Goal: Task Accomplishment & Management: Manage account settings

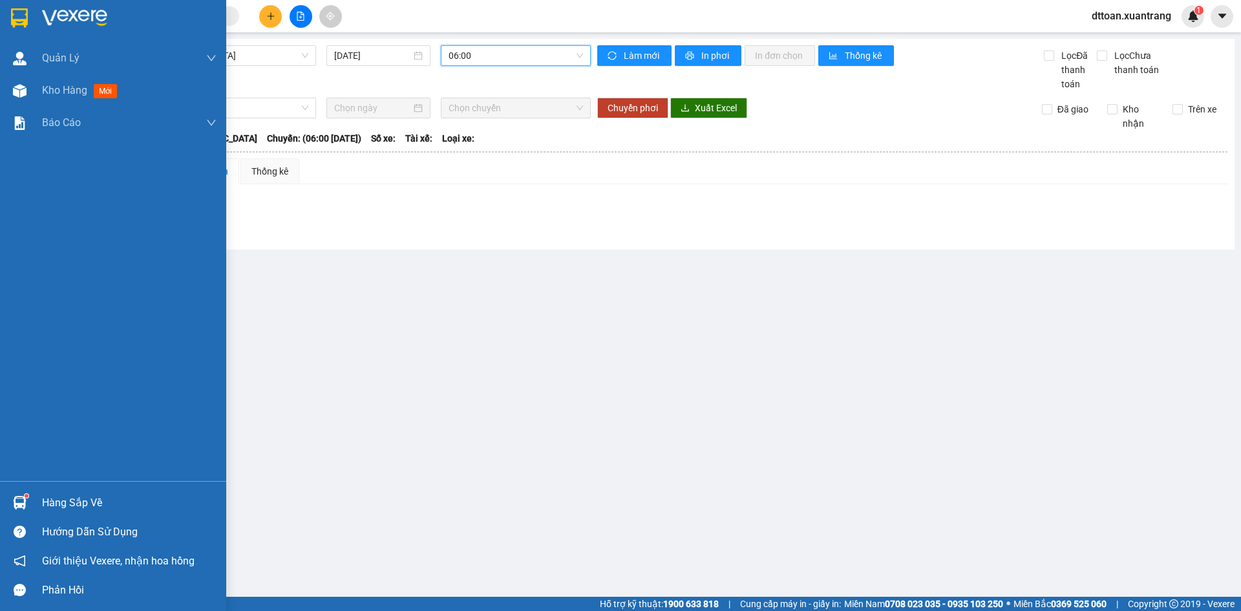
click at [79, 13] on img at bounding box center [74, 17] width 65 height 19
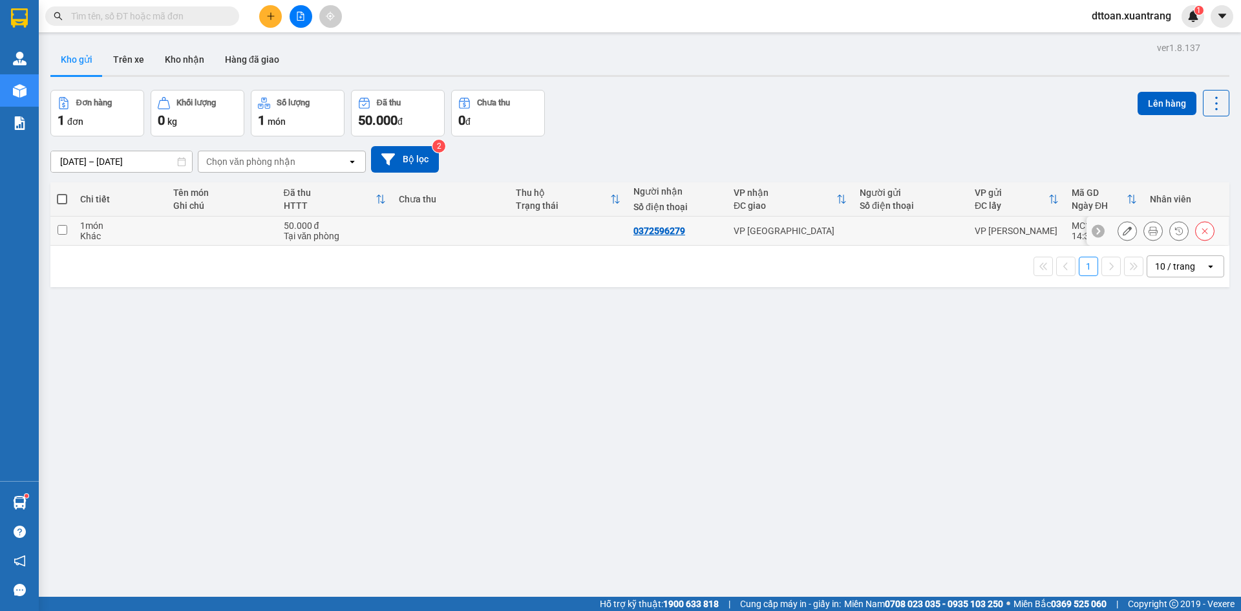
click at [350, 233] on div "Tại văn phòng" at bounding box center [335, 236] width 102 height 10
checkbox input "true"
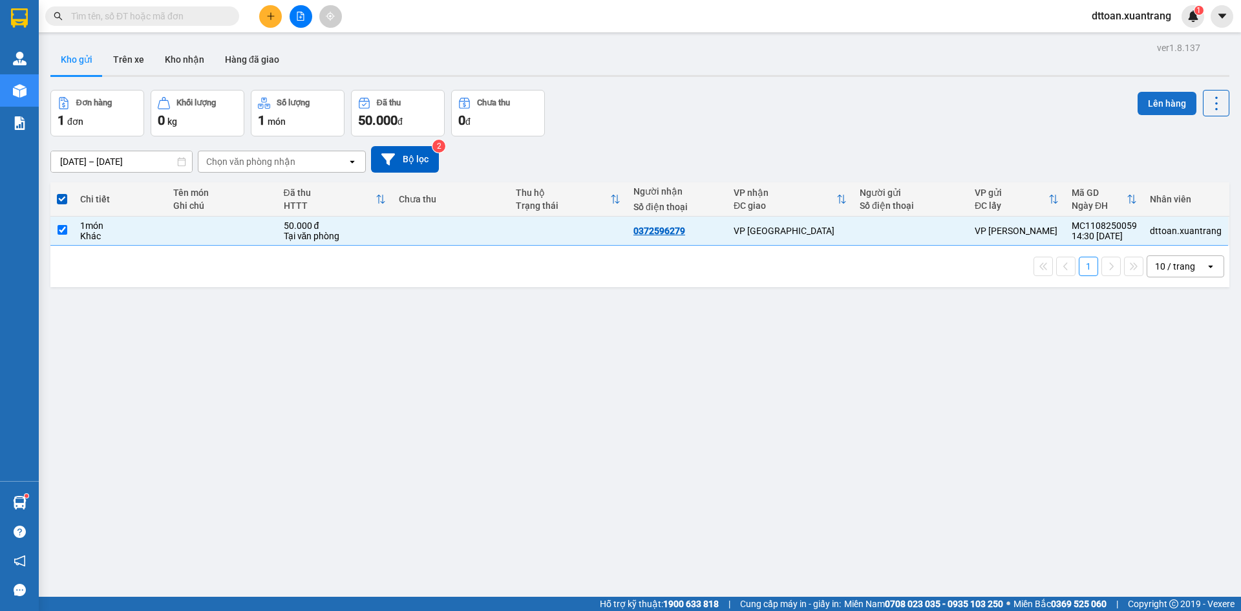
click at [1138, 106] on button "Lên hàng" at bounding box center [1167, 103] width 59 height 23
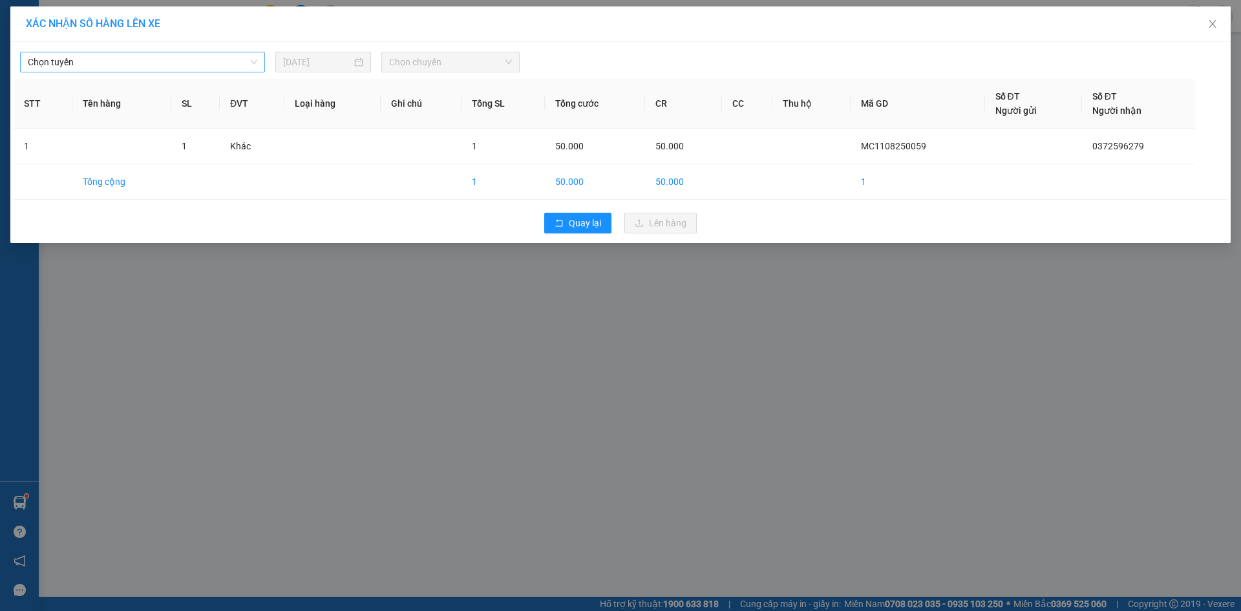
click at [49, 56] on span "Chọn tuyến" at bounding box center [143, 61] width 230 height 19
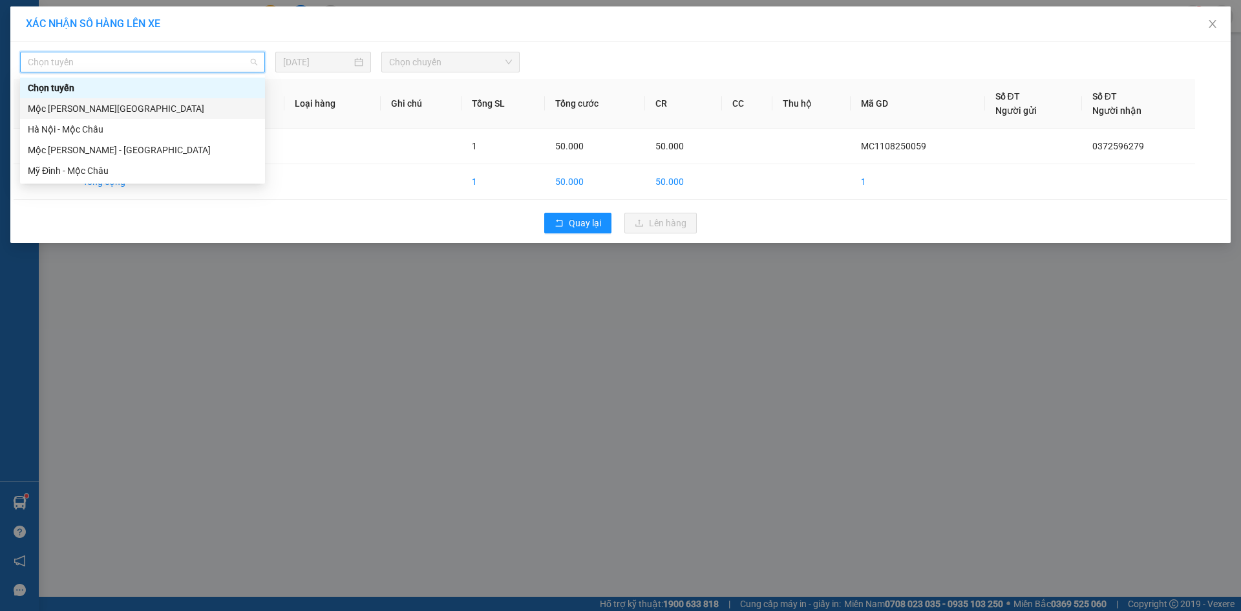
click at [81, 109] on div "Mộc [PERSON_NAME][GEOGRAPHIC_DATA]" at bounding box center [143, 109] width 230 height 14
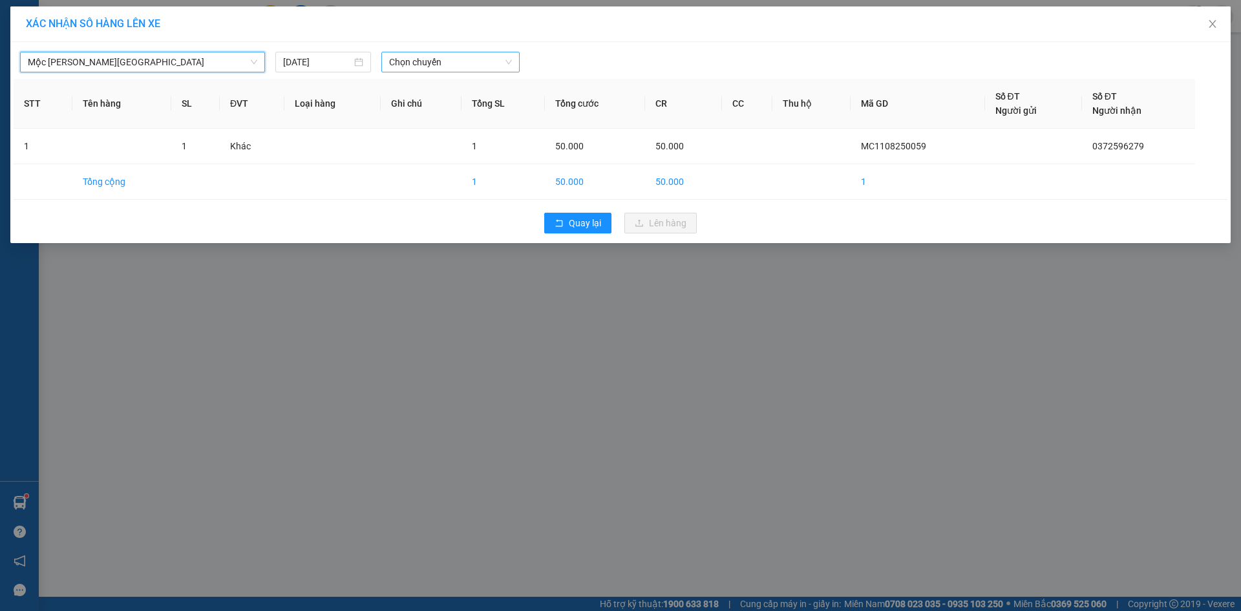
click at [430, 67] on span "Chọn chuyến" at bounding box center [450, 61] width 123 height 19
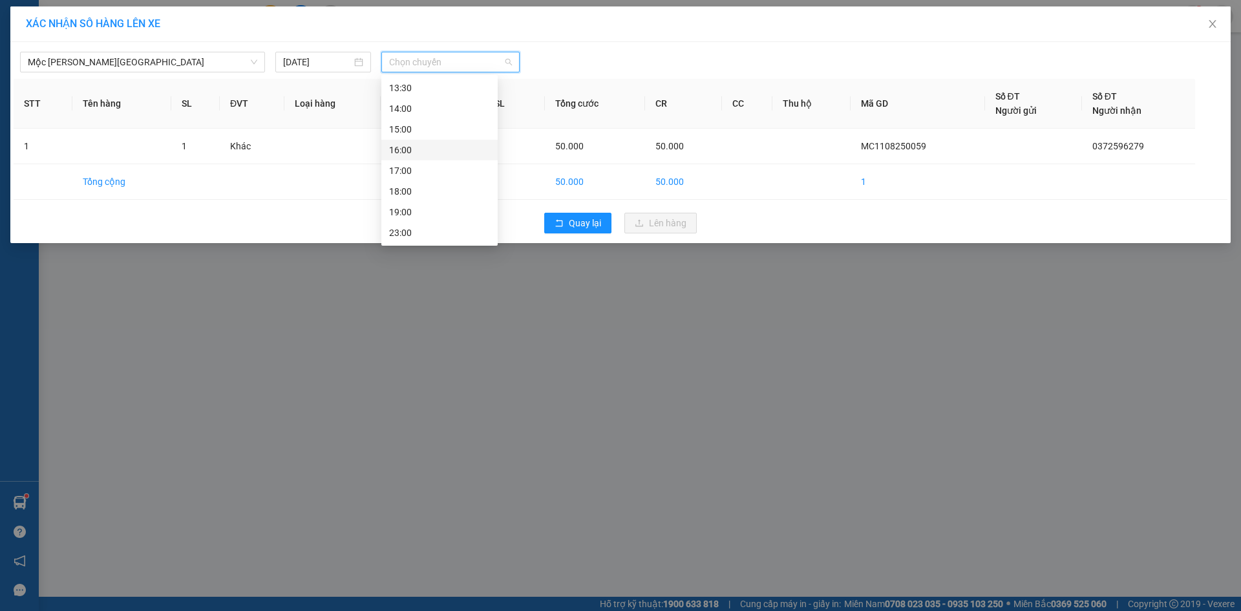
click at [411, 155] on div "16:00" at bounding box center [439, 150] width 101 height 14
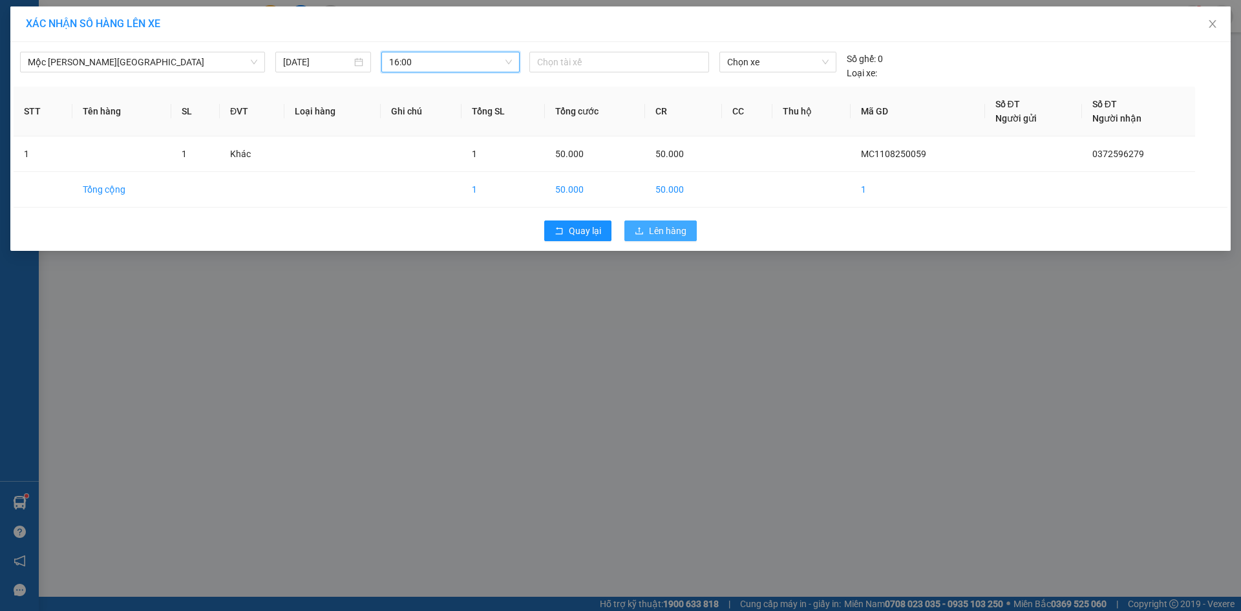
click at [673, 224] on button "Lên hàng" at bounding box center [661, 230] width 72 height 21
click at [672, 225] on span "Lên hàng" at bounding box center [667, 231] width 37 height 14
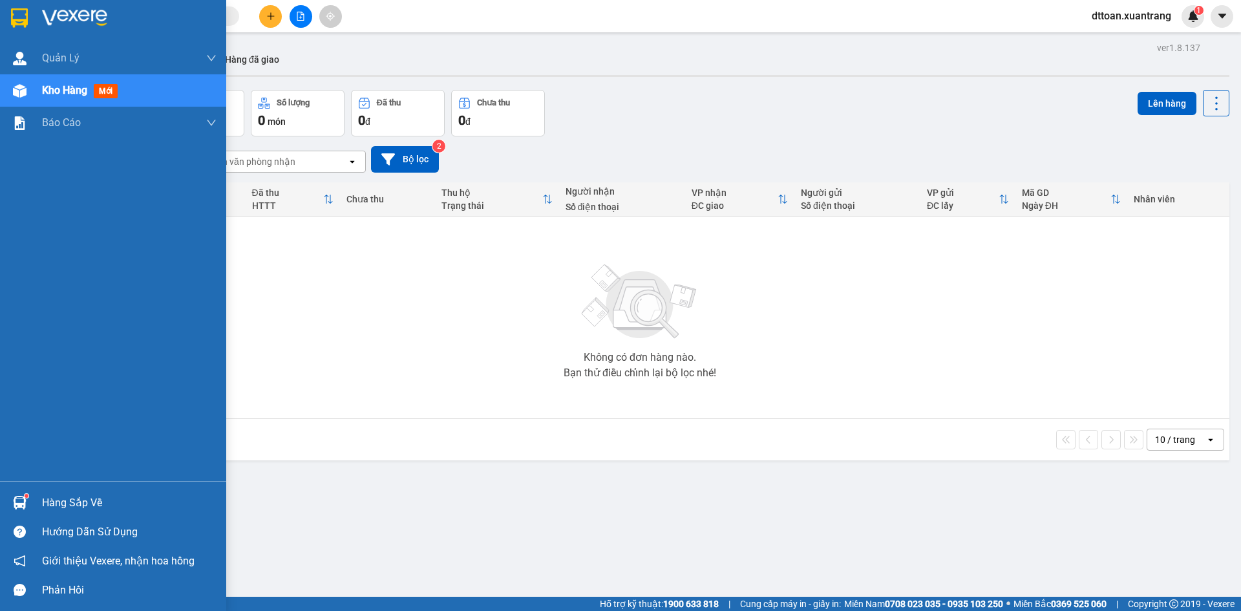
click at [83, 14] on img at bounding box center [74, 17] width 65 height 19
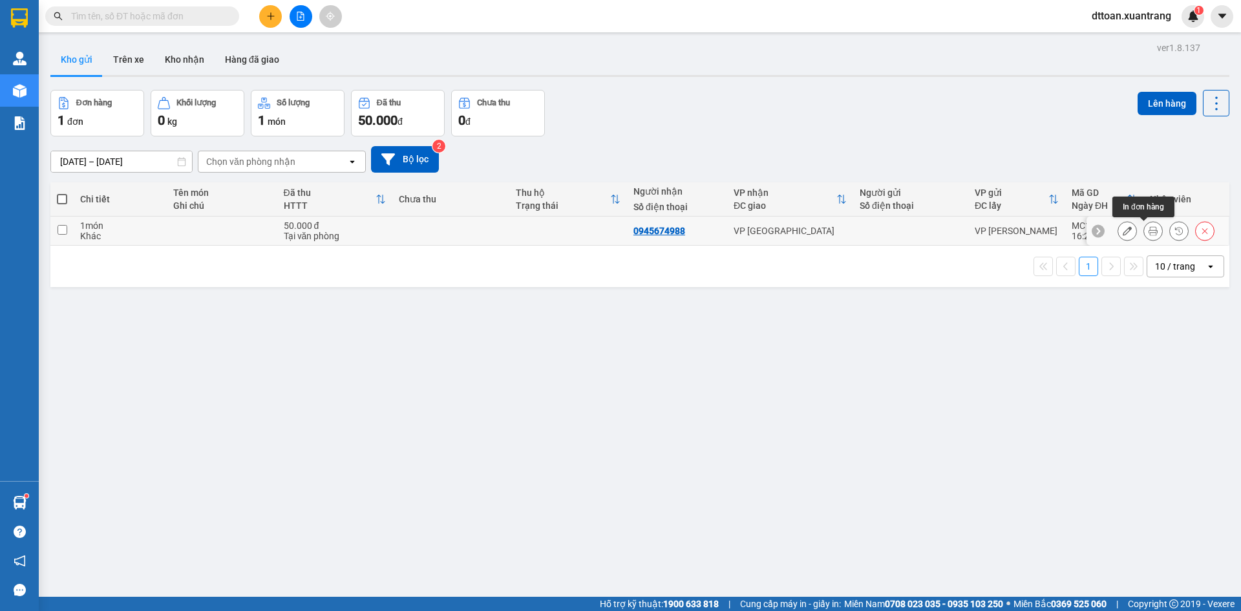
click at [1144, 224] on button at bounding box center [1153, 231] width 18 height 23
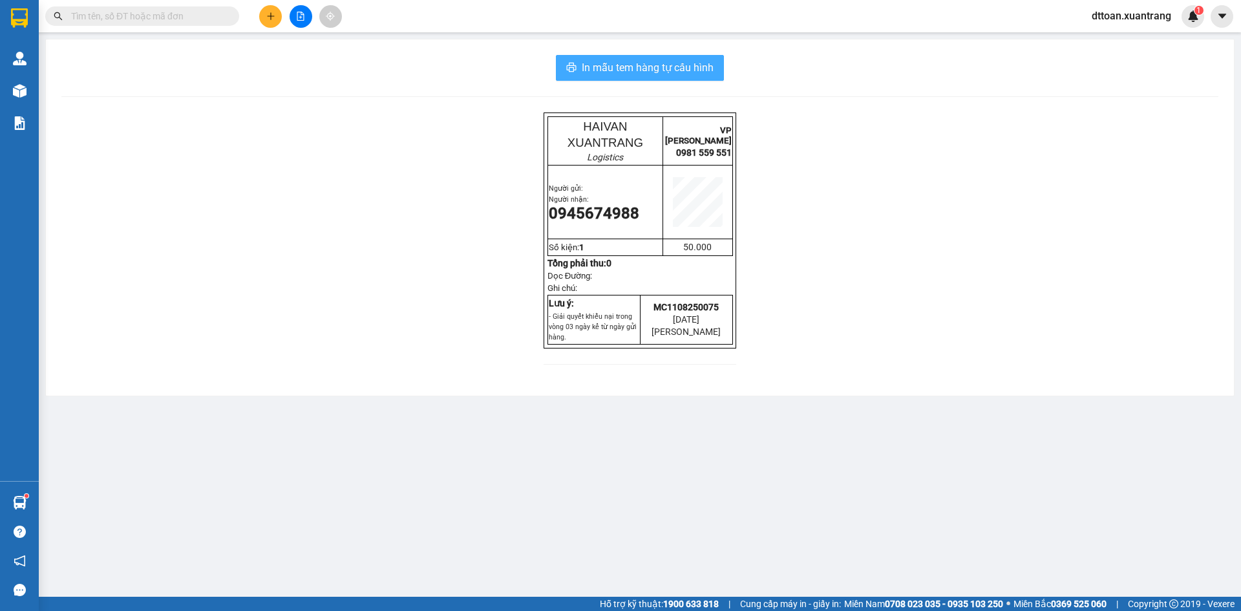
click at [668, 69] on span "In mẫu tem hàng tự cấu hình" at bounding box center [648, 67] width 132 height 16
click at [679, 61] on span "In mẫu tem hàng tự cấu hình" at bounding box center [648, 67] width 132 height 16
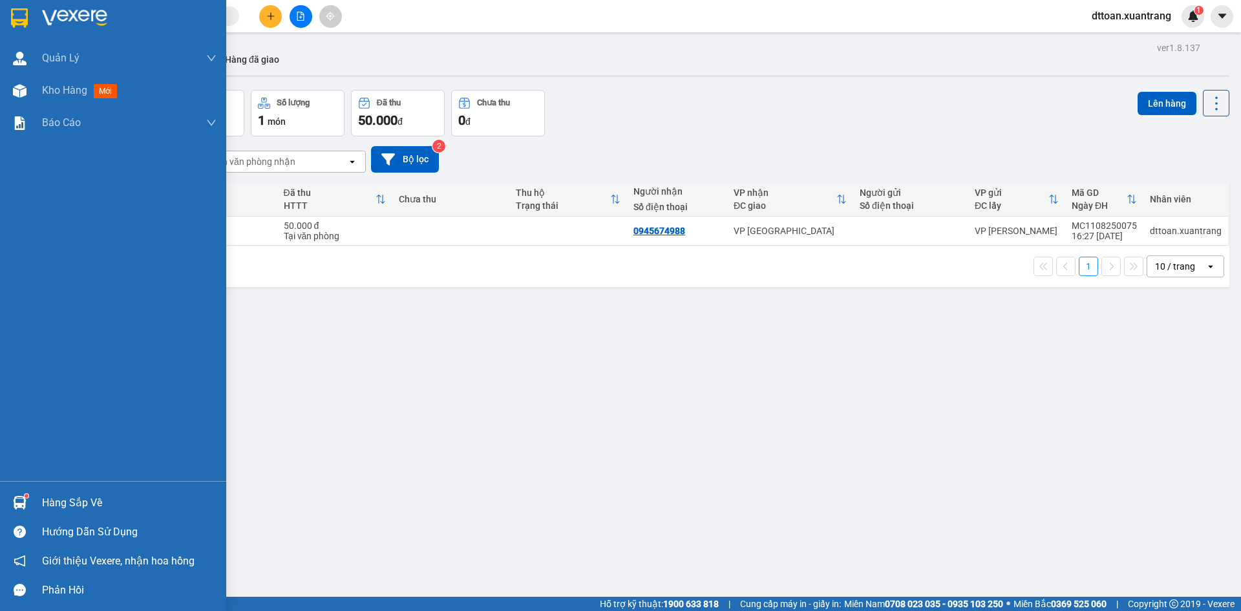
click at [78, 28] on div at bounding box center [113, 21] width 226 height 42
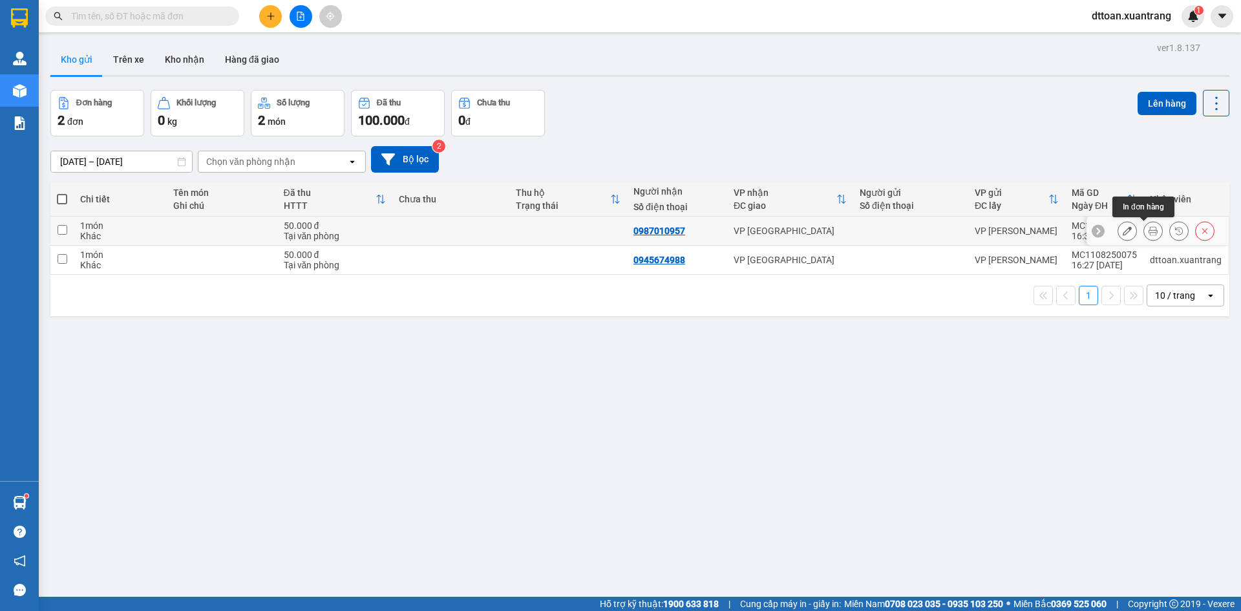
click at [1144, 229] on button at bounding box center [1153, 231] width 18 height 23
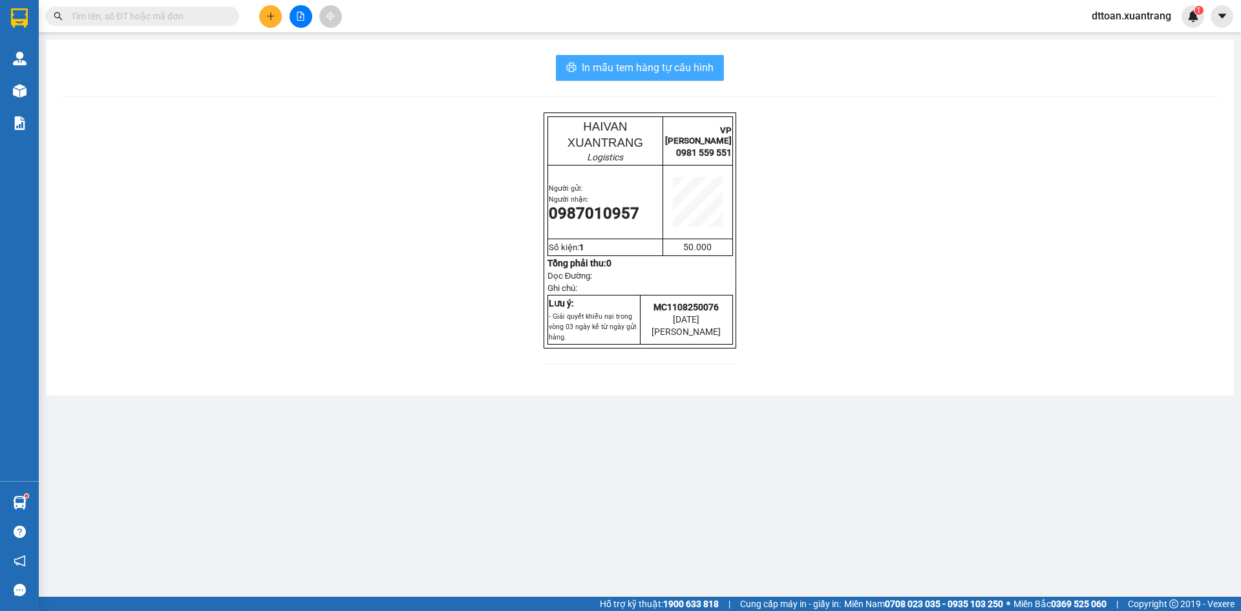
click at [668, 69] on span "In mẫu tem hàng tự cấu hình" at bounding box center [648, 67] width 132 height 16
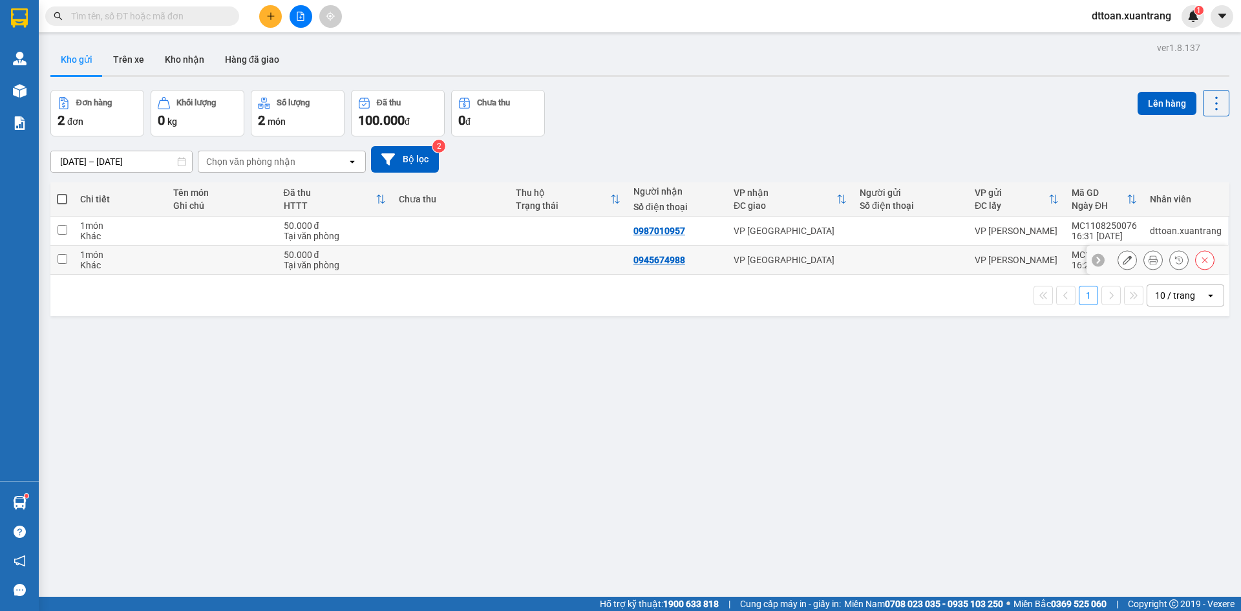
drag, startPoint x: 213, startPoint y: 254, endPoint x: 215, endPoint y: 246, distance: 8.5
click at [213, 253] on td at bounding box center [222, 260] width 110 height 29
checkbox input "true"
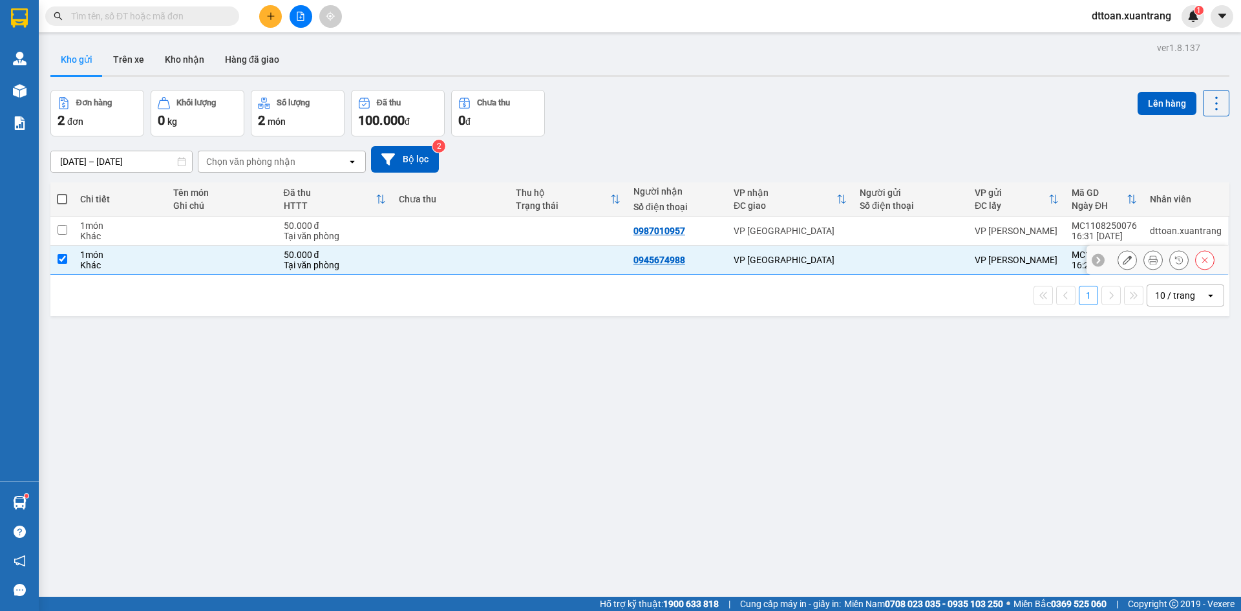
click at [219, 233] on td at bounding box center [222, 231] width 110 height 29
checkbox input "true"
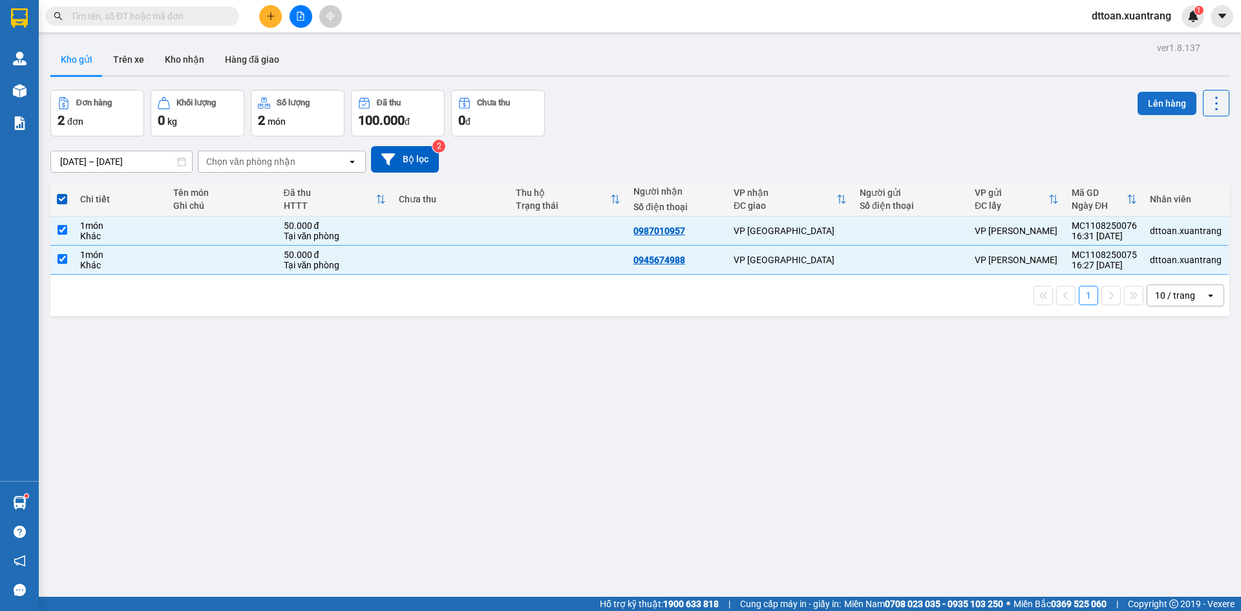
click at [1145, 95] on button "Lên hàng" at bounding box center [1167, 103] width 59 height 23
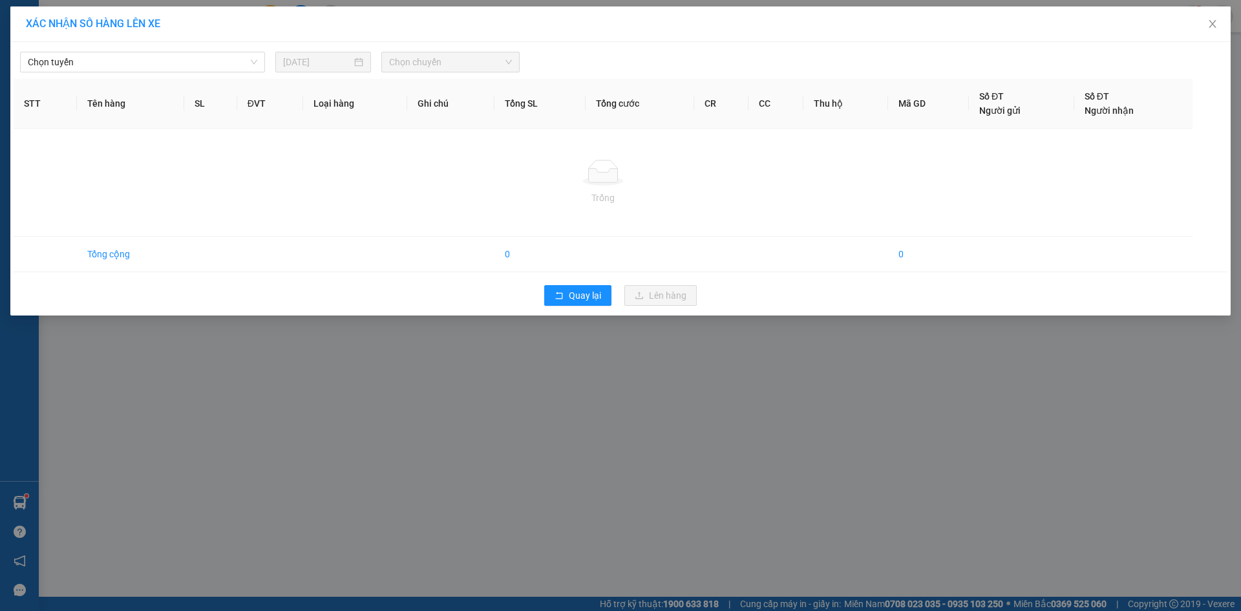
click at [206, 47] on div "[PERSON_NAME] [DATE] [PERSON_NAME]" at bounding box center [621, 58] width 1214 height 27
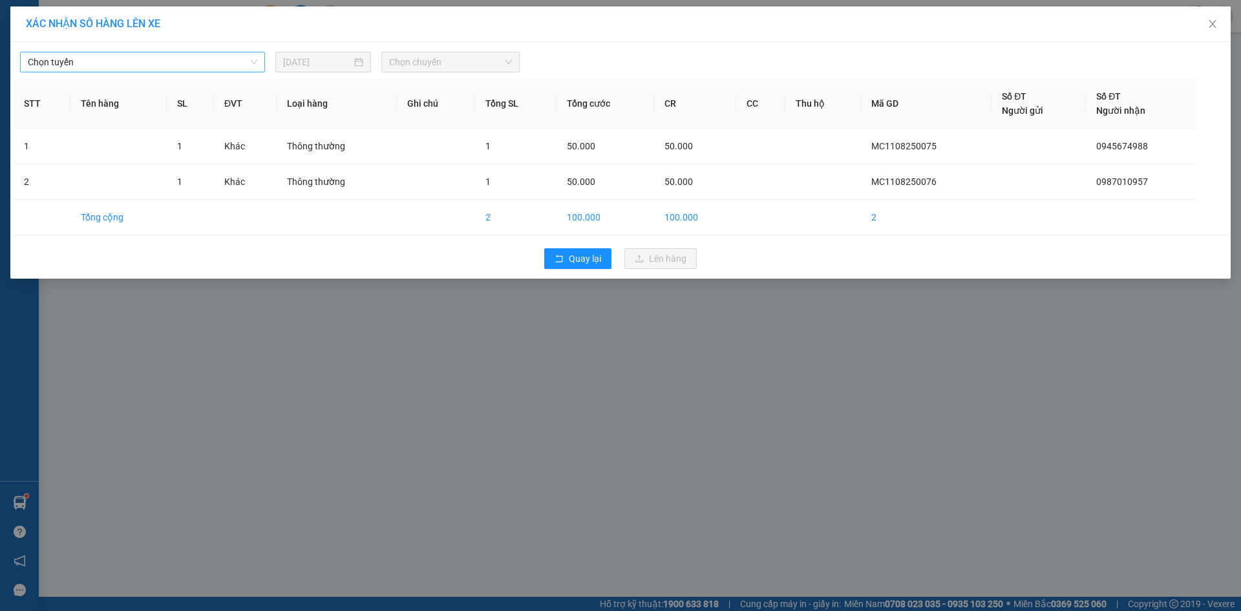
click at [179, 56] on span "Chọn tuyến" at bounding box center [143, 61] width 230 height 19
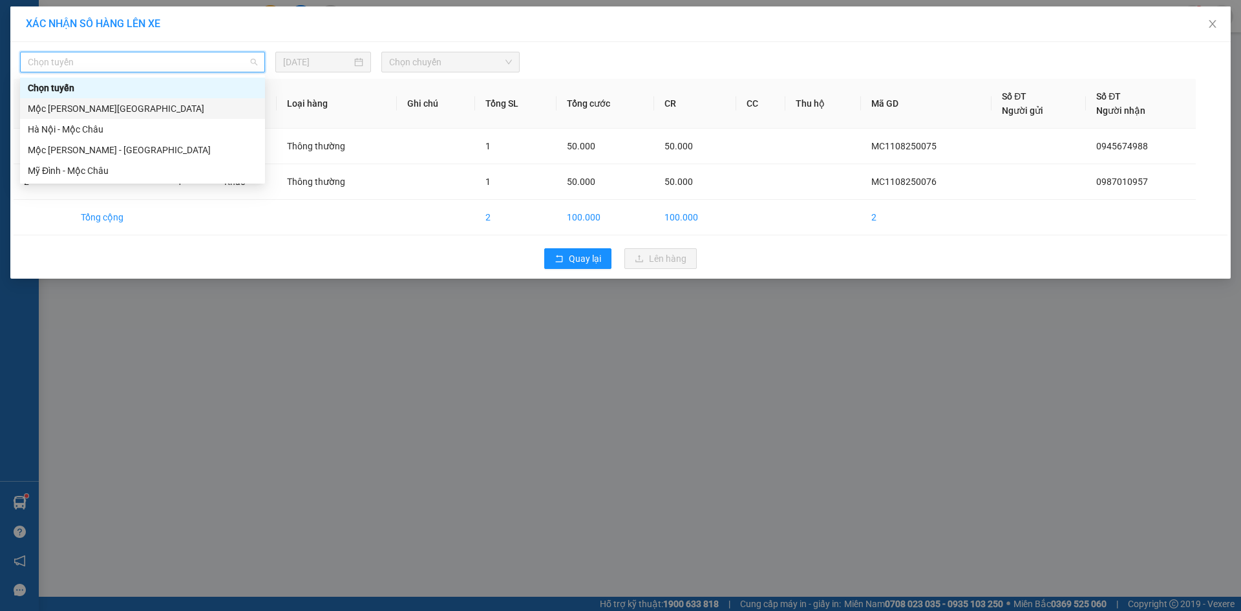
click at [174, 100] on div "Mộc [PERSON_NAME][GEOGRAPHIC_DATA]" at bounding box center [142, 108] width 245 height 21
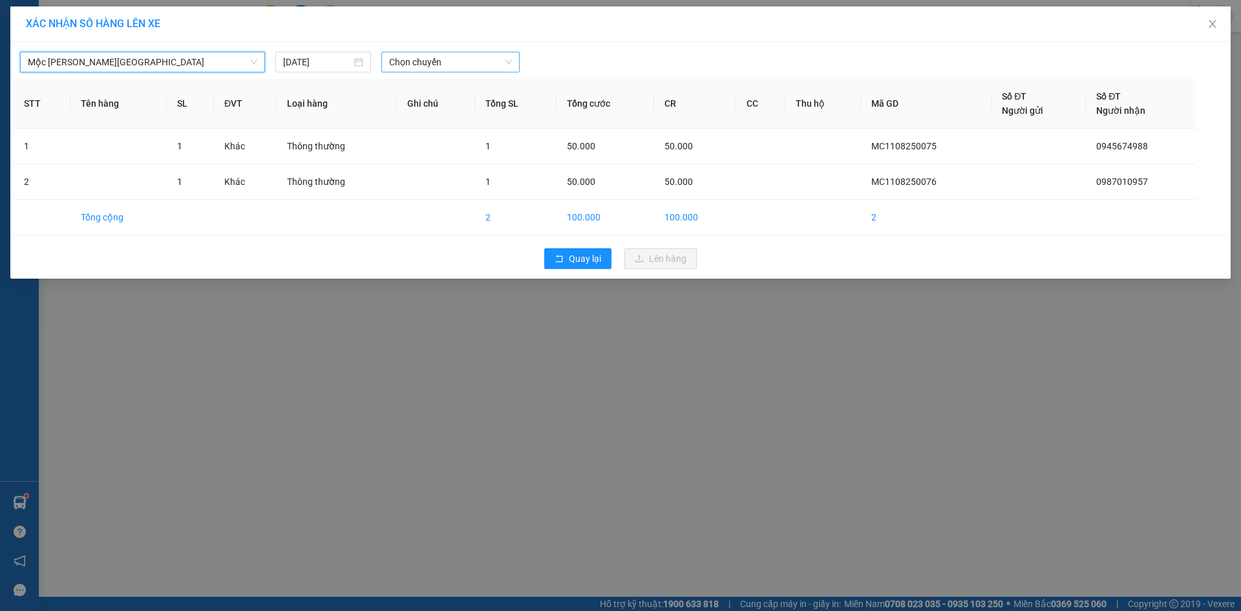
click at [418, 69] on span "Chọn chuyến" at bounding box center [450, 61] width 123 height 19
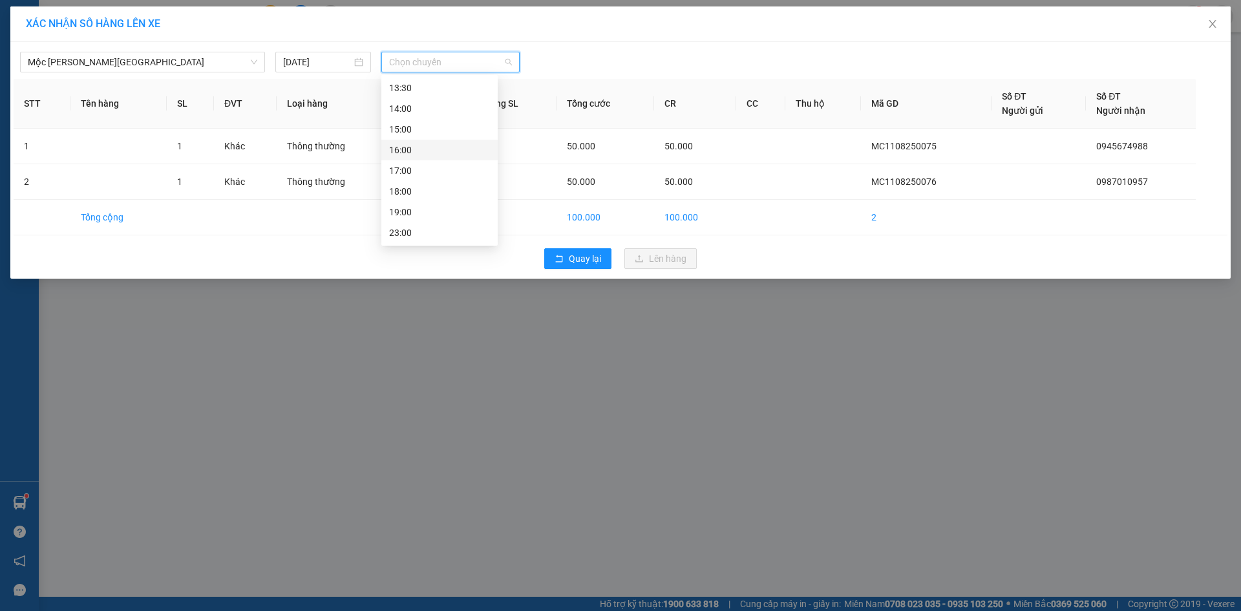
click at [438, 147] on div "16:00" at bounding box center [439, 150] width 101 height 14
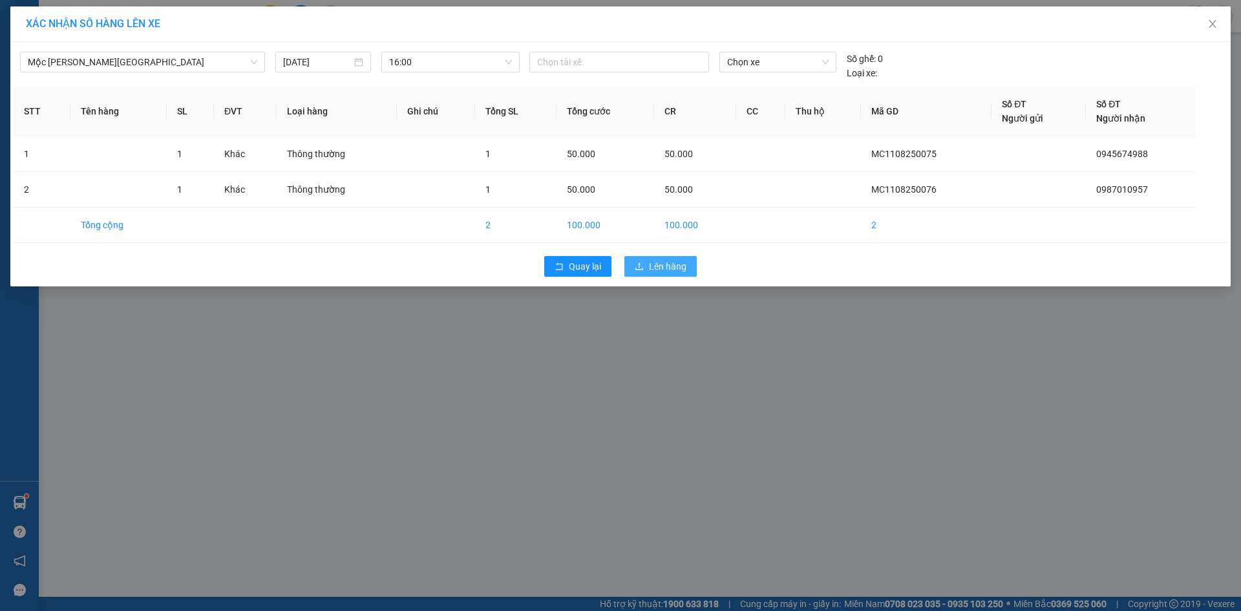
click at [659, 268] on span "Lên hàng" at bounding box center [667, 266] width 37 height 14
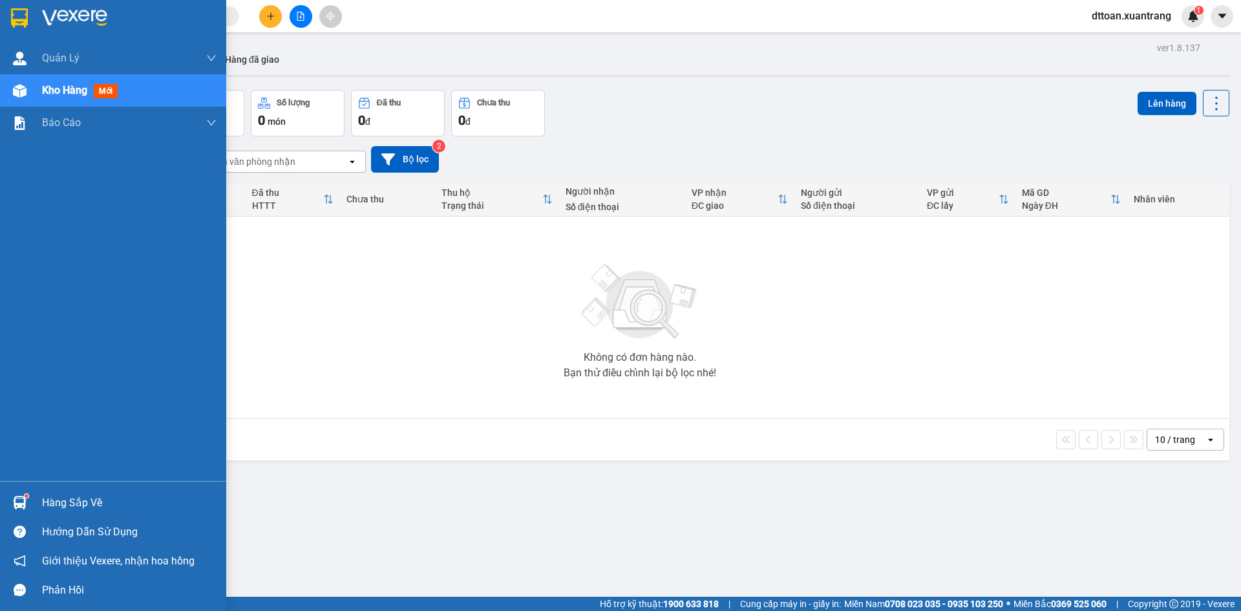
click at [76, 15] on img at bounding box center [74, 17] width 65 height 19
click at [63, 23] on img at bounding box center [74, 17] width 65 height 19
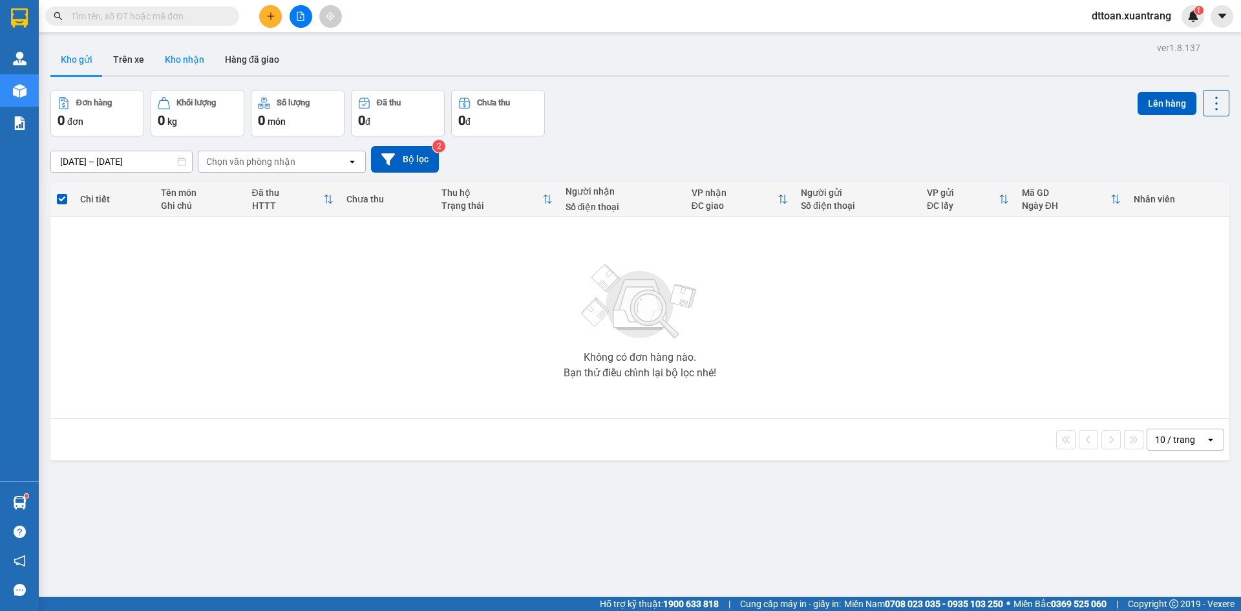
click at [173, 61] on button "Kho nhận" at bounding box center [185, 59] width 60 height 31
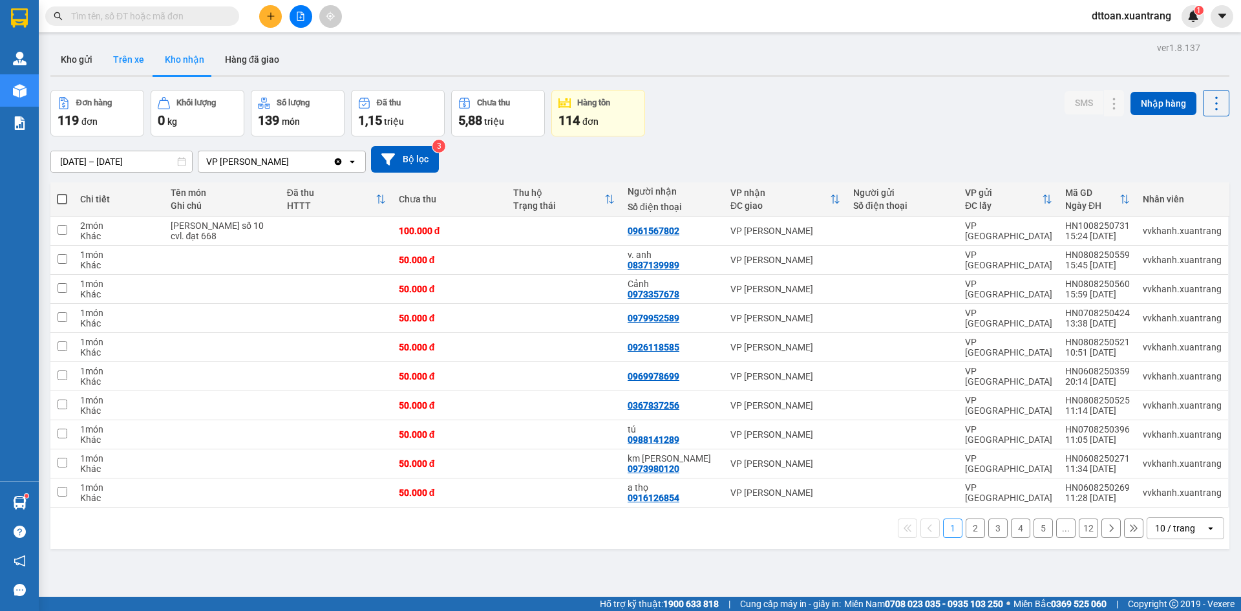
click at [122, 59] on button "Trên xe" at bounding box center [129, 59] width 52 height 31
type input "[DATE] – [DATE]"
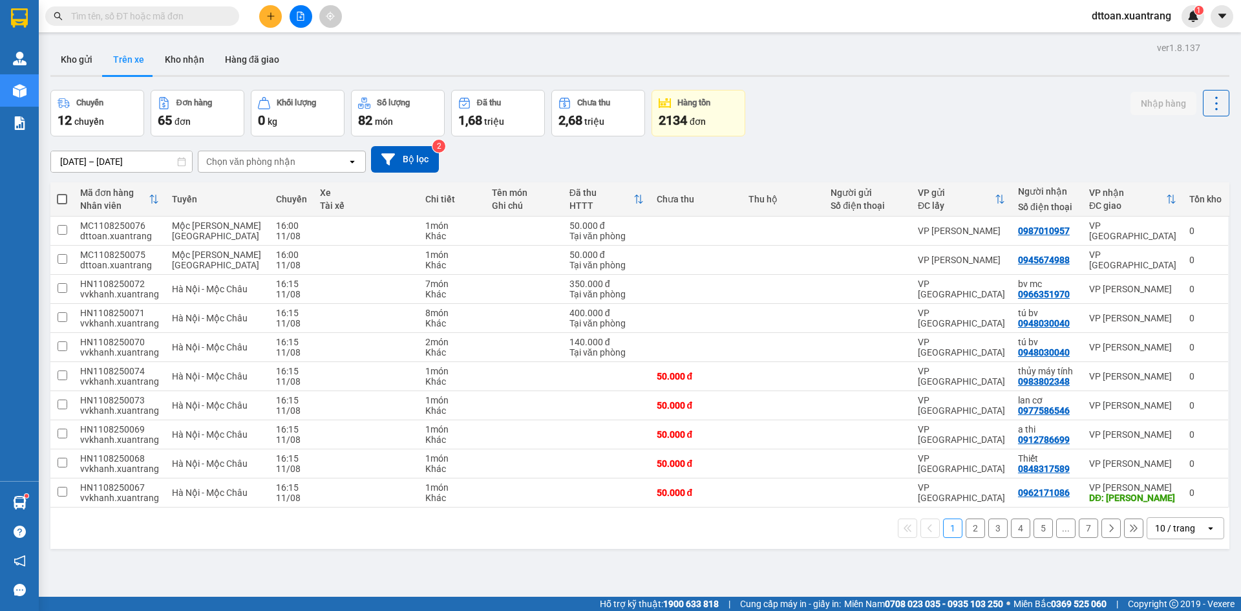
click at [292, 21] on button at bounding box center [301, 16] width 23 height 23
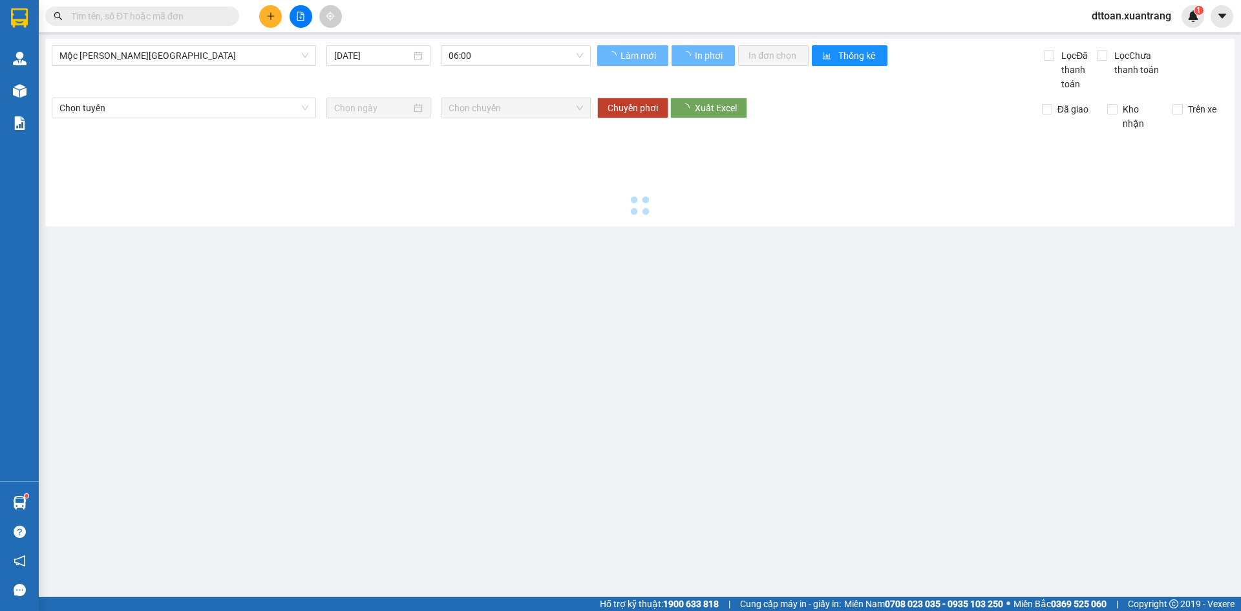
click at [297, 16] on icon "file-add" at bounding box center [300, 16] width 9 height 9
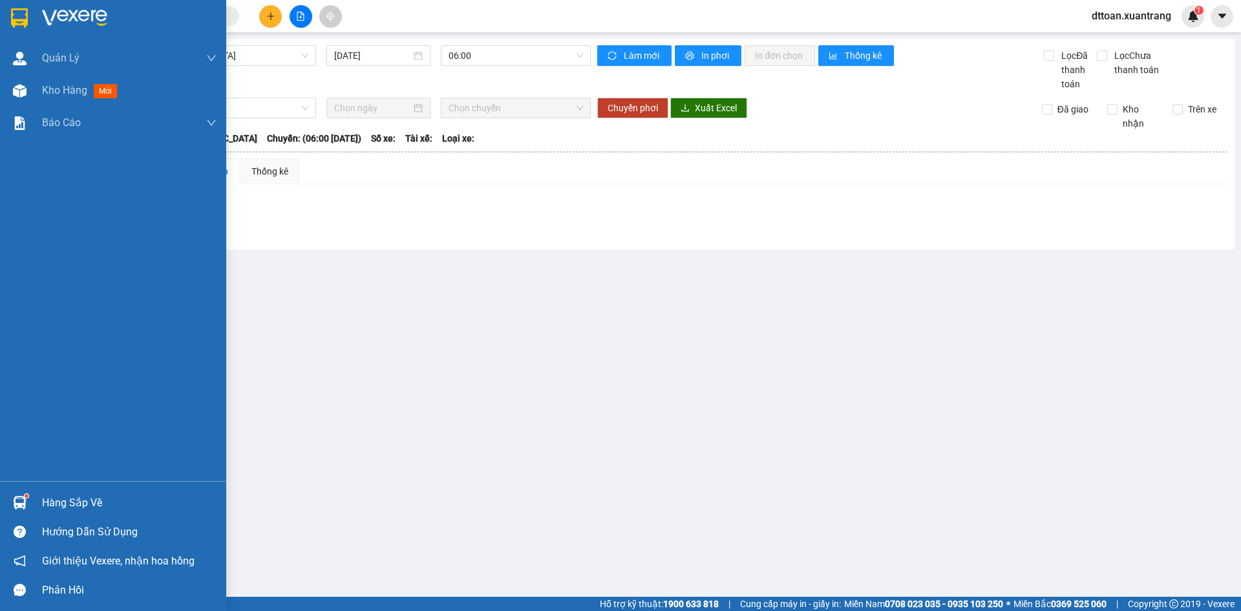
drag, startPoint x: 67, startPoint y: 6, endPoint x: 67, endPoint y: 14, distance: 7.8
click at [67, 6] on div at bounding box center [113, 21] width 226 height 42
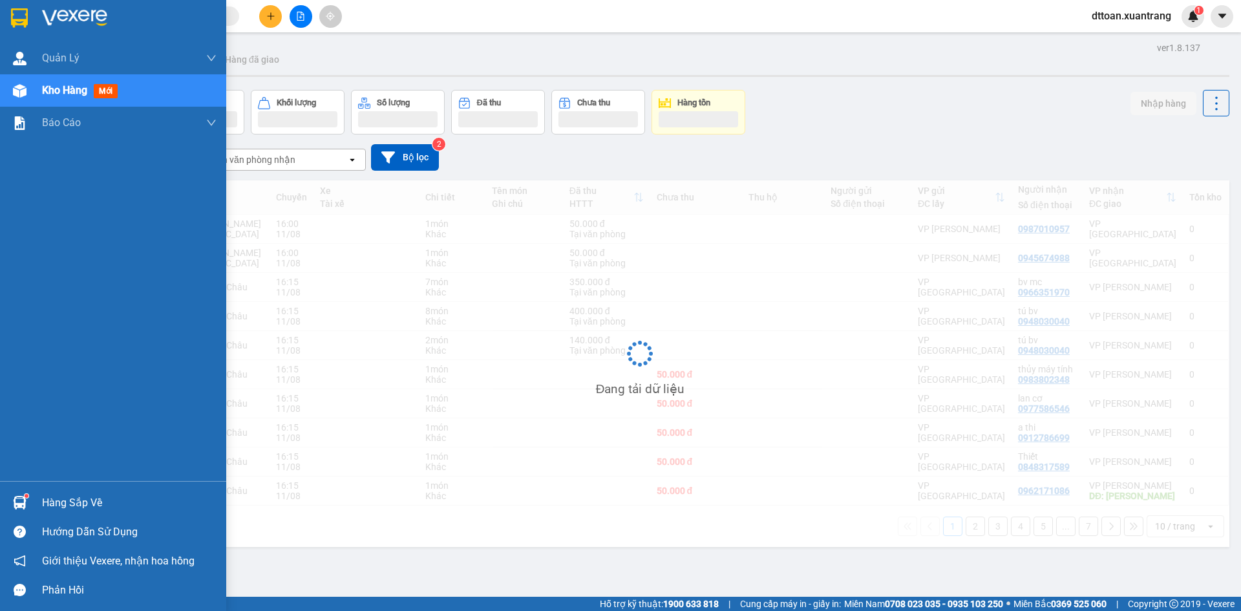
click at [67, 16] on img at bounding box center [74, 17] width 65 height 19
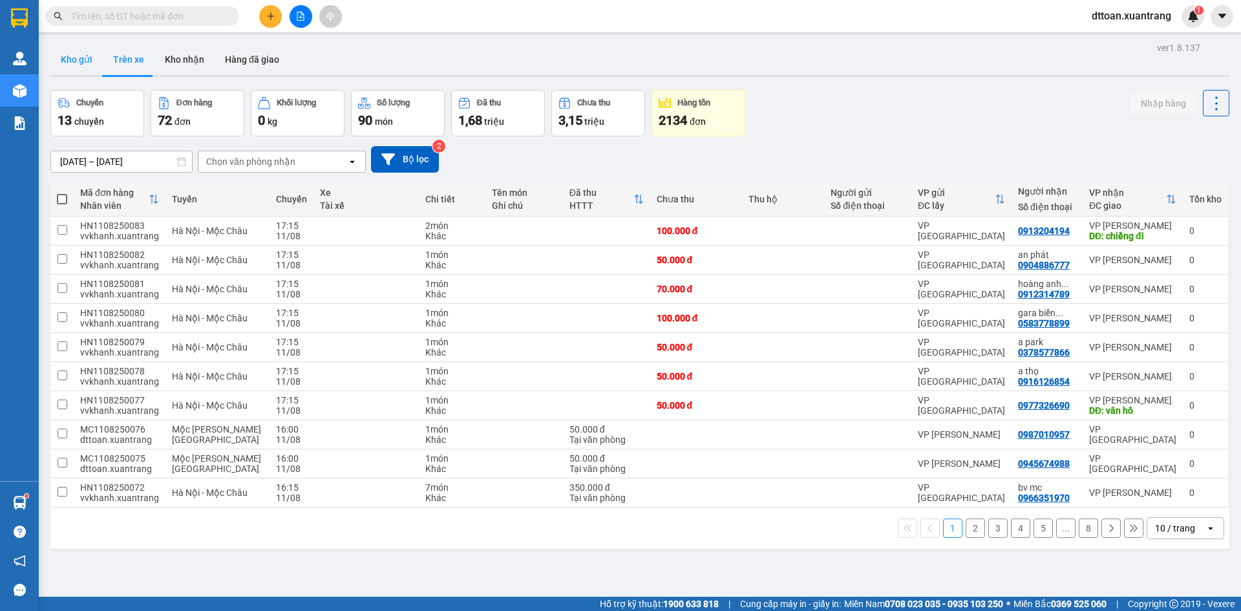
click at [73, 45] on button "Kho gửi" at bounding box center [76, 59] width 52 height 31
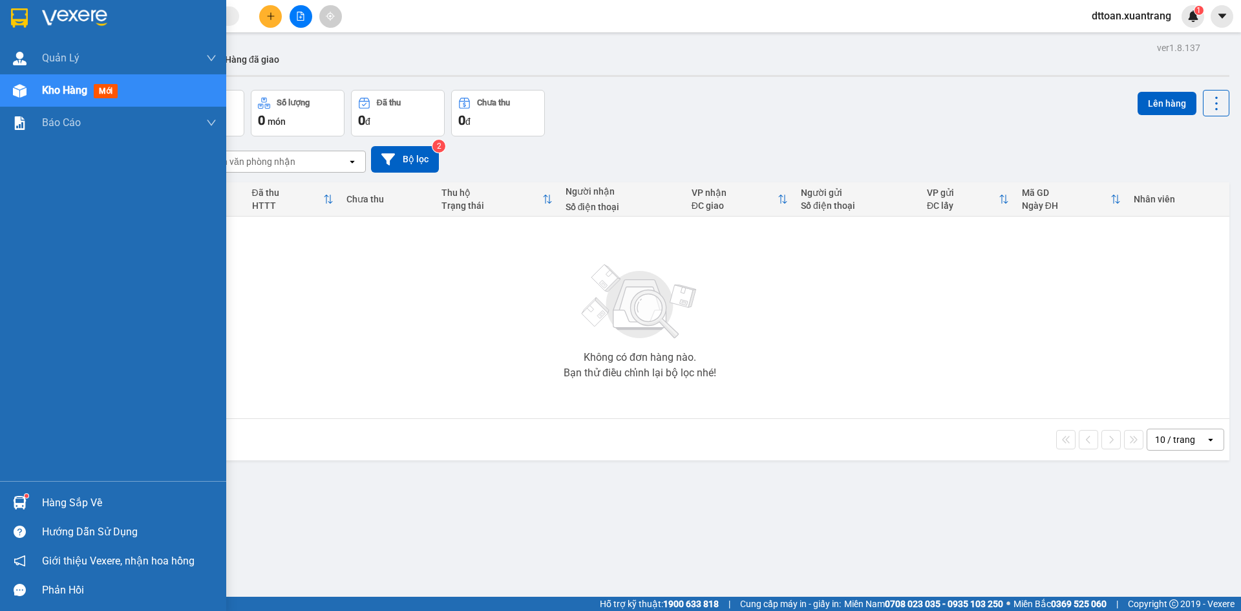
click at [59, 10] on img at bounding box center [74, 17] width 65 height 19
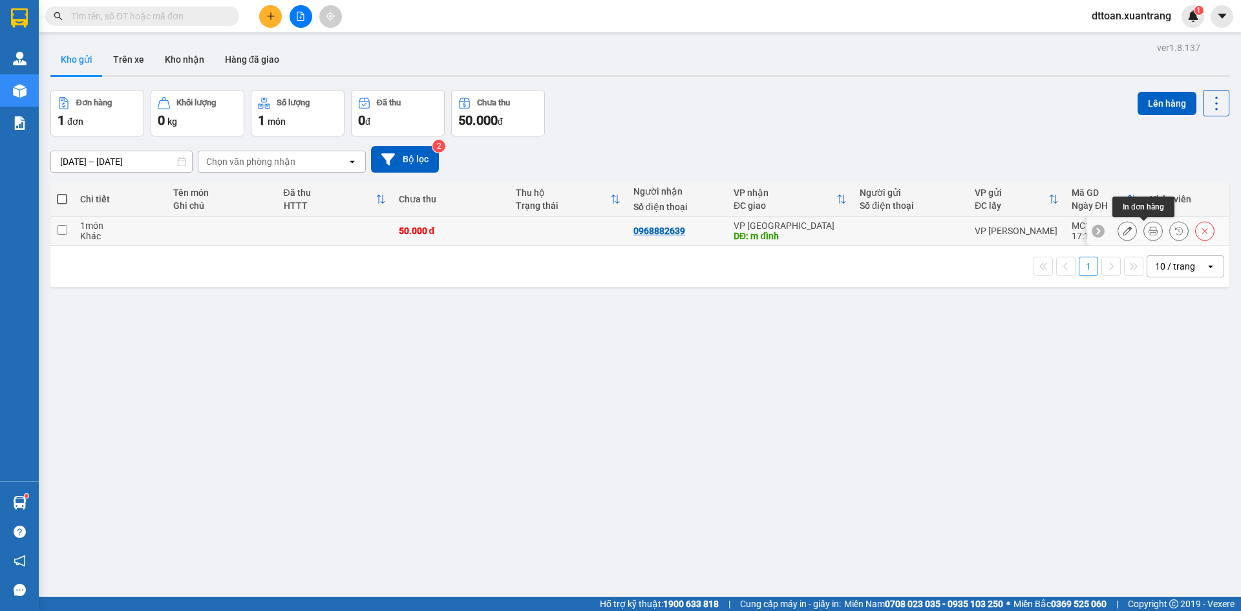
click at [1149, 229] on icon at bounding box center [1153, 230] width 9 height 9
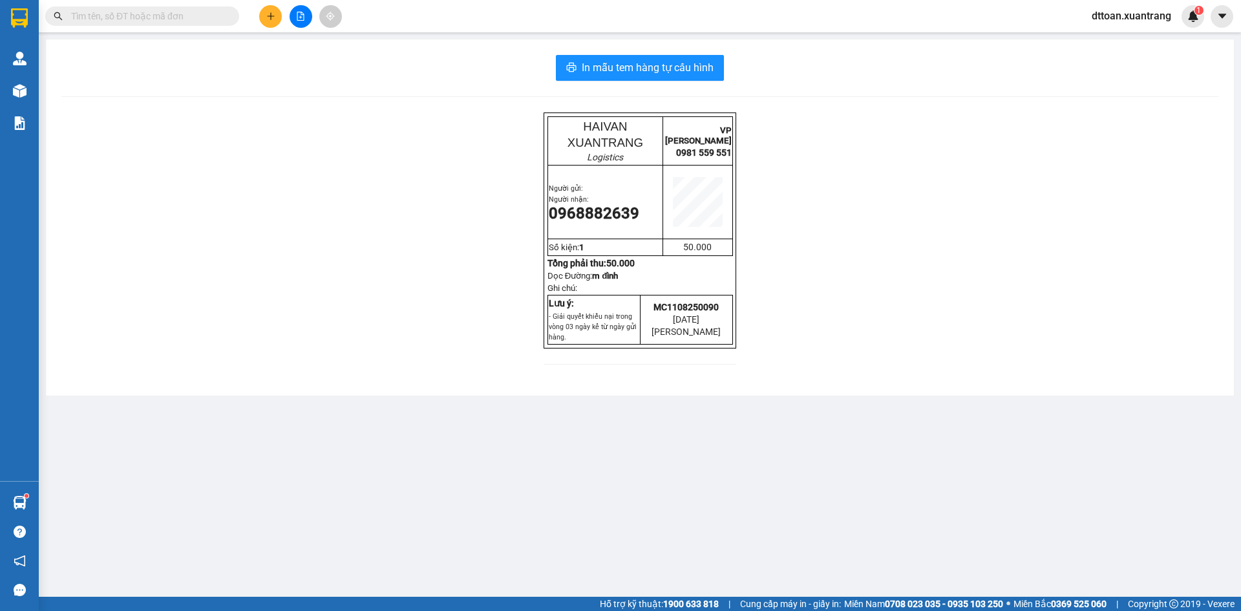
click at [675, 54] on div "In mẫu tem hàng tự [PERSON_NAME] HAIVAN XUANTRANG Logistics VP MỘC [PERSON_NAME…" at bounding box center [640, 217] width 1188 height 356
click at [684, 64] on span "In mẫu tem hàng tự cấu hình" at bounding box center [648, 67] width 132 height 16
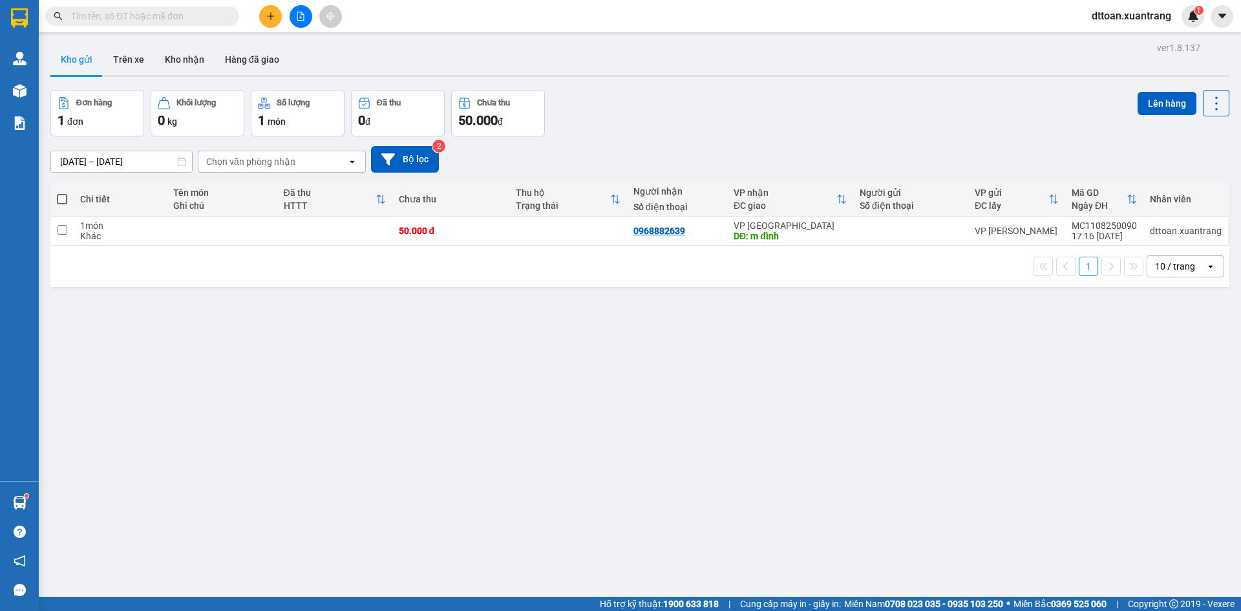
click at [112, 27] on div "Kết quả tìm kiếm ( 0 ) Bộ lọc No Data" at bounding box center [126, 16] width 252 height 23
click at [114, 15] on input "text" at bounding box center [147, 16] width 153 height 14
paste input "0902462332"
type input "0902462332"
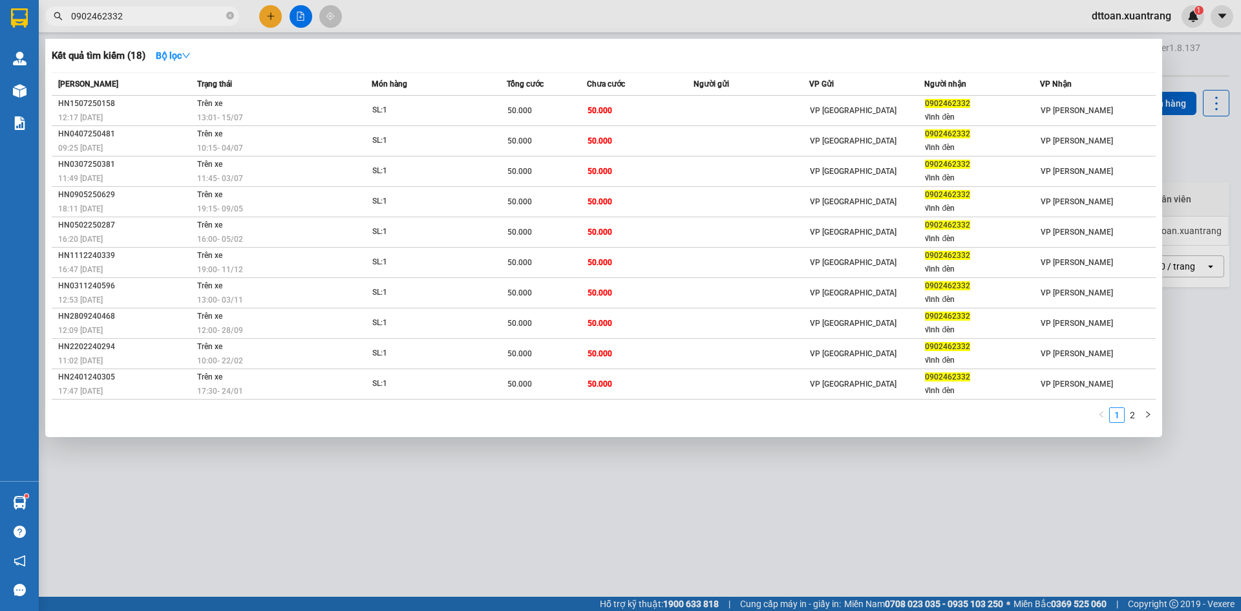
click at [187, 12] on input "0902462332" at bounding box center [147, 16] width 153 height 14
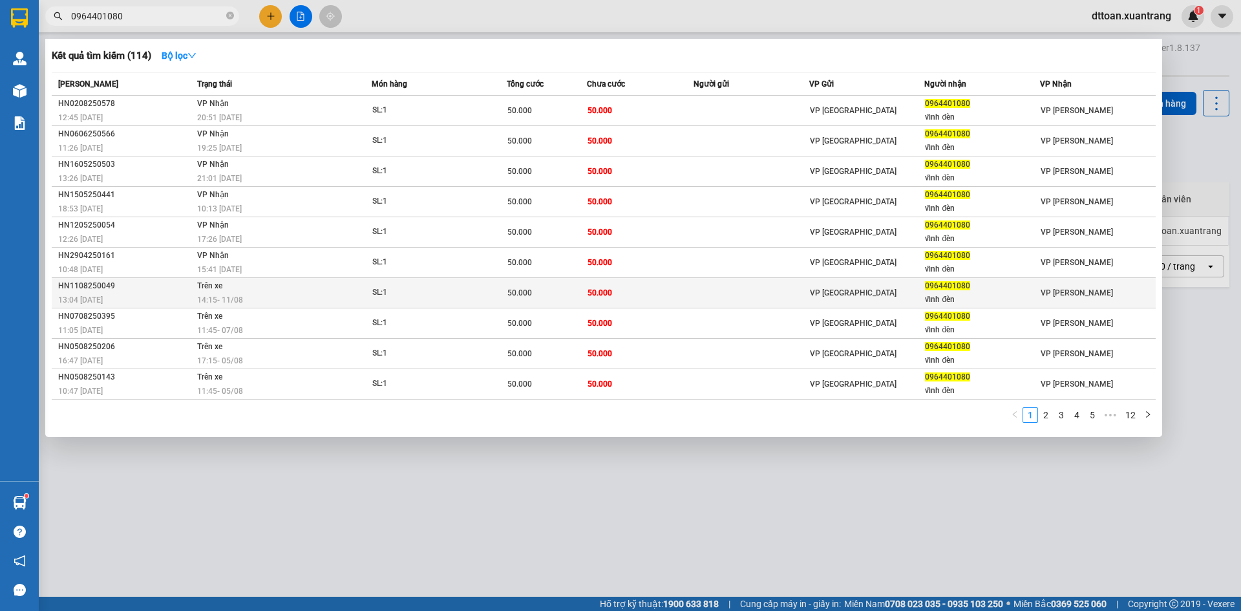
type input "0964401080"
click at [306, 288] on td "Trên xe 14:15 [DATE]" at bounding box center [283, 293] width 178 height 30
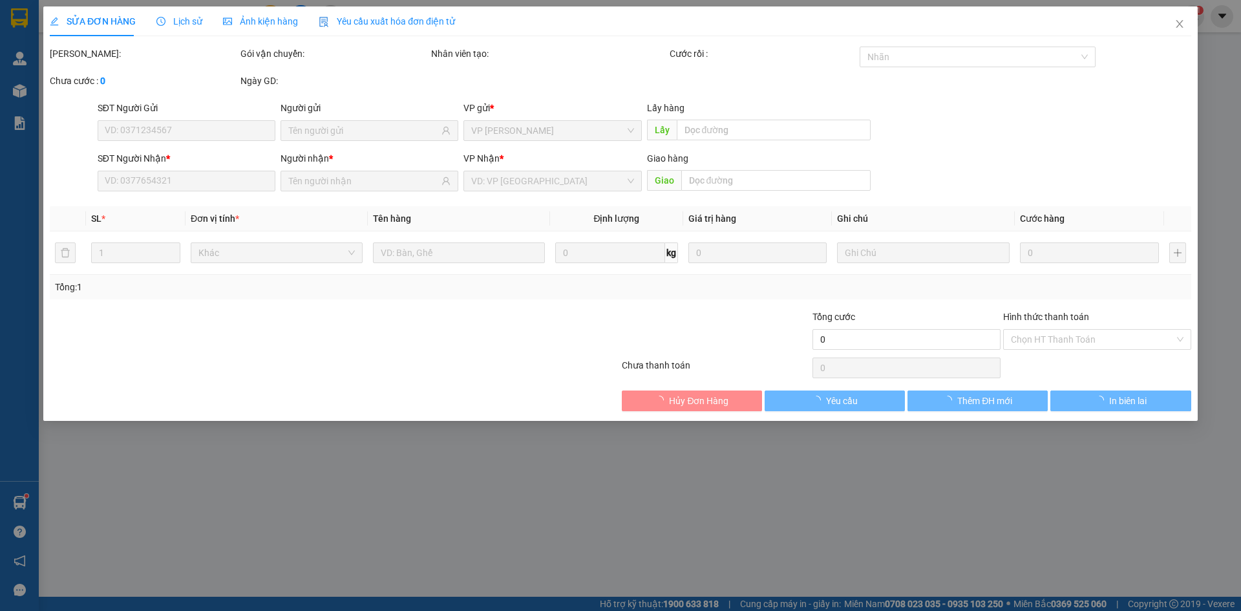
type input "0964401080"
type input "vĩnh đèn"
type input "50.000"
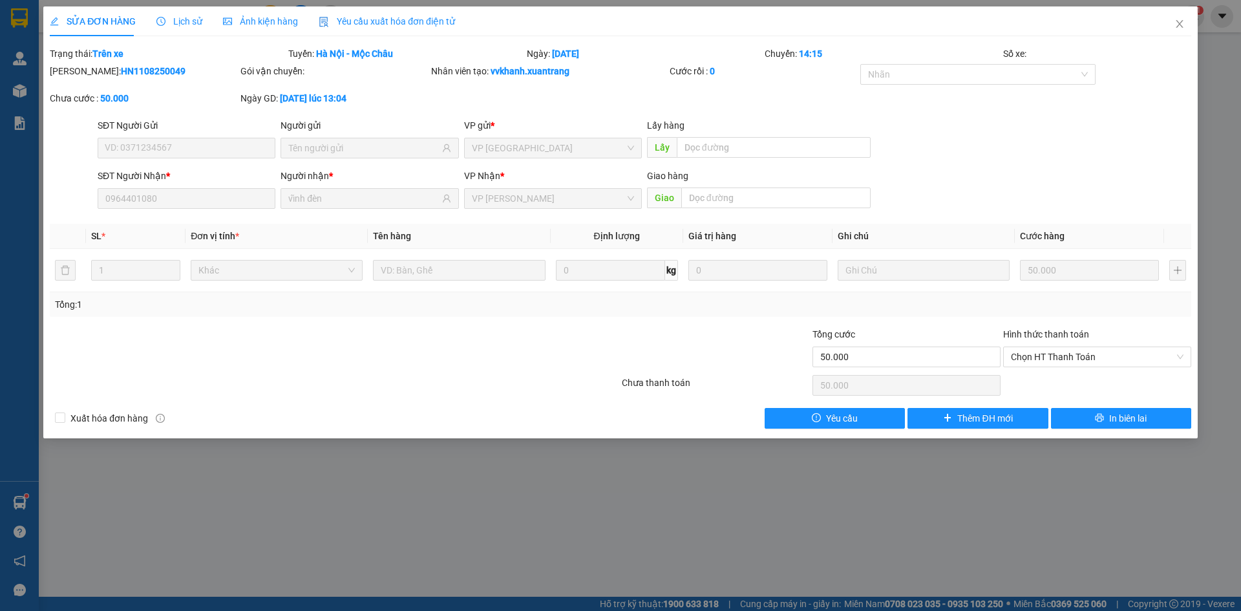
click at [257, 28] on div "Ảnh kiện hàng" at bounding box center [260, 21] width 75 height 14
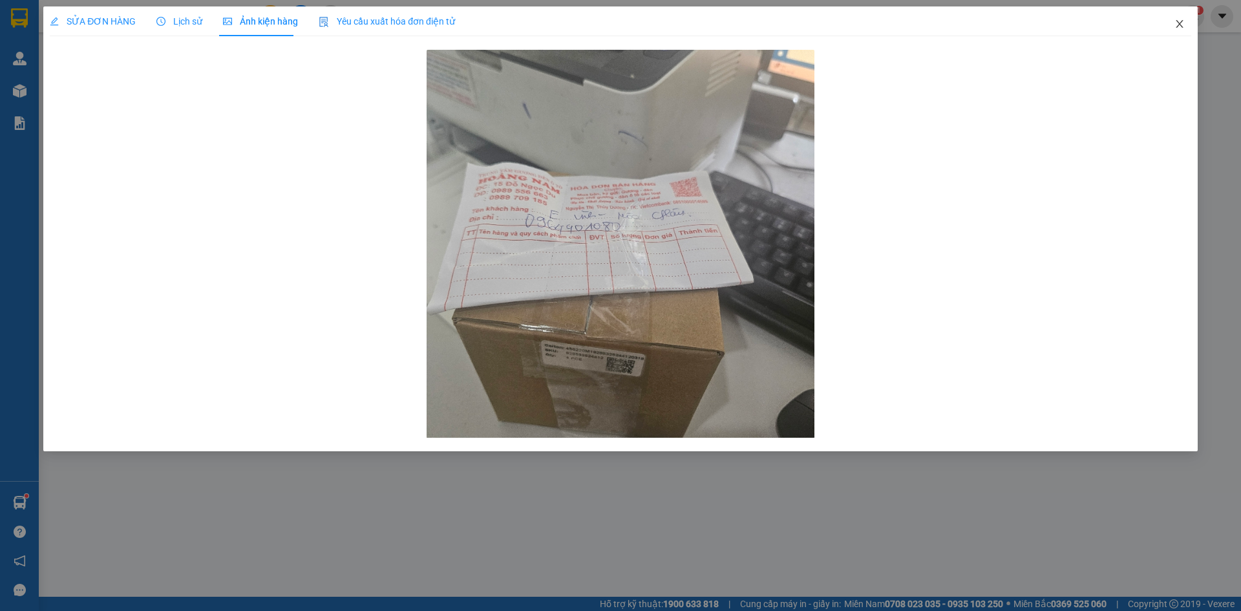
click at [1177, 20] on icon "close" at bounding box center [1180, 24] width 10 height 10
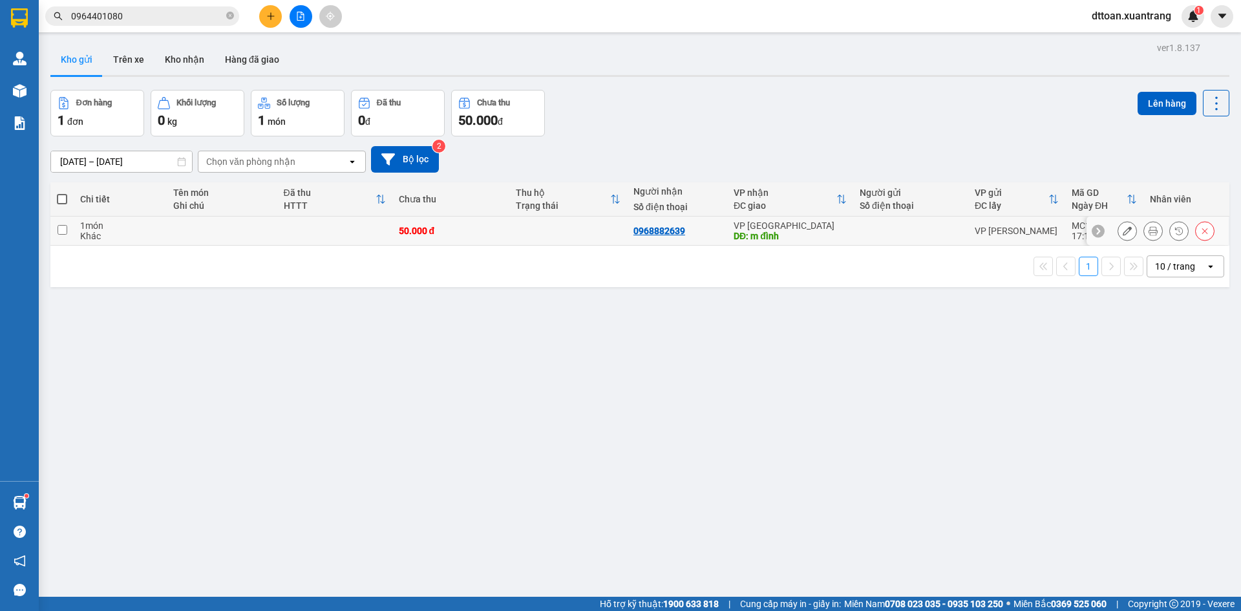
click at [383, 240] on td at bounding box center [334, 231] width 115 height 29
checkbox input "true"
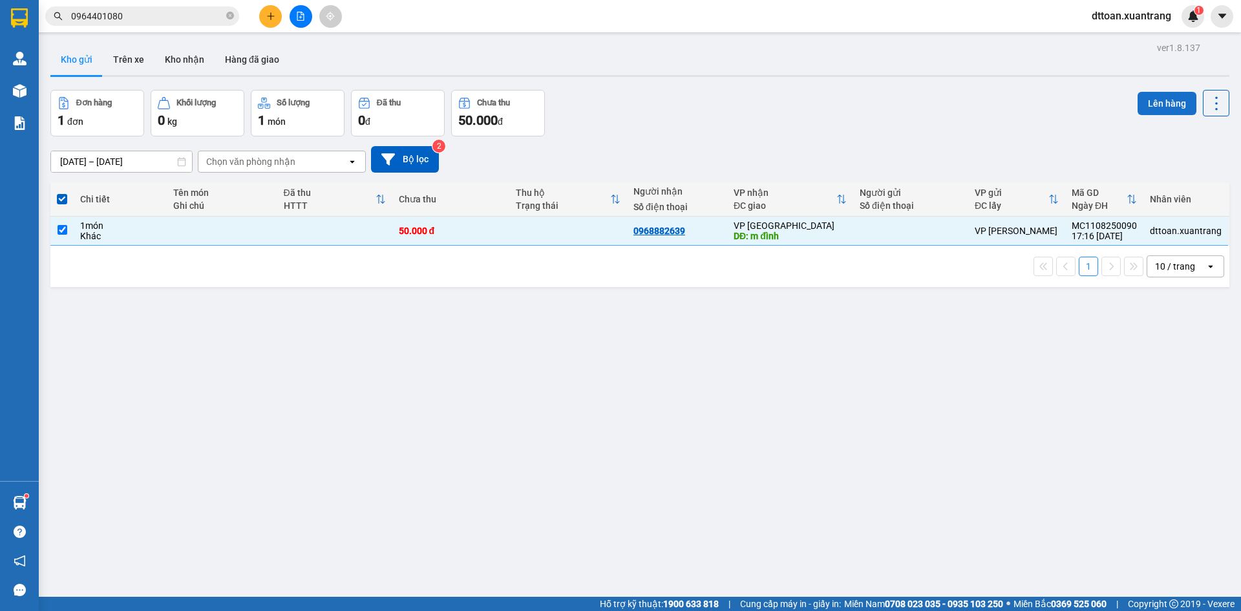
click at [1152, 99] on button "Lên hàng" at bounding box center [1167, 103] width 59 height 23
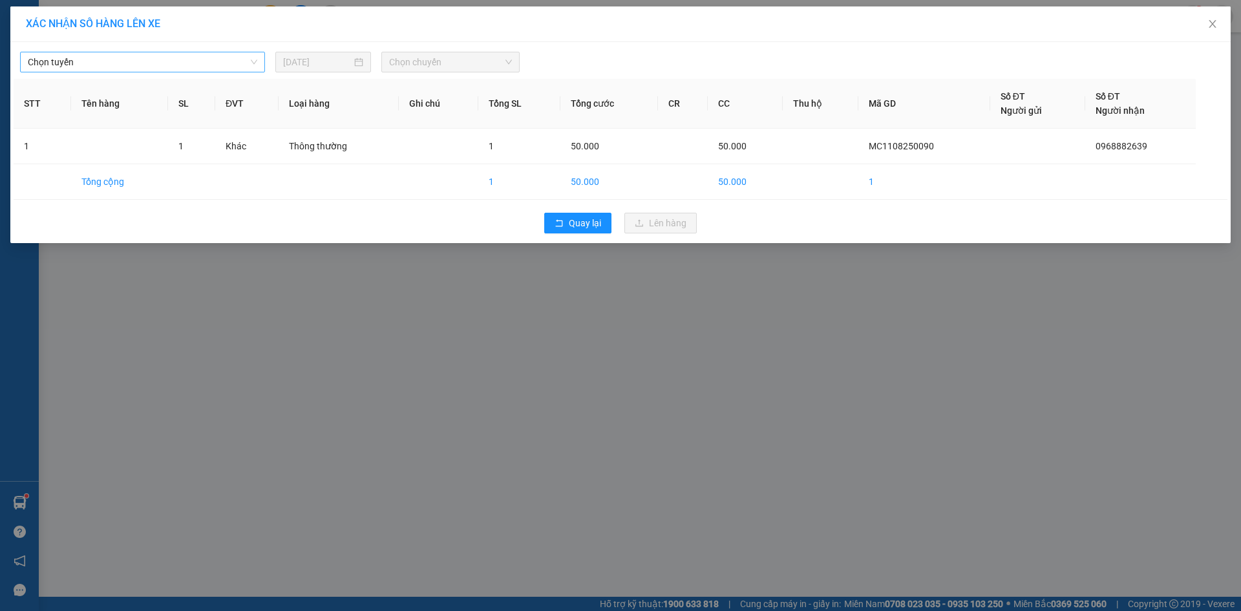
click at [146, 67] on span "Chọn tuyến" at bounding box center [143, 61] width 230 height 19
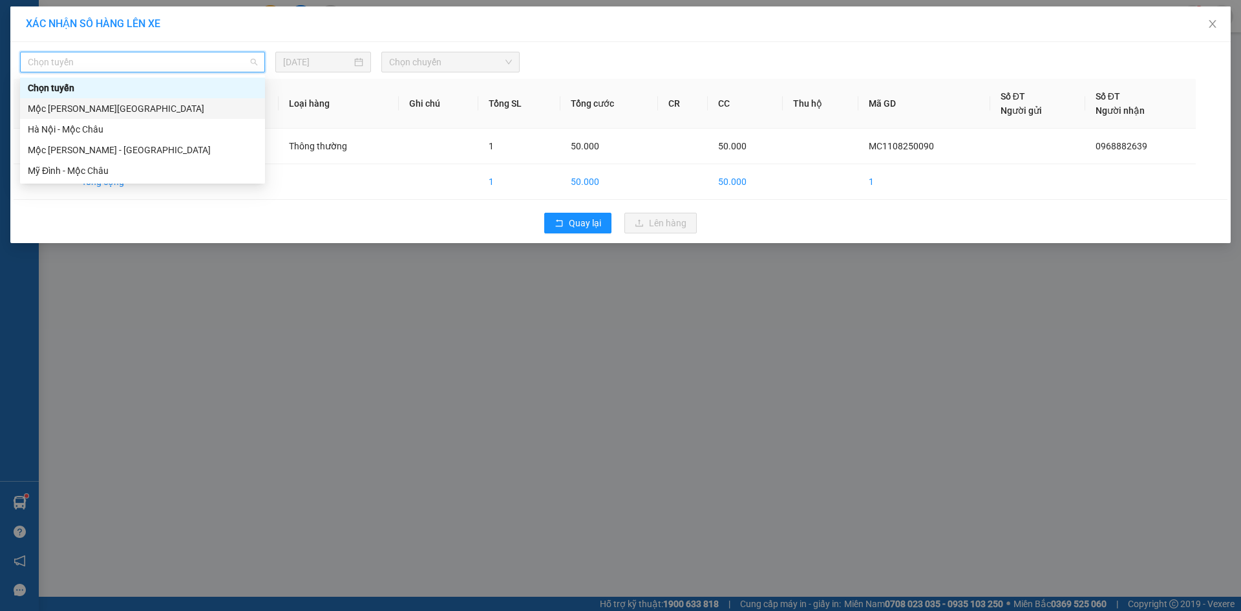
click at [145, 112] on div "Mộc [PERSON_NAME][GEOGRAPHIC_DATA]" at bounding box center [143, 109] width 230 height 14
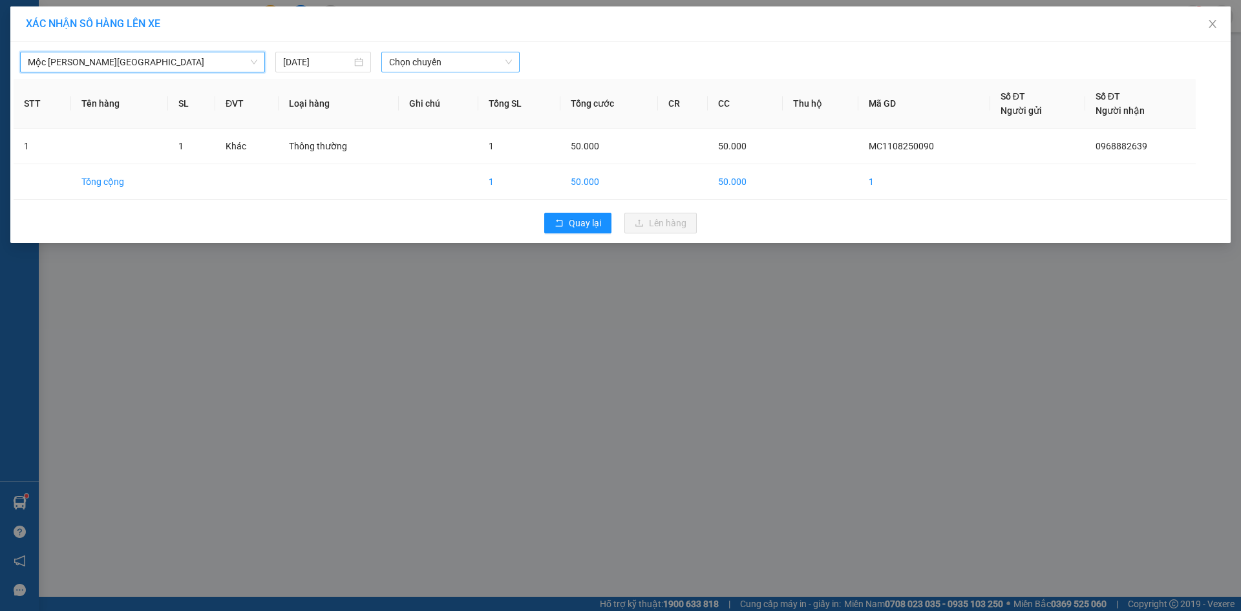
drag, startPoint x: 436, startPoint y: 59, endPoint x: 435, endPoint y: 67, distance: 7.9
click at [436, 59] on span "Chọn chuyến" at bounding box center [450, 61] width 123 height 19
click at [415, 176] on div "17:00" at bounding box center [439, 171] width 101 height 14
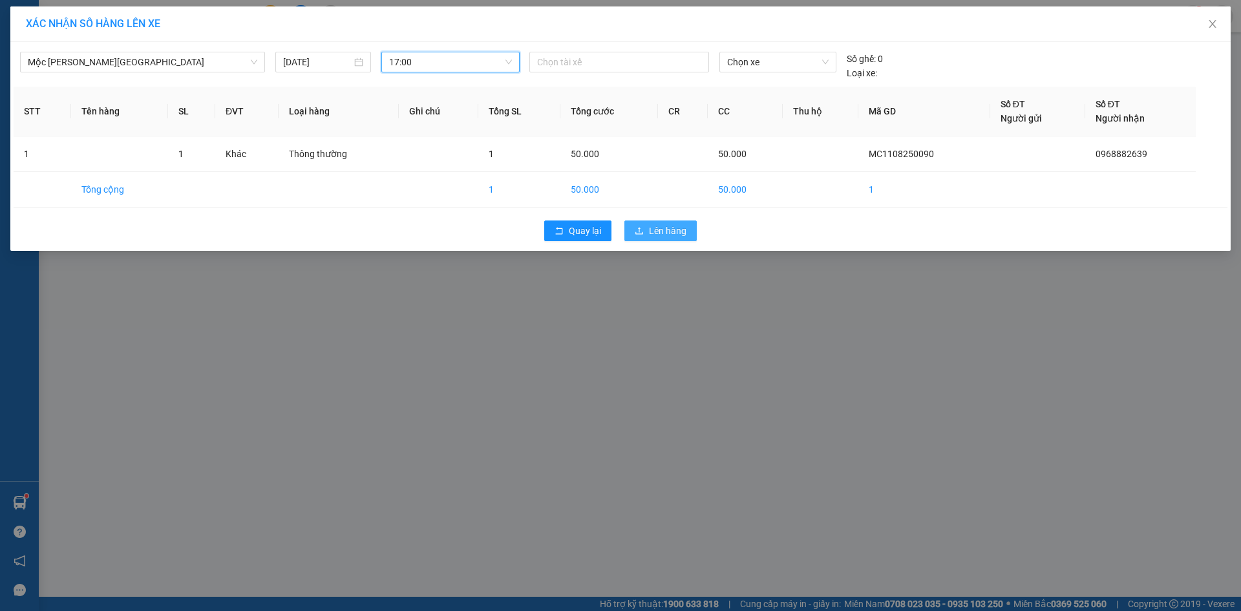
click at [662, 230] on span "Lên hàng" at bounding box center [667, 231] width 37 height 14
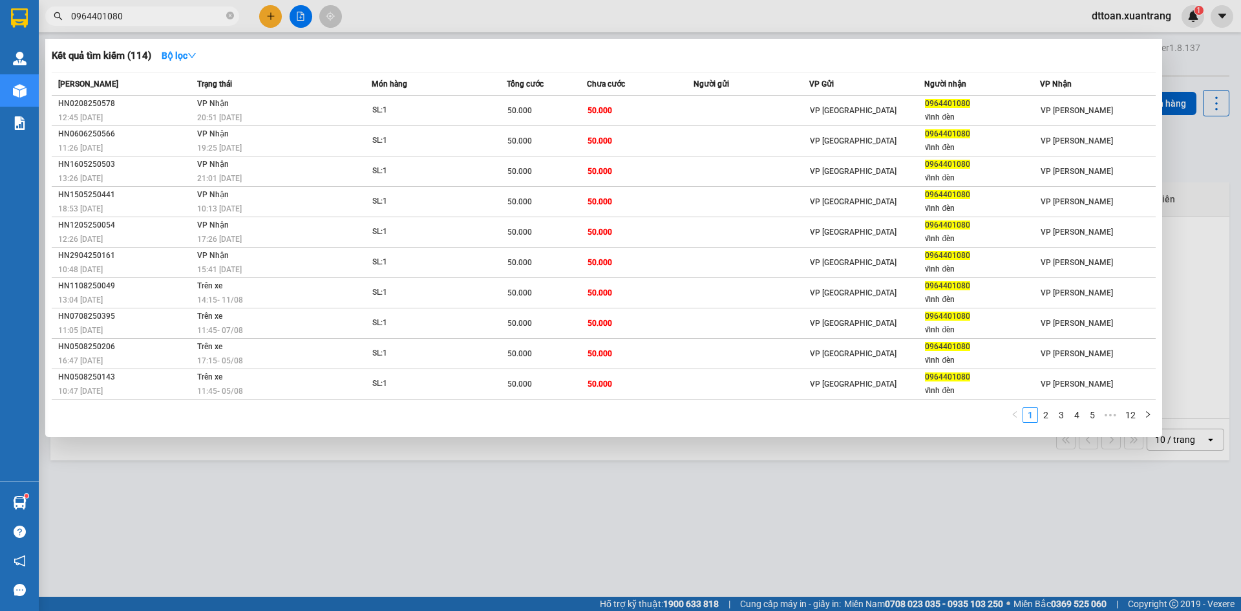
click at [173, 22] on input "0964401080" at bounding box center [147, 16] width 153 height 14
paste input "867789678"
type input "0867789678"
click at [161, 15] on input "0867789678" at bounding box center [147, 16] width 153 height 14
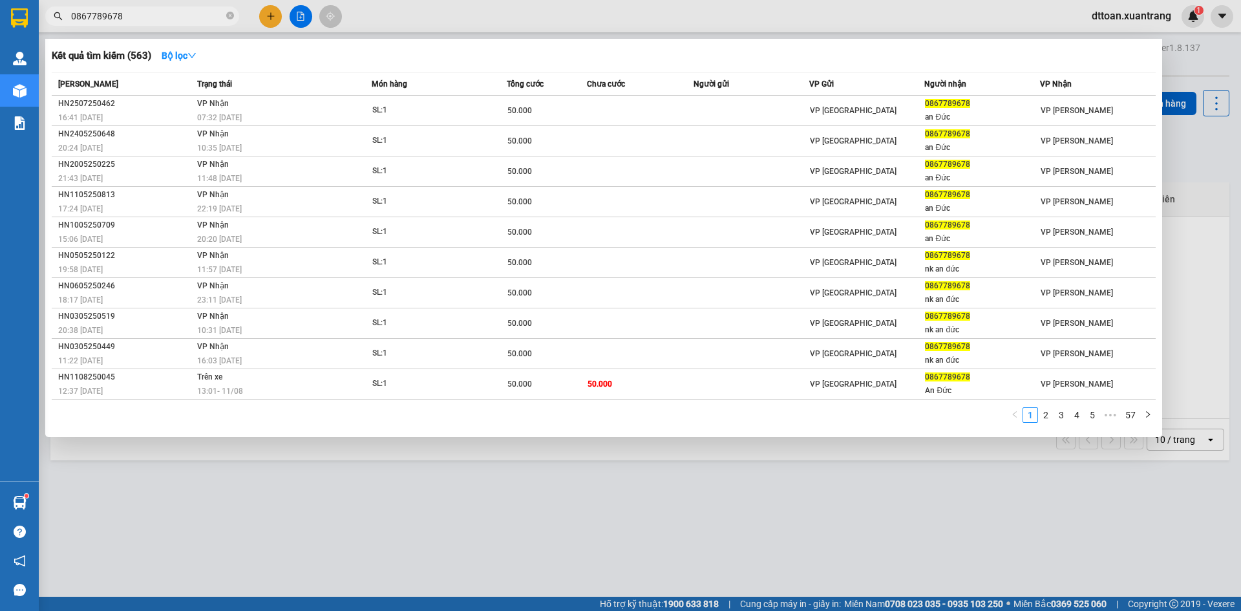
click at [161, 15] on input "0867789678" at bounding box center [147, 16] width 153 height 14
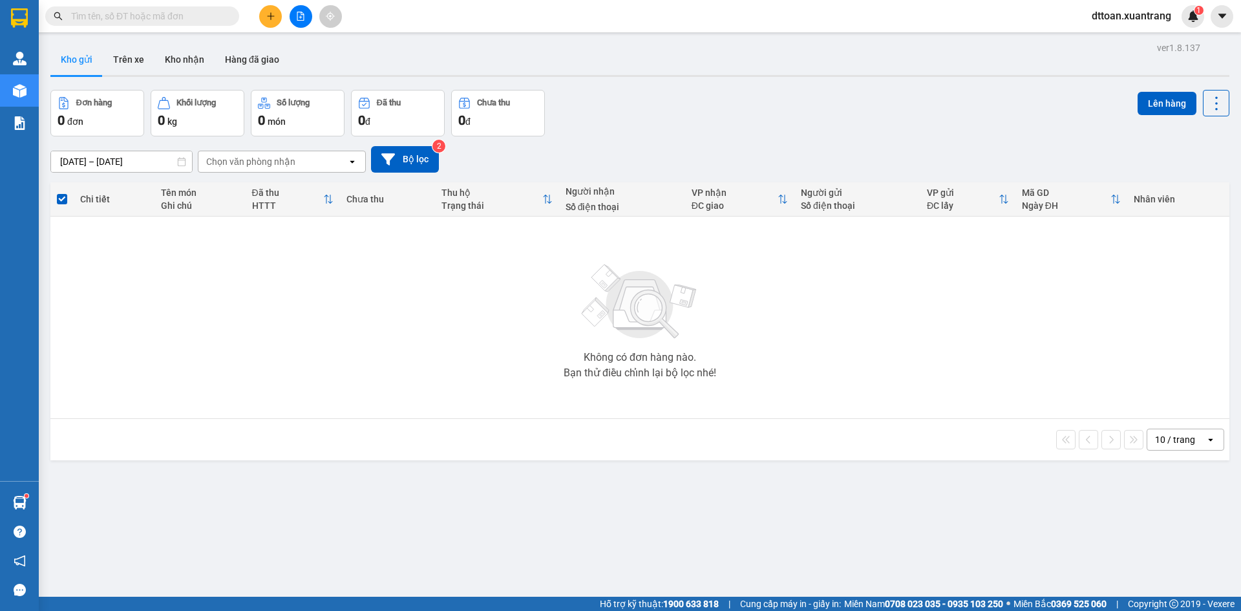
paste input "0867789678"
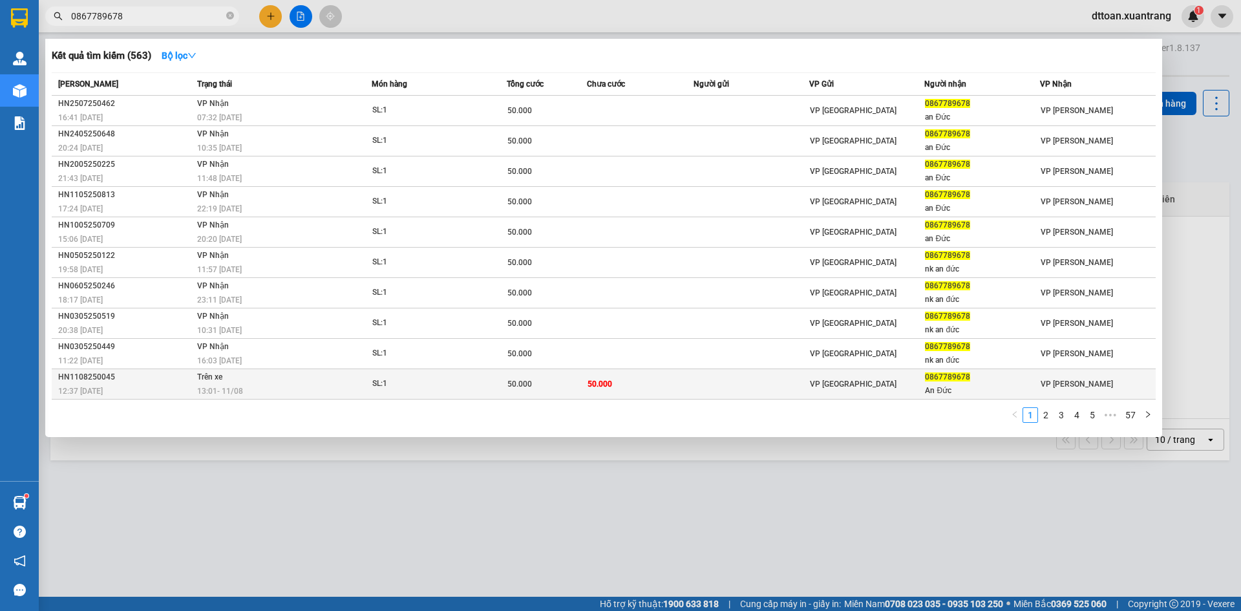
type input "0867789678"
click at [345, 380] on td "Trên xe 13:01 [DATE]" at bounding box center [283, 384] width 178 height 30
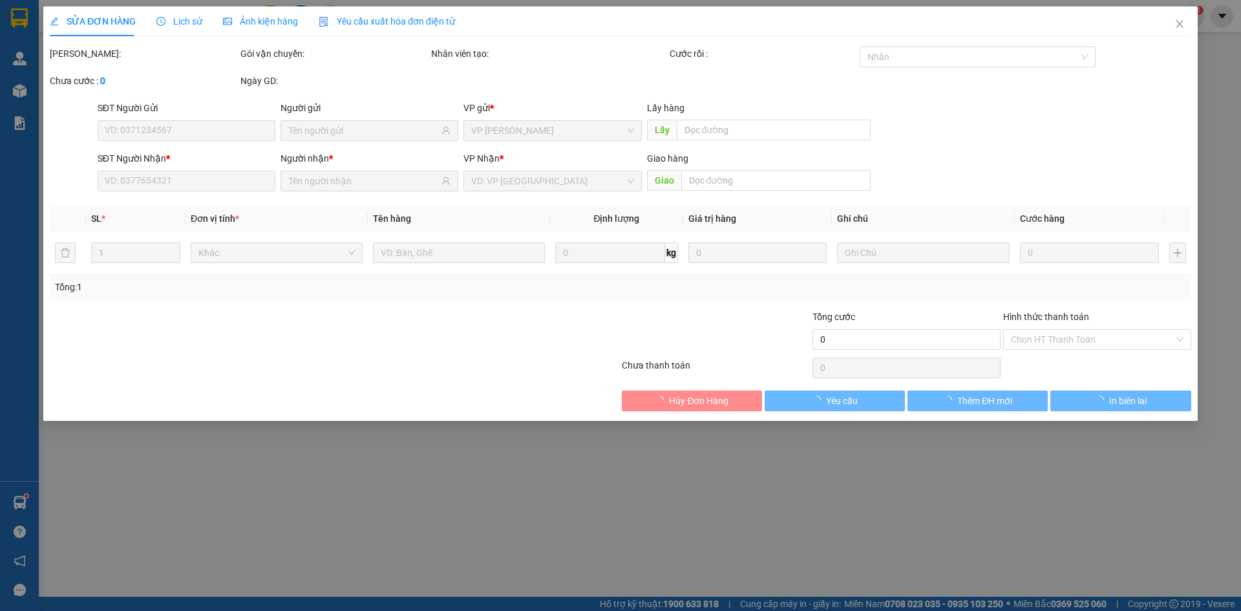
type input "0867789678"
type input "An Đức"
type input "50.000"
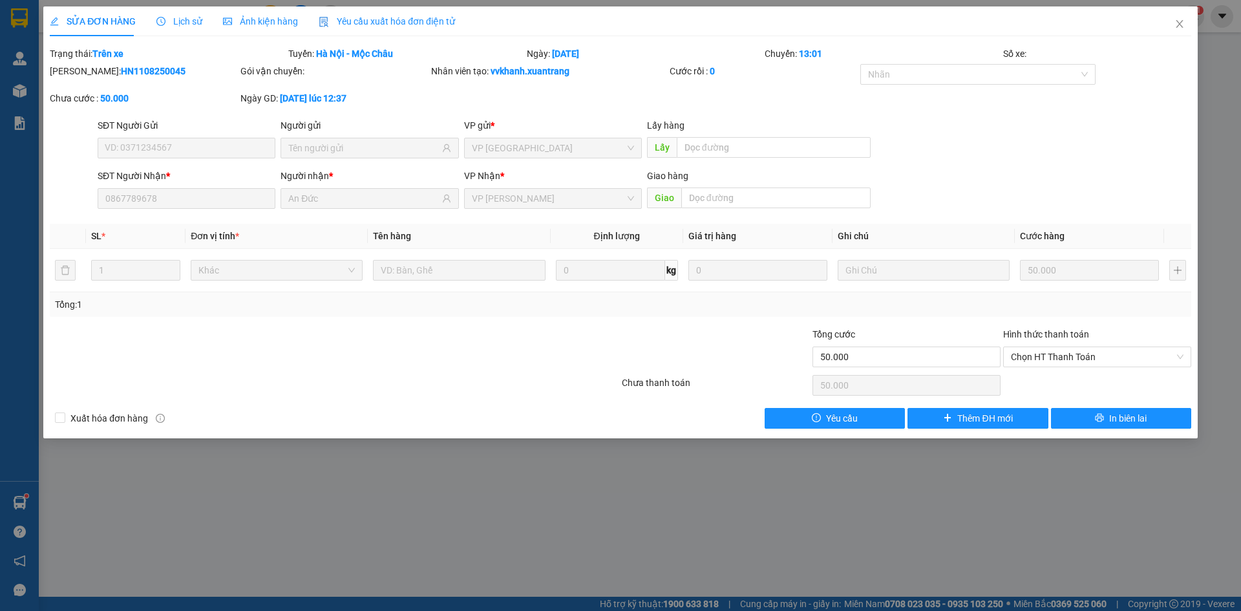
click at [250, 21] on span "Ảnh kiện hàng" at bounding box center [260, 21] width 75 height 10
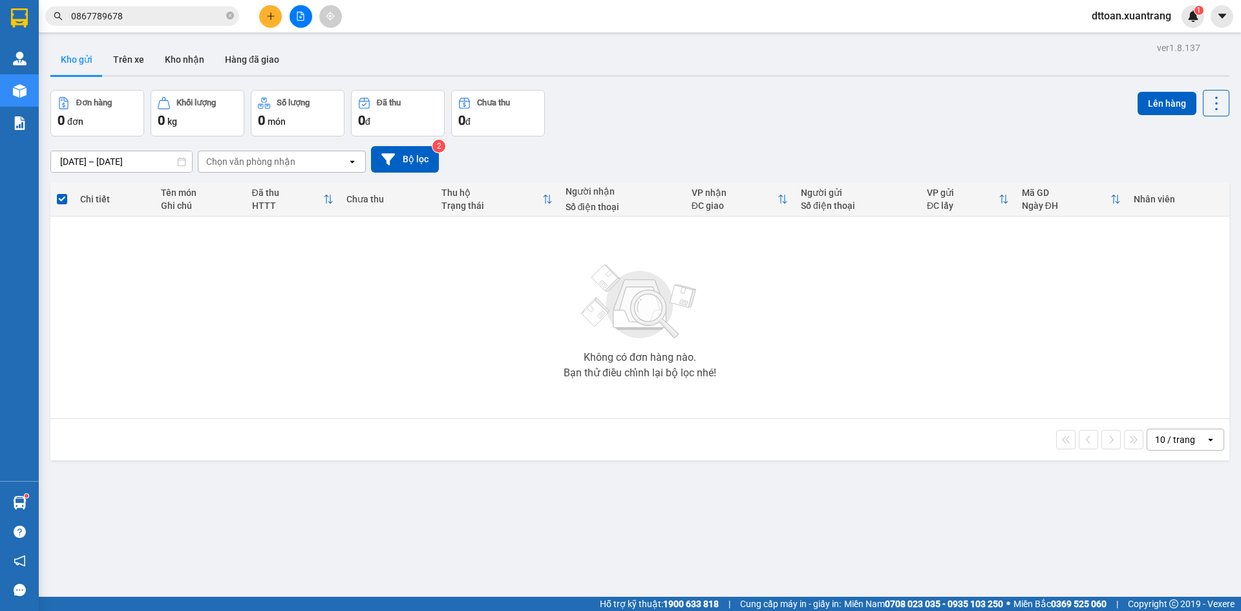
click at [153, 17] on input "0867789678" at bounding box center [147, 16] width 153 height 14
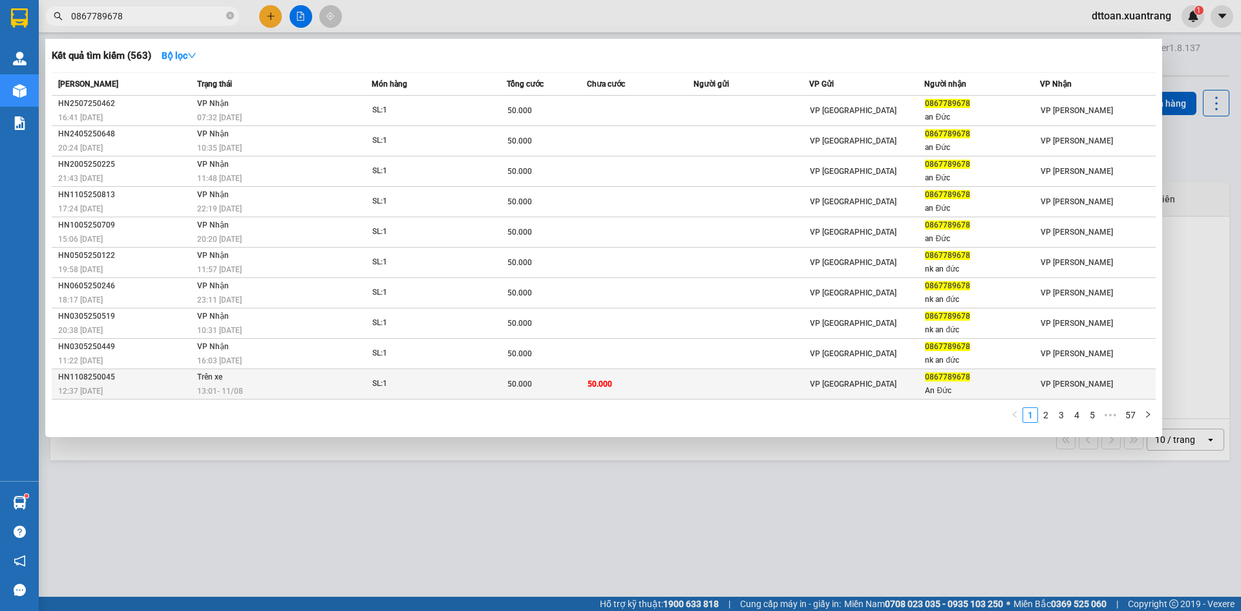
click at [374, 380] on div "SL: 1" at bounding box center [420, 384] width 97 height 14
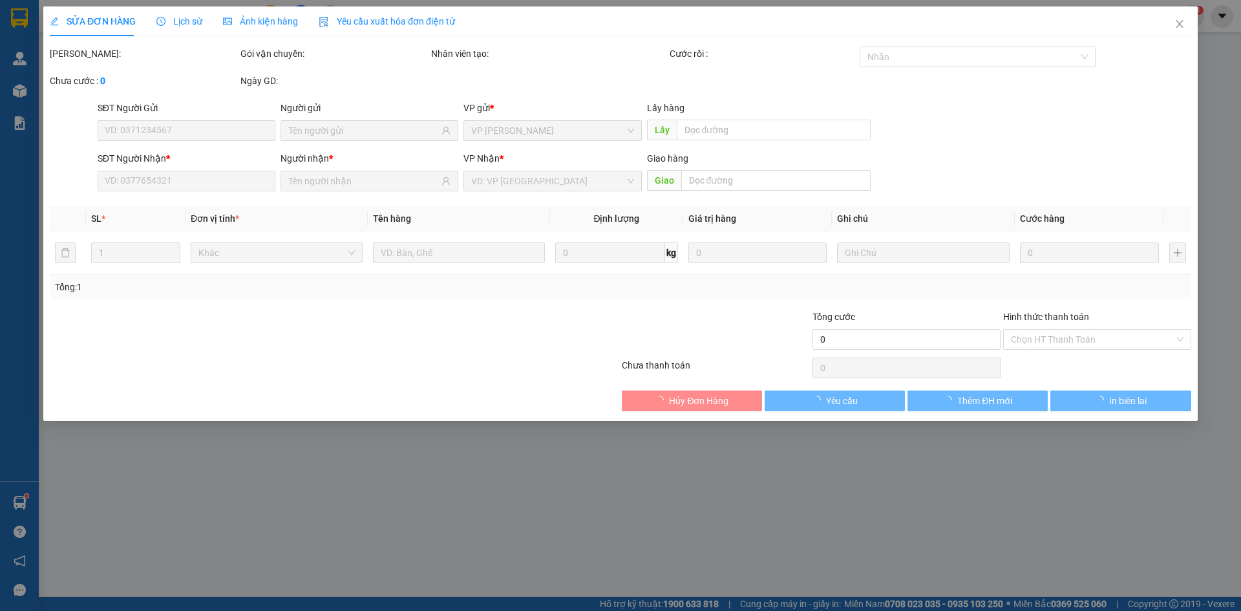
type input "0867789678"
type input "An Đức"
type input "50.000"
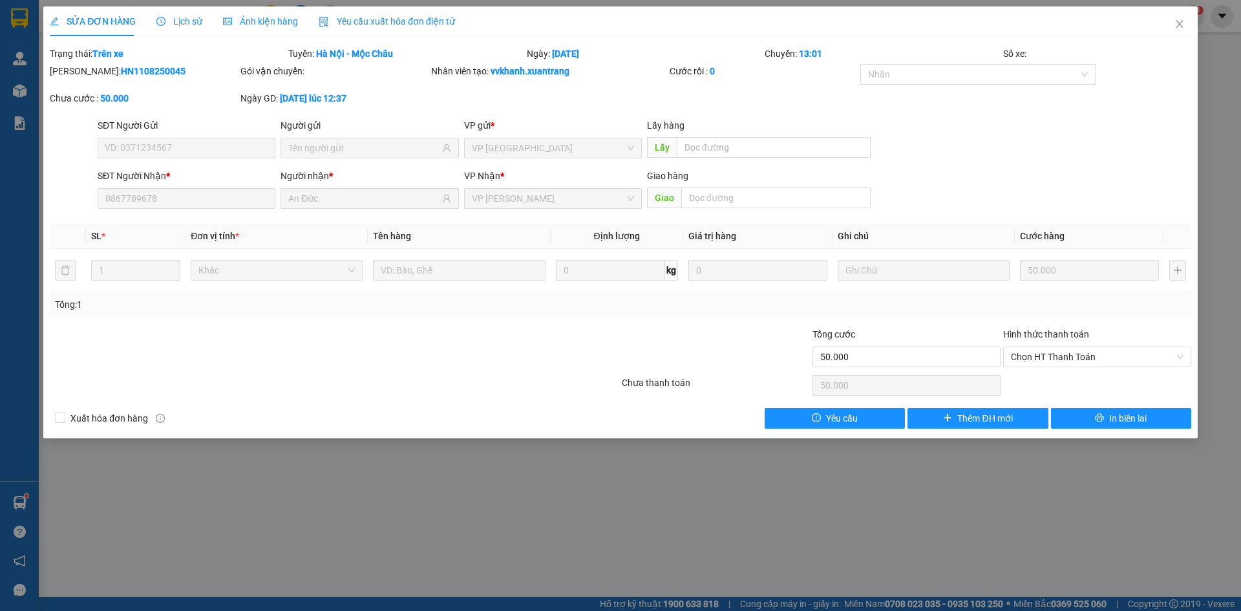
click at [259, 27] on span "Ảnh kiện hàng" at bounding box center [260, 21] width 75 height 10
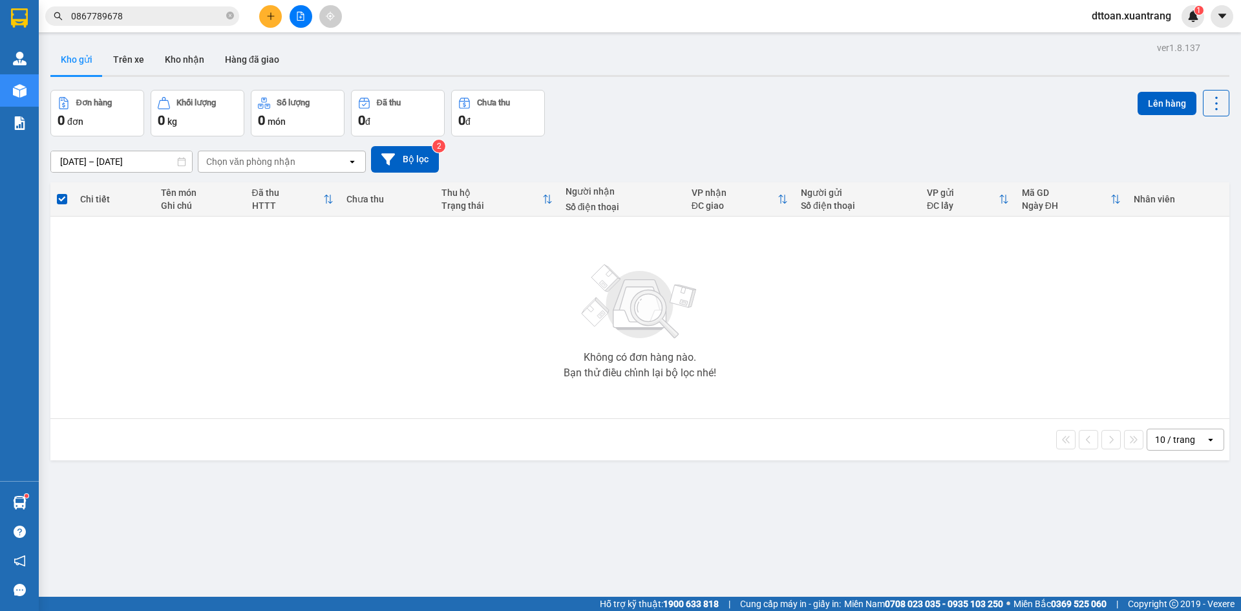
click at [118, 11] on input "0867789678" at bounding box center [147, 16] width 153 height 14
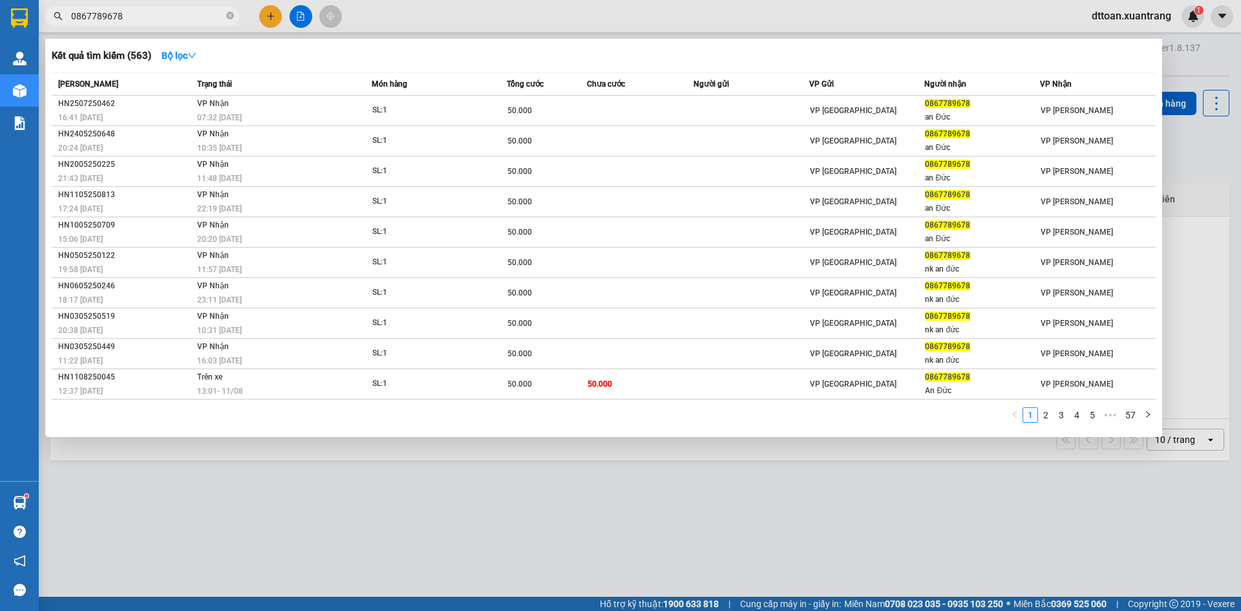
click at [118, 11] on input "0867789678" at bounding box center [147, 16] width 153 height 14
click at [176, 14] on input "0867789678" at bounding box center [147, 16] width 153 height 14
paste input "96636038"
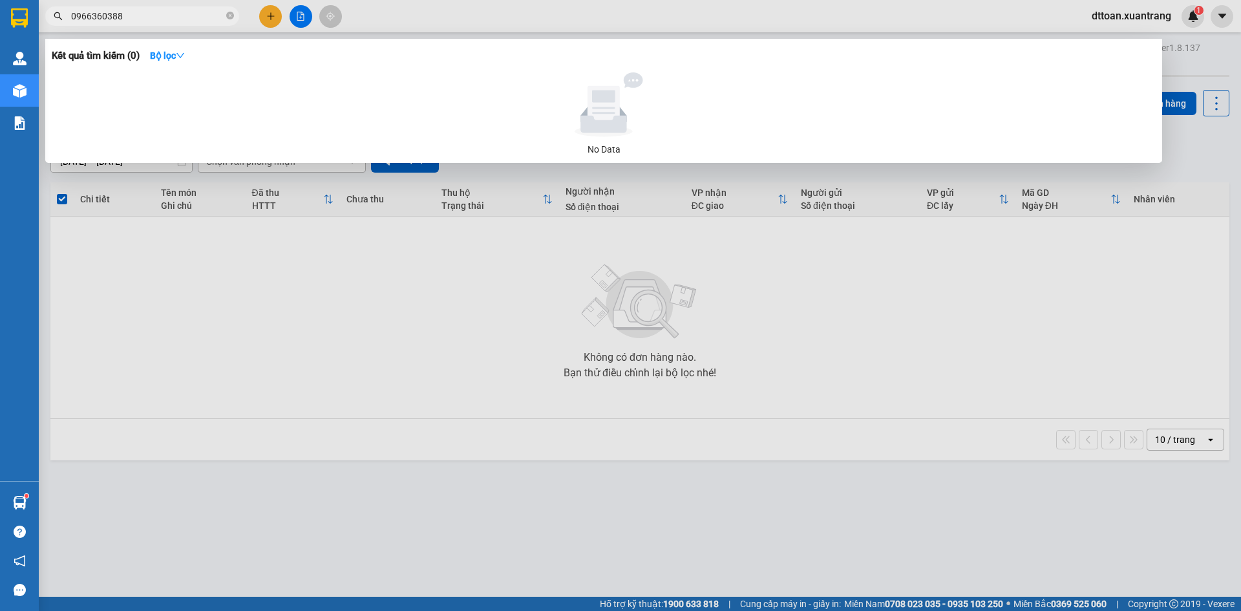
click at [144, 14] on input "0966360388" at bounding box center [147, 16] width 153 height 14
type input "0966360388"
drag, startPoint x: 245, startPoint y: 237, endPoint x: 220, endPoint y: 217, distance: 32.2
click at [241, 233] on div at bounding box center [620, 305] width 1241 height 611
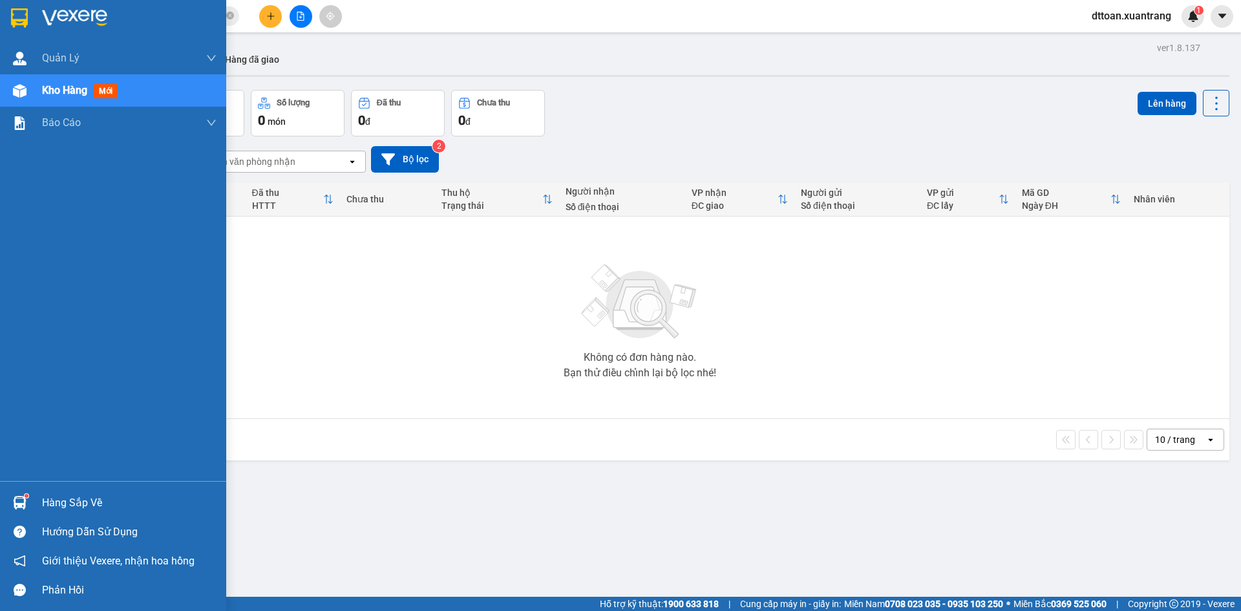
click at [103, 8] on div at bounding box center [113, 21] width 226 height 42
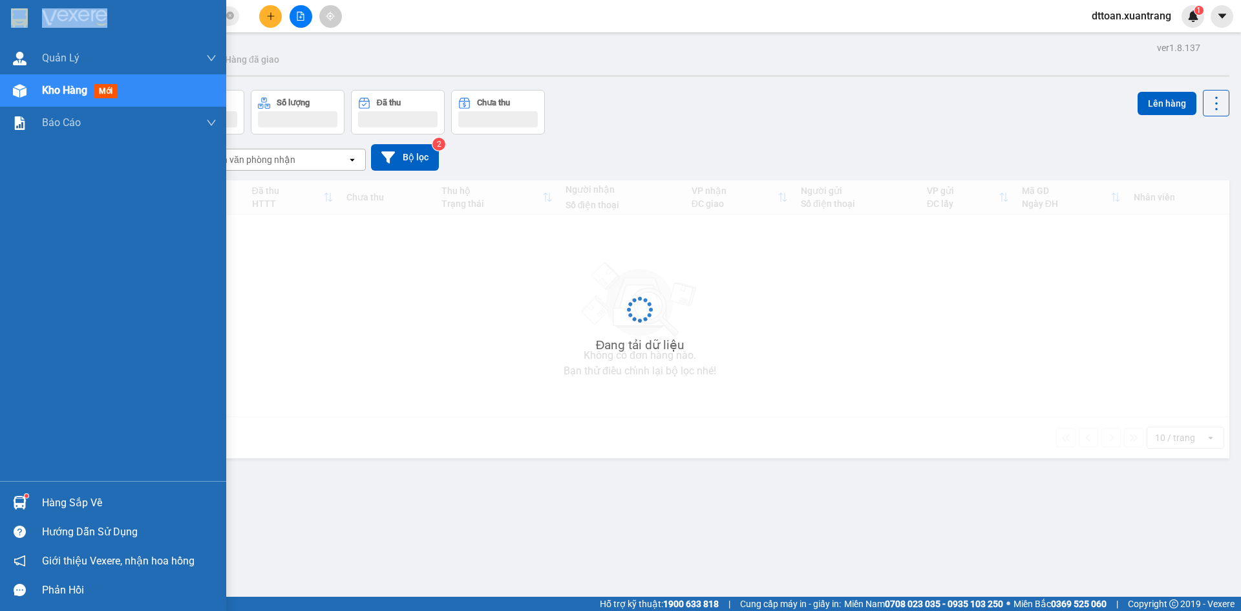
click at [96, 14] on img at bounding box center [74, 17] width 65 height 19
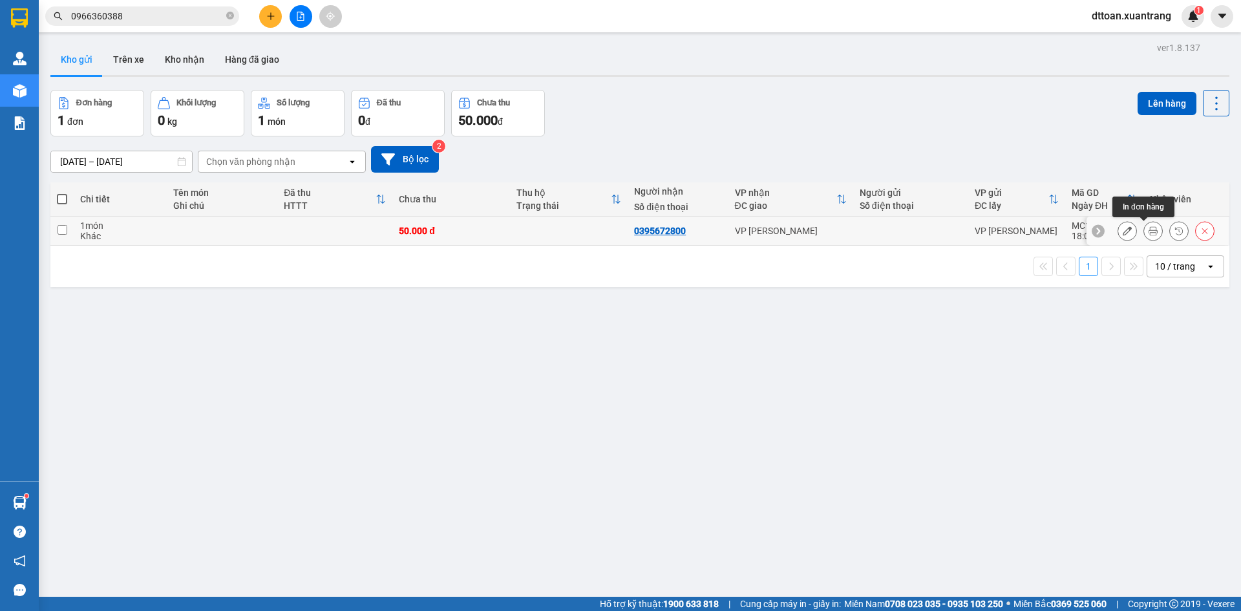
click at [1149, 231] on icon at bounding box center [1153, 230] width 9 height 9
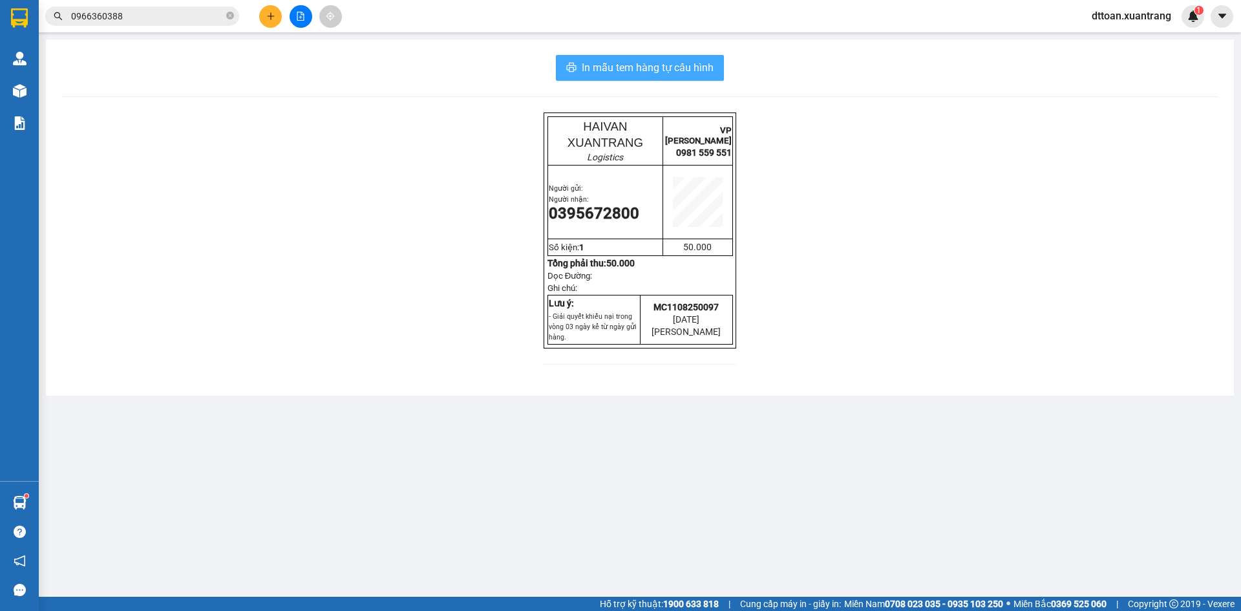
click at [662, 70] on span "In mẫu tem hàng tự cấu hình" at bounding box center [648, 67] width 132 height 16
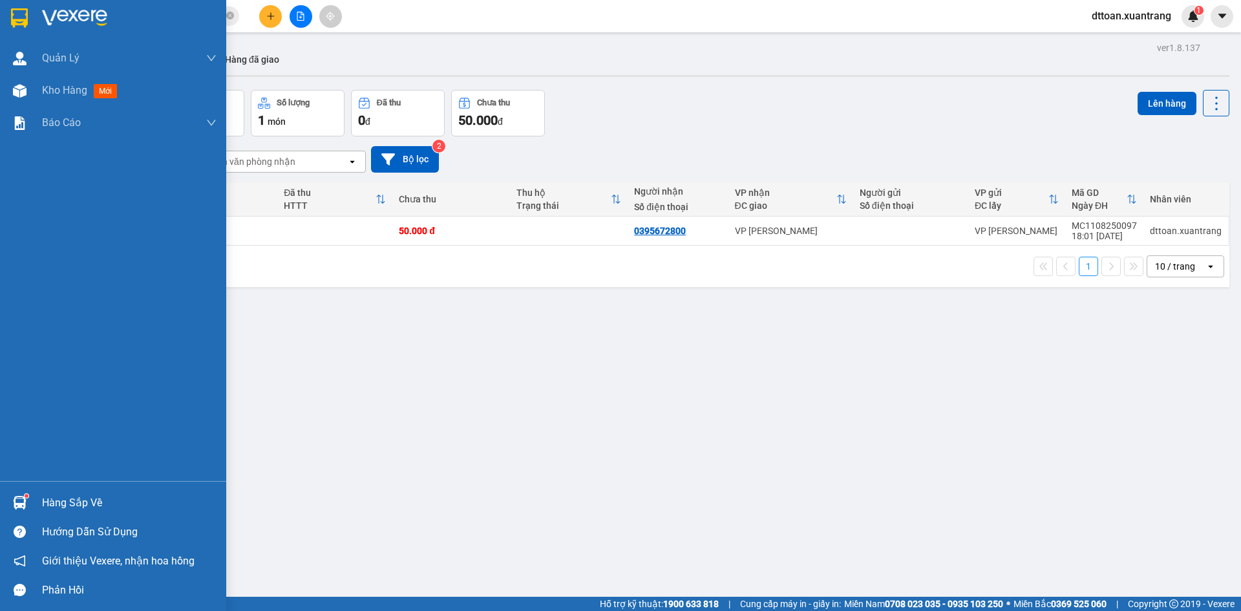
click at [47, 12] on img at bounding box center [74, 17] width 65 height 19
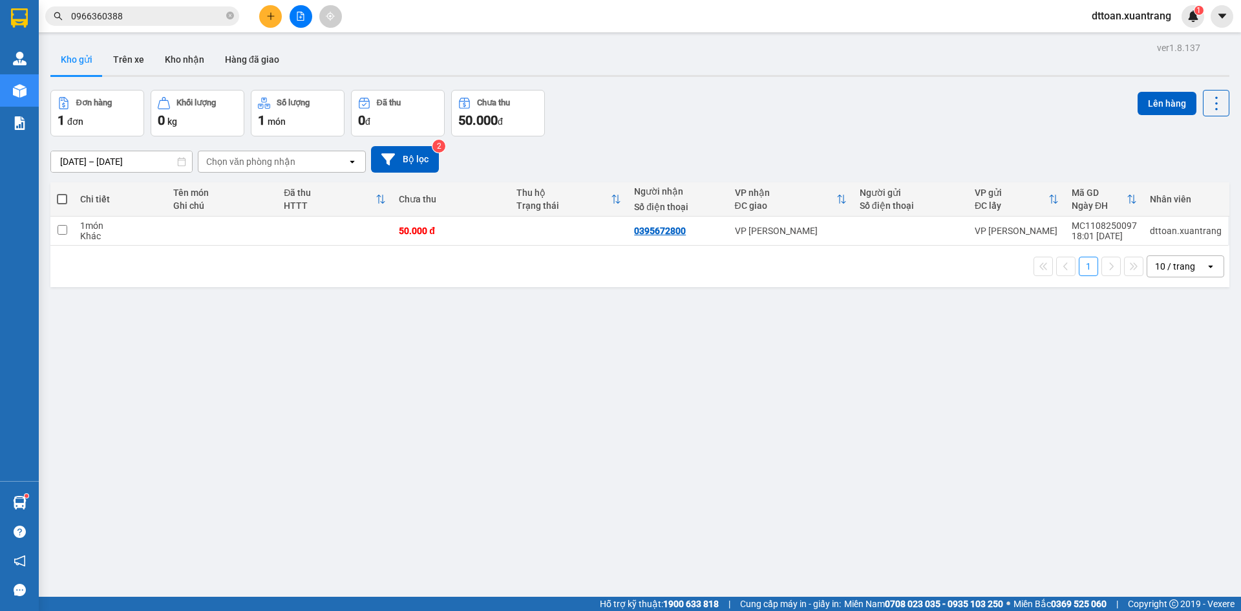
click at [139, 16] on input "0966360388" at bounding box center [147, 16] width 153 height 14
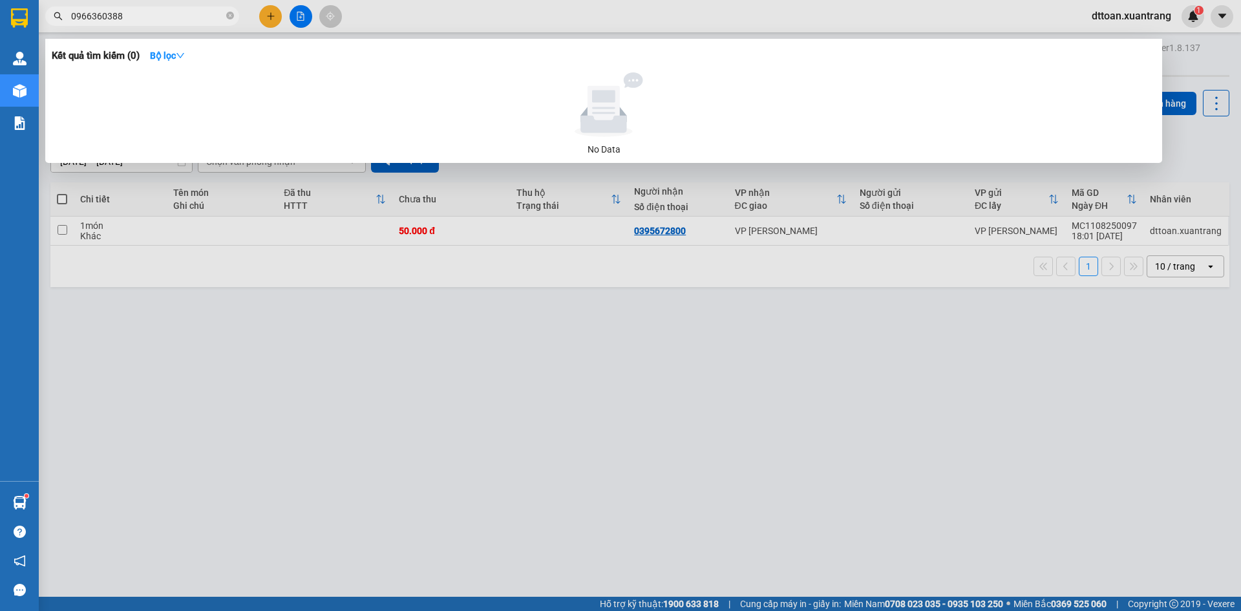
click at [139, 16] on input "0966360388" at bounding box center [147, 16] width 153 height 14
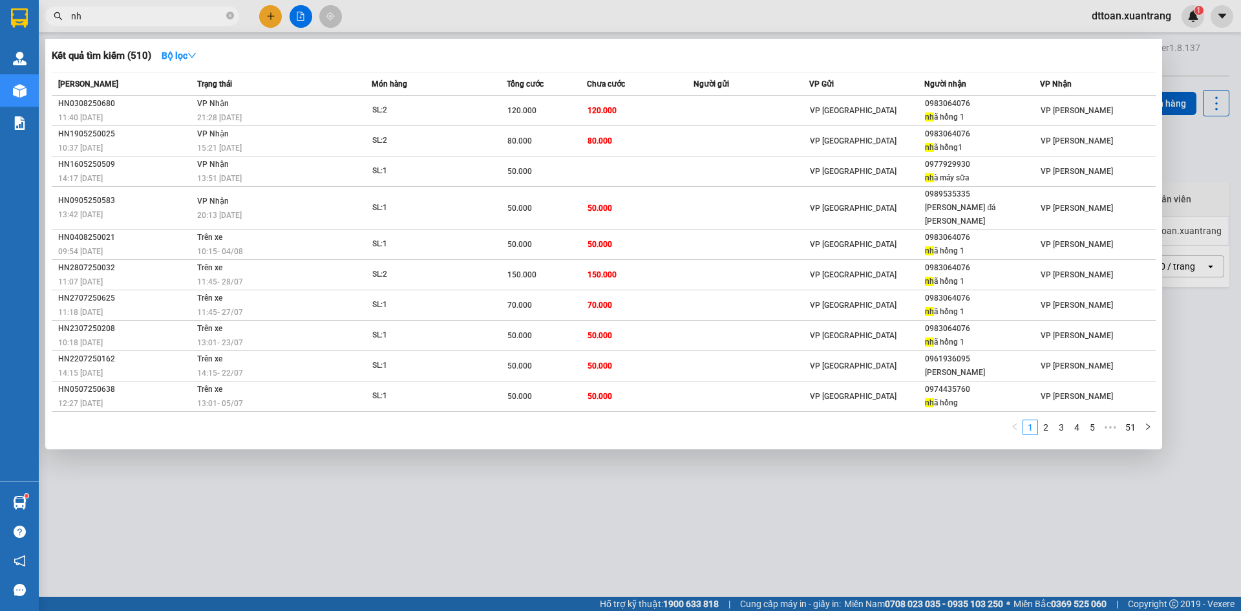
type input "n"
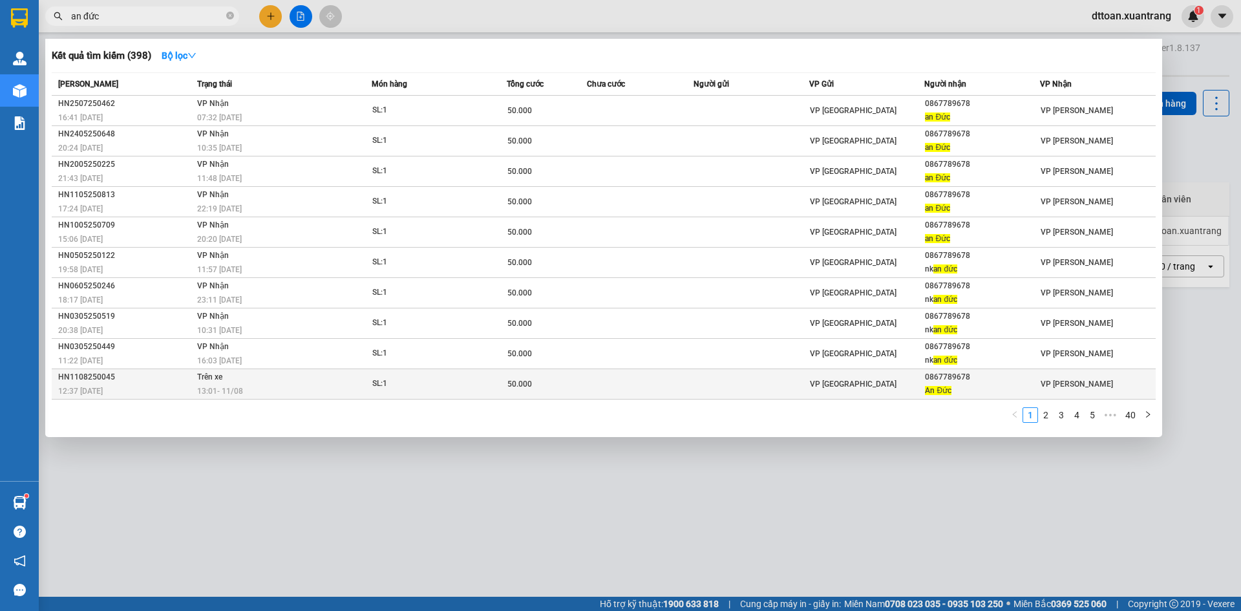
type input "an đức"
click at [540, 389] on div "50.000" at bounding box center [547, 384] width 79 height 14
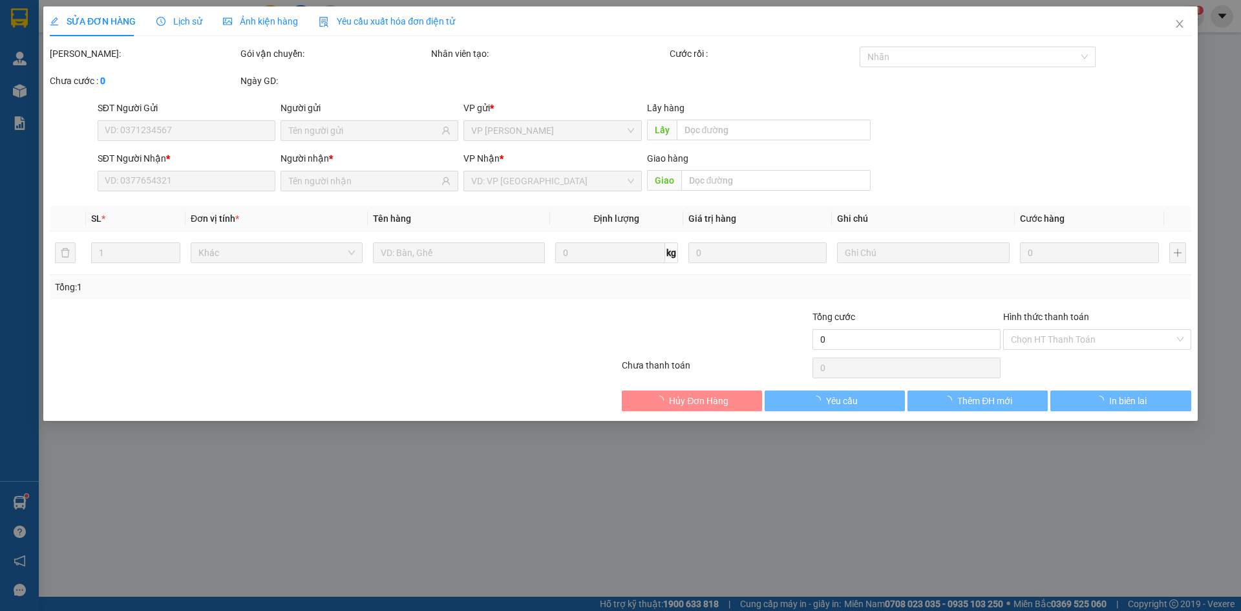
type input "0867789678"
type input "An Đức"
type input "50.000"
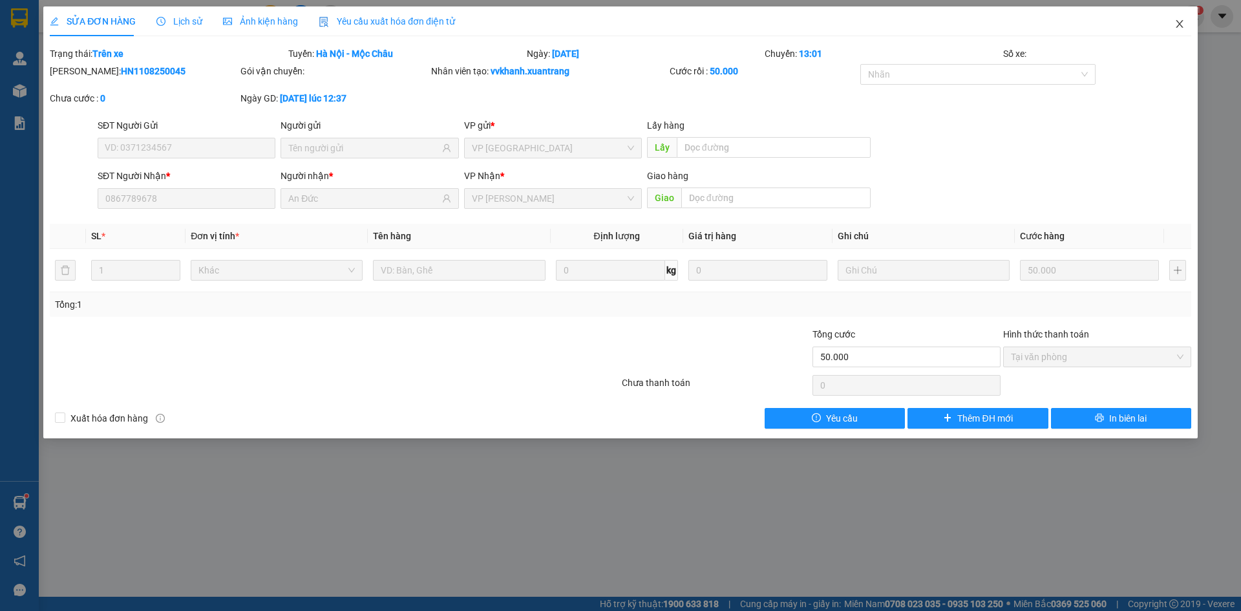
click at [1184, 23] on icon "close" at bounding box center [1180, 24] width 10 height 10
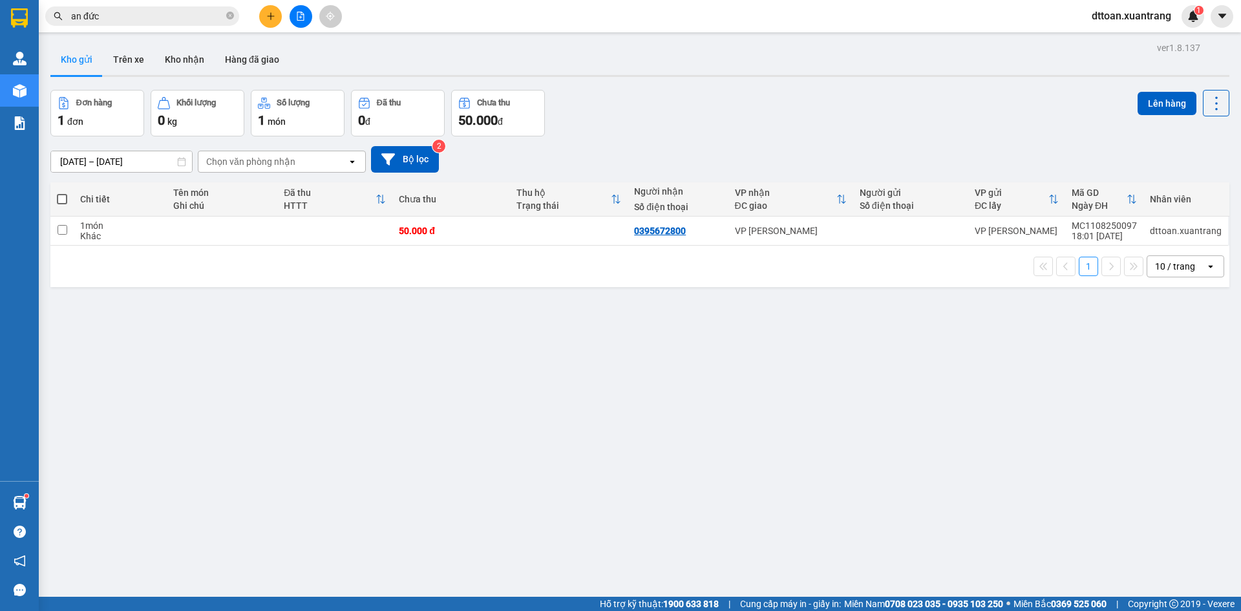
click at [103, 19] on input "an đức" at bounding box center [147, 16] width 153 height 14
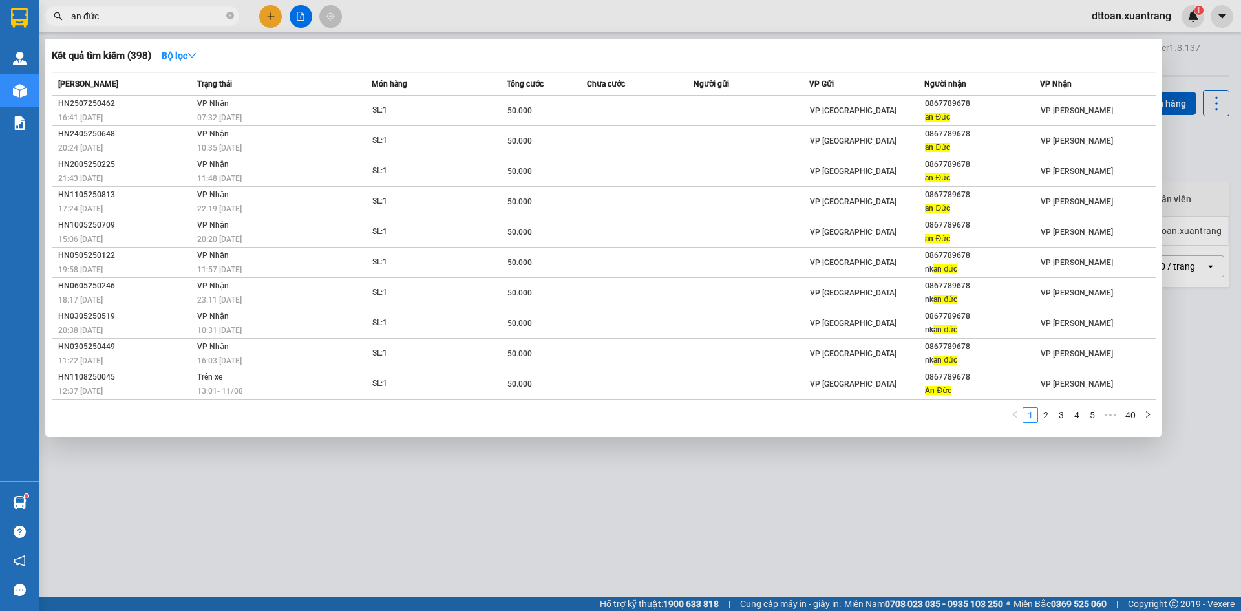
click at [103, 19] on input "an đức" at bounding box center [147, 16] width 153 height 14
paste input "0902462332"
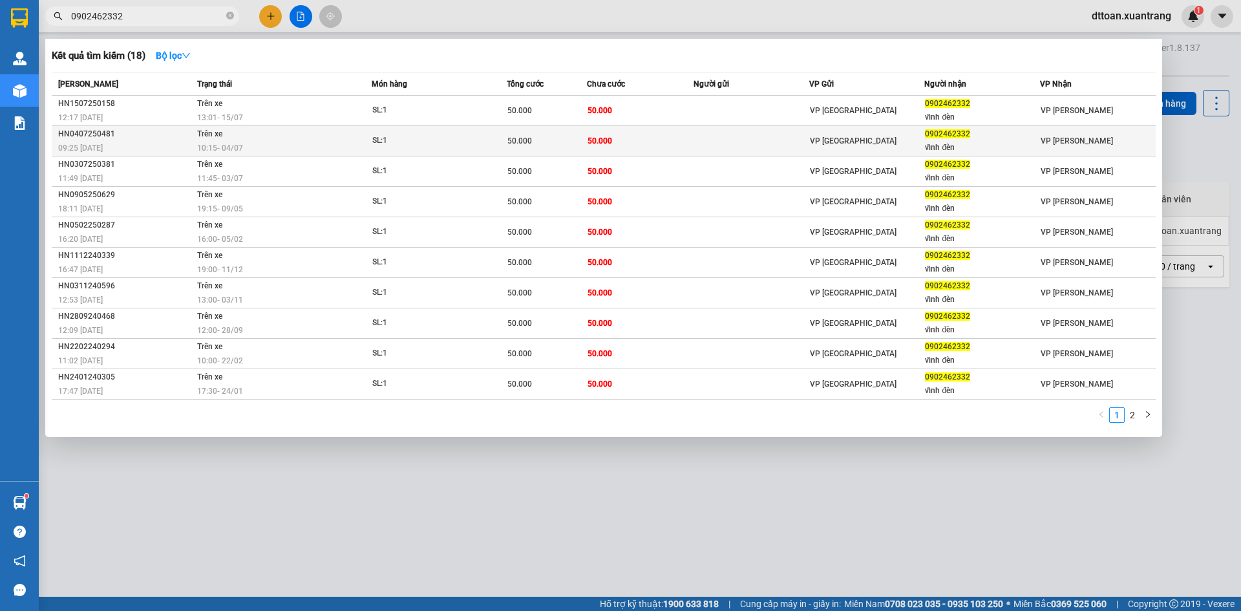
type input "0902462332"
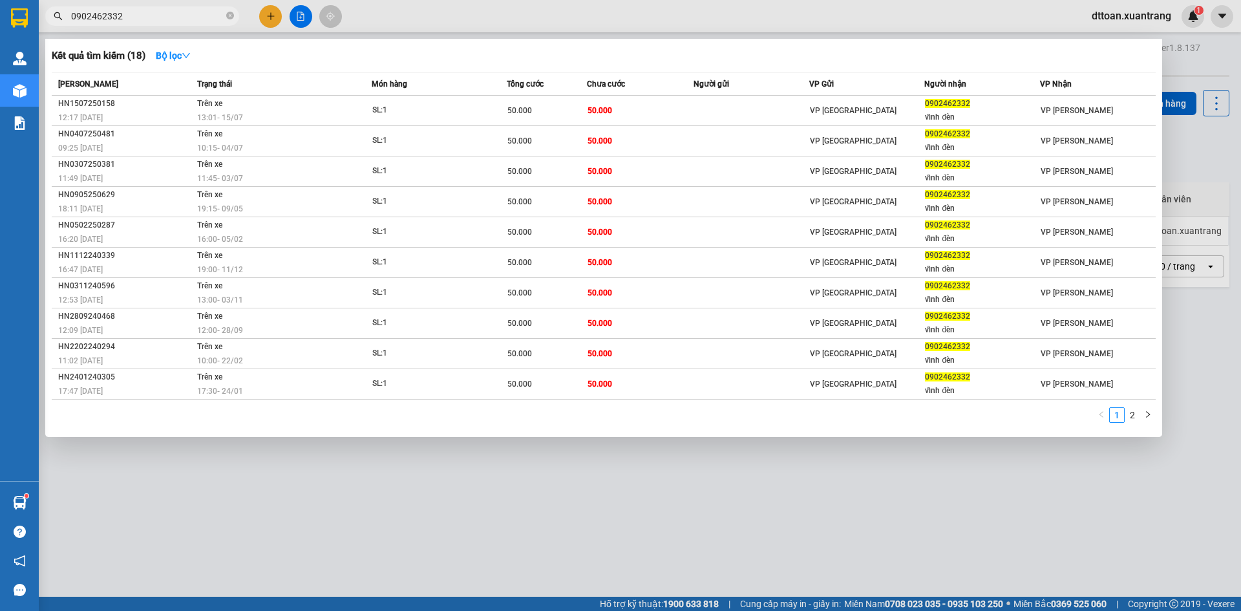
click at [747, 504] on div at bounding box center [620, 305] width 1241 height 611
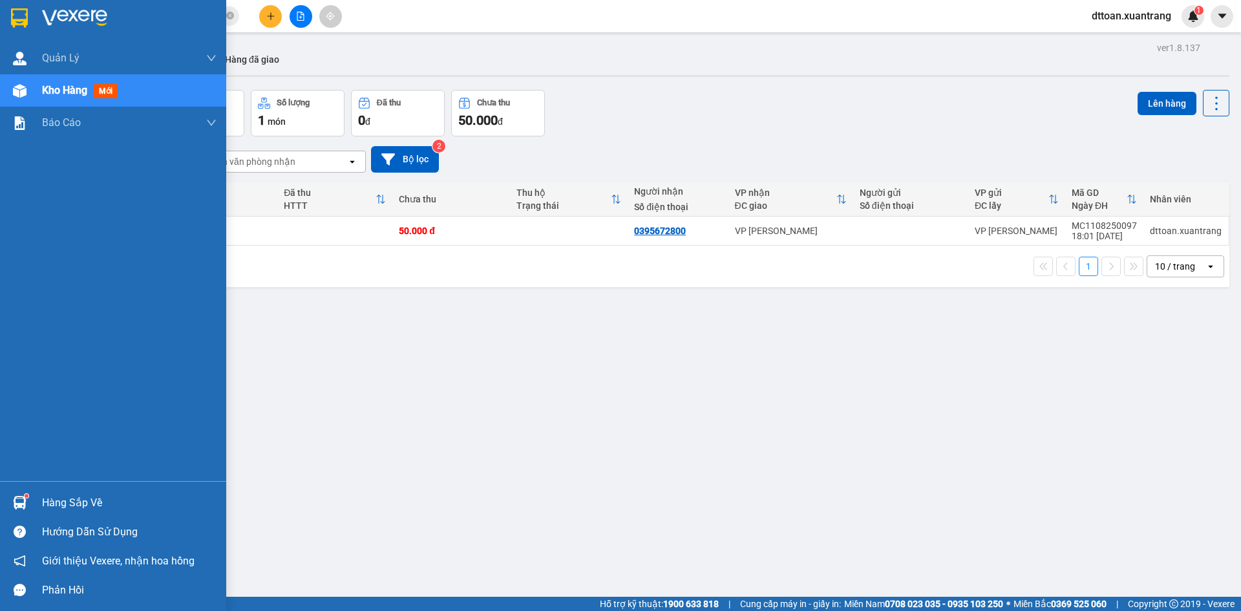
click at [53, 20] on img at bounding box center [74, 17] width 65 height 19
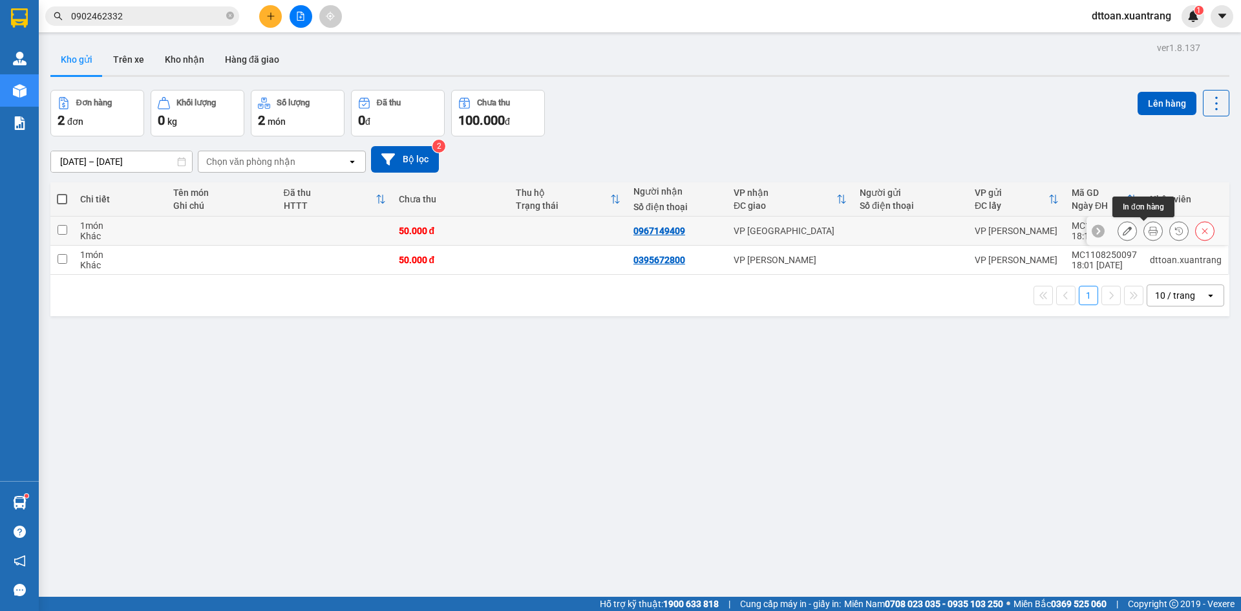
click at [1149, 230] on icon at bounding box center [1153, 230] width 9 height 9
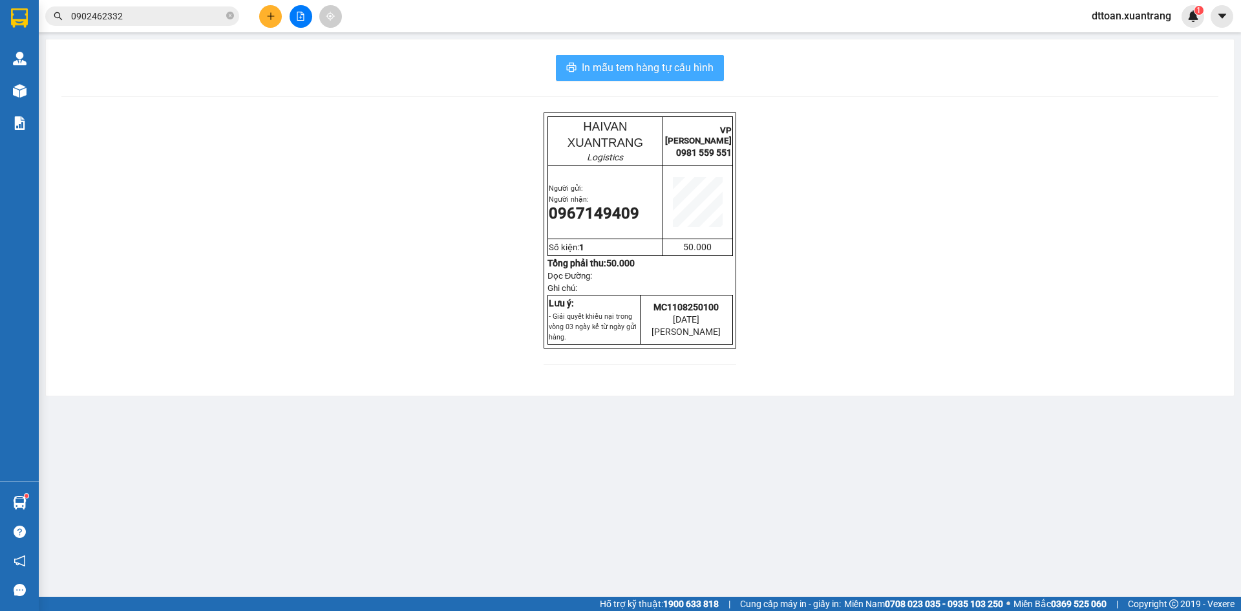
click at [643, 74] on span "In mẫu tem hàng tự cấu hình" at bounding box center [648, 67] width 132 height 16
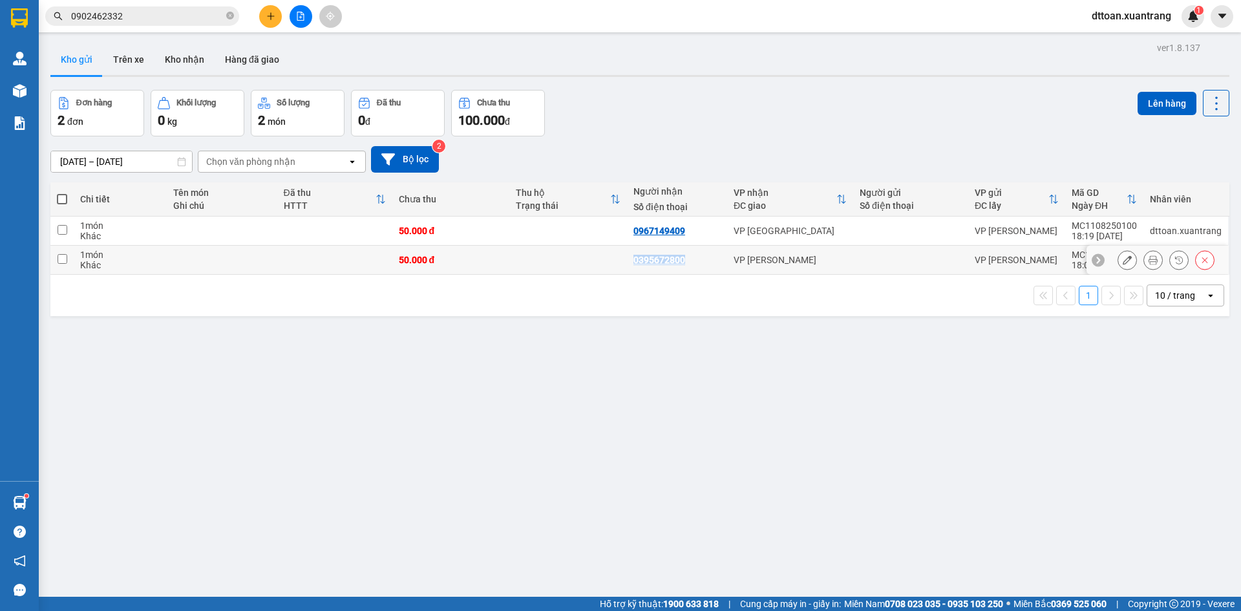
drag, startPoint x: 696, startPoint y: 259, endPoint x: 626, endPoint y: 259, distance: 70.5
click at [627, 259] on td "0395672800" at bounding box center [677, 260] width 100 height 29
checkbox input "true"
copy div "0395672800"
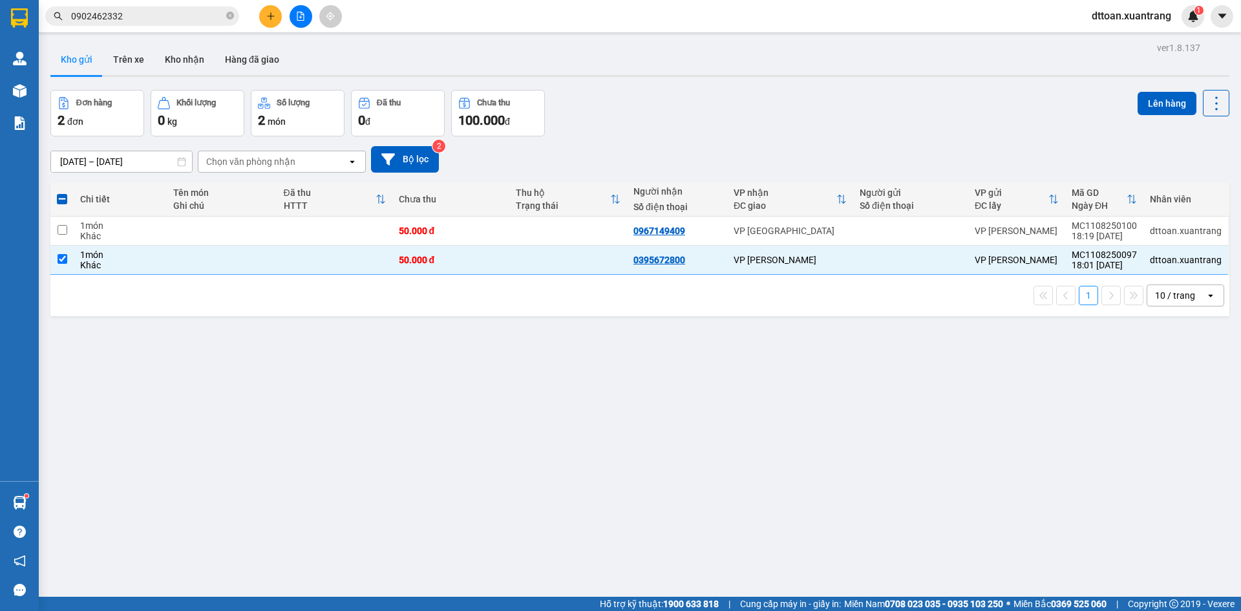
click at [646, 305] on div "1 10 / trang open" at bounding box center [640, 295] width 1169 height 22
click at [802, 312] on div "1 10 / trang open" at bounding box center [639, 295] width 1179 height 41
click at [1123, 259] on icon at bounding box center [1127, 259] width 9 height 9
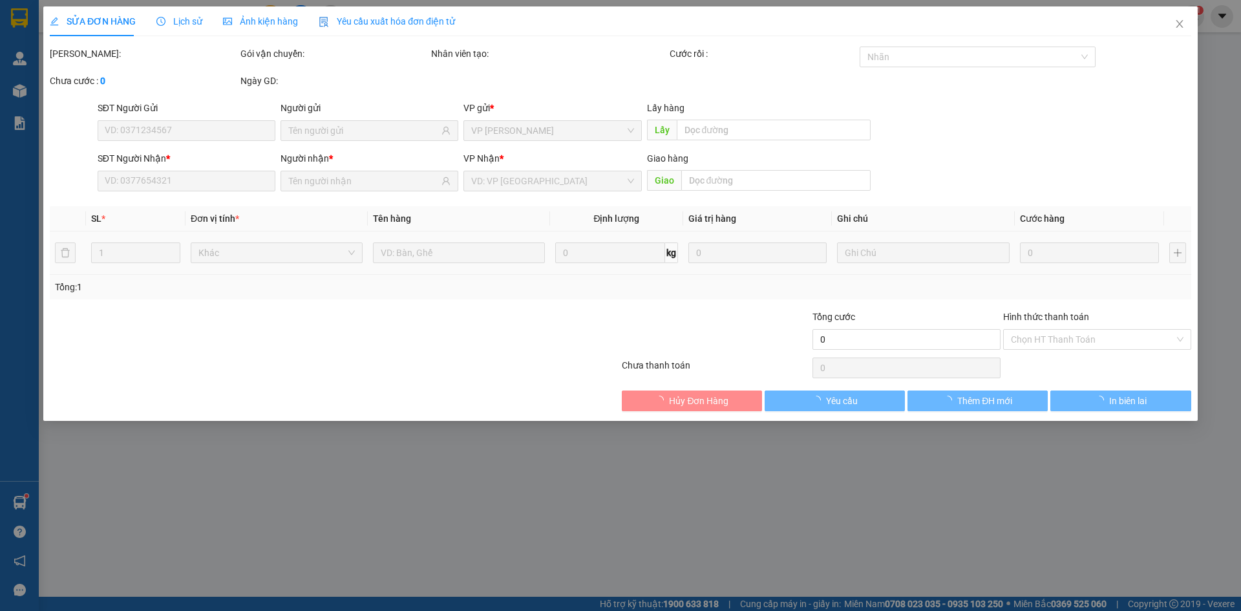
type input "0395672800"
type input "50.000"
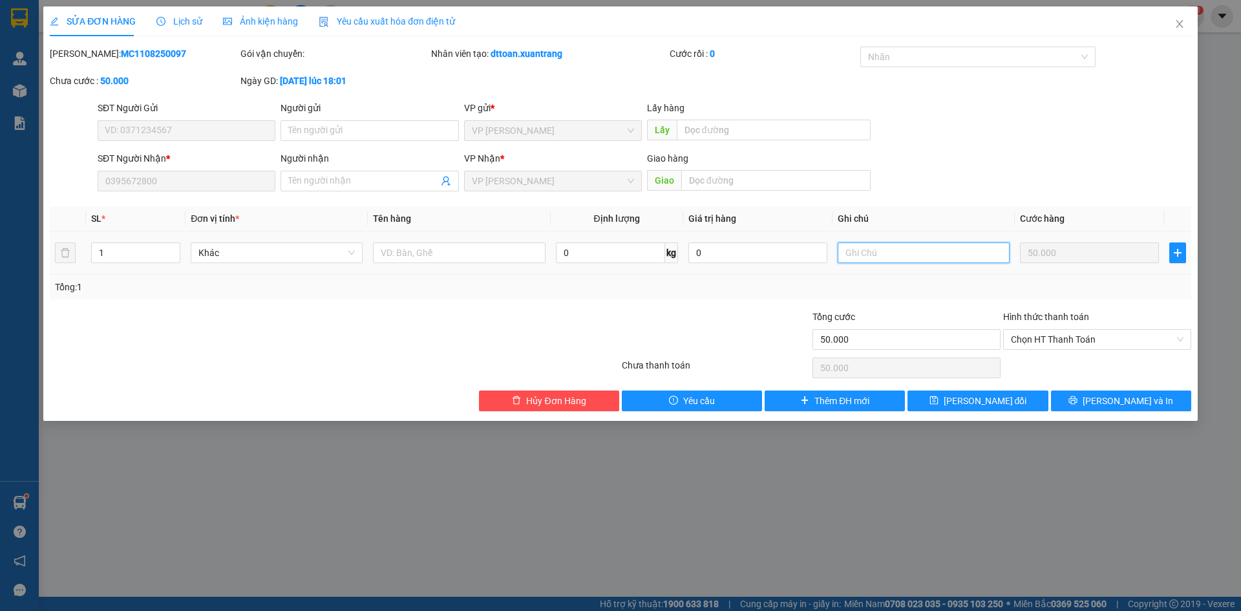
click at [866, 254] on input "text" at bounding box center [924, 252] width 172 height 21
click at [755, 187] on input "text" at bounding box center [775, 180] width 189 height 21
type input "[PERSON_NAME]"
click at [959, 402] on button "[PERSON_NAME] đổi" at bounding box center [978, 400] width 140 height 21
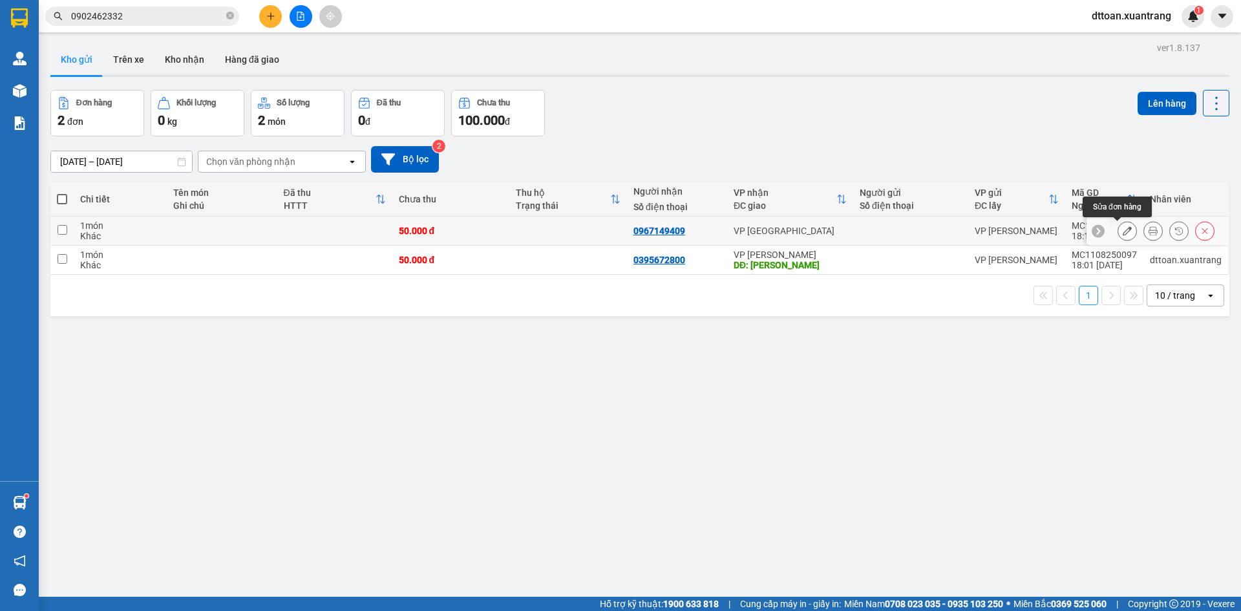
click at [1121, 224] on div at bounding box center [1127, 230] width 19 height 19
click at [1123, 228] on icon at bounding box center [1127, 230] width 9 height 9
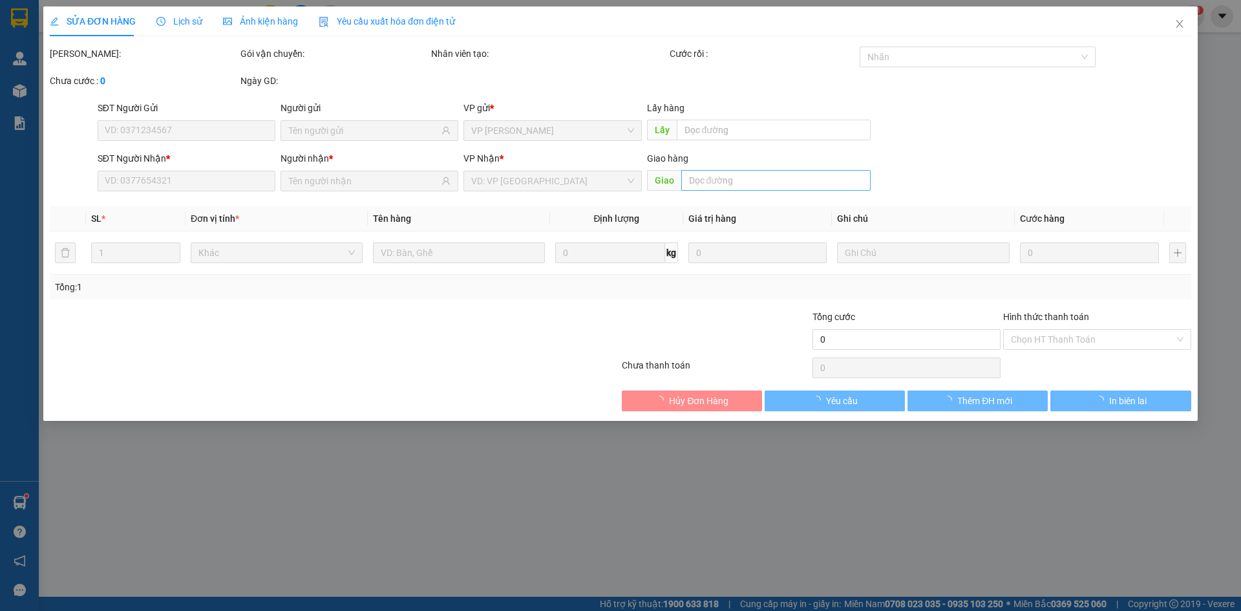
type input "0967149409"
type input "50.000"
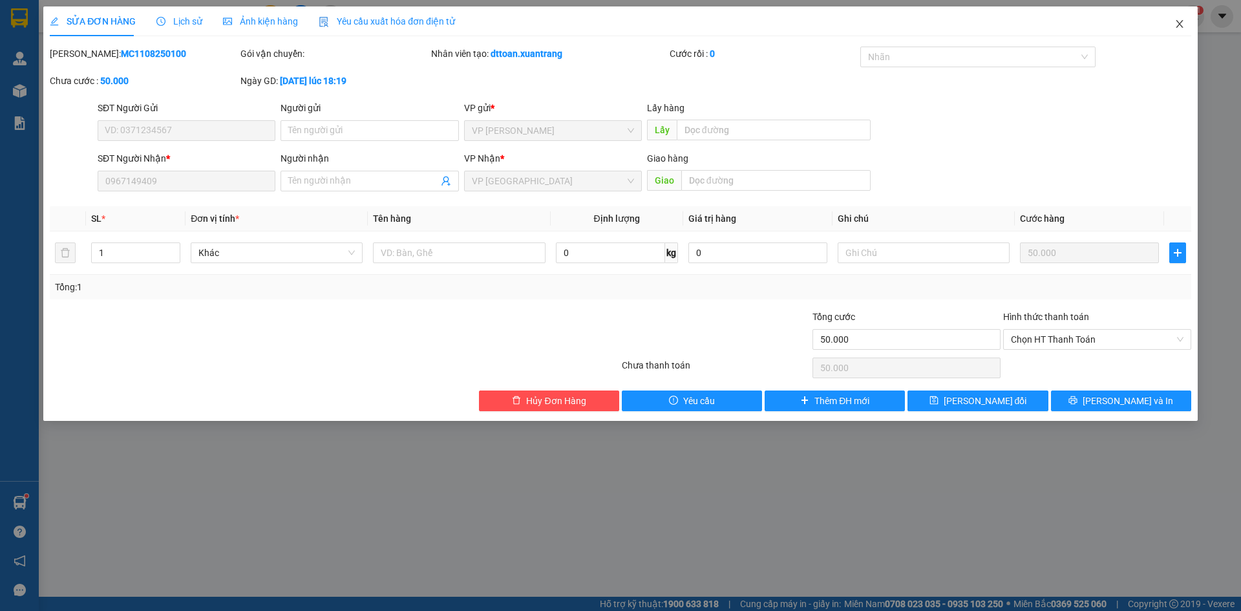
click at [1180, 27] on icon "close" at bounding box center [1180, 24] width 10 height 10
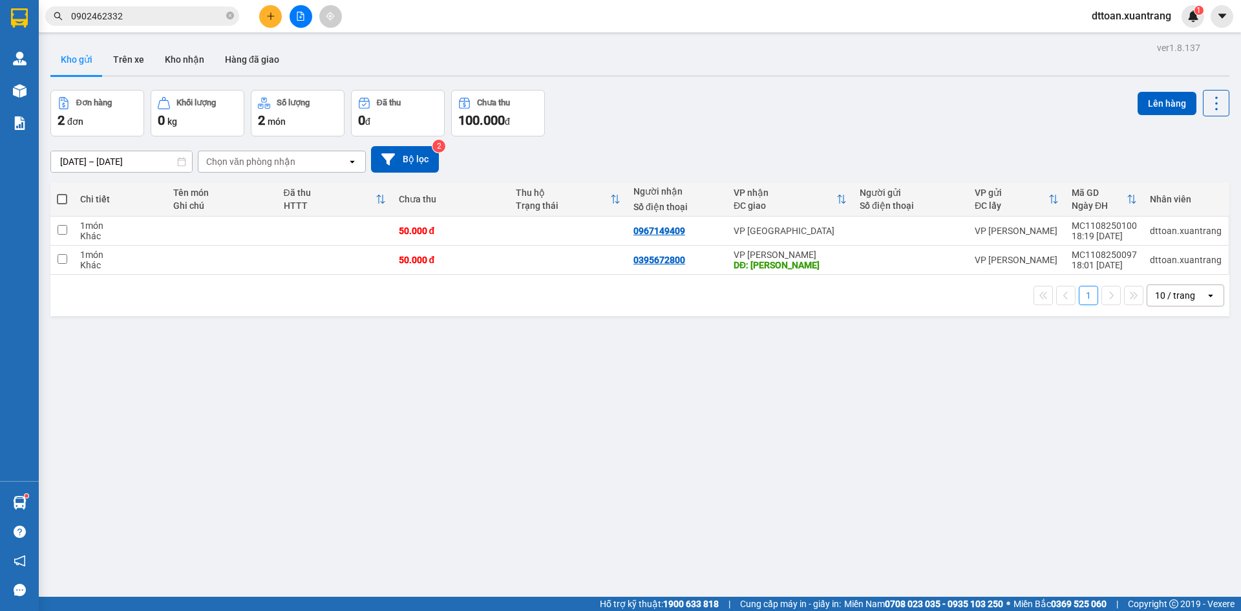
click at [155, 20] on input "0902462332" at bounding box center [147, 16] width 153 height 14
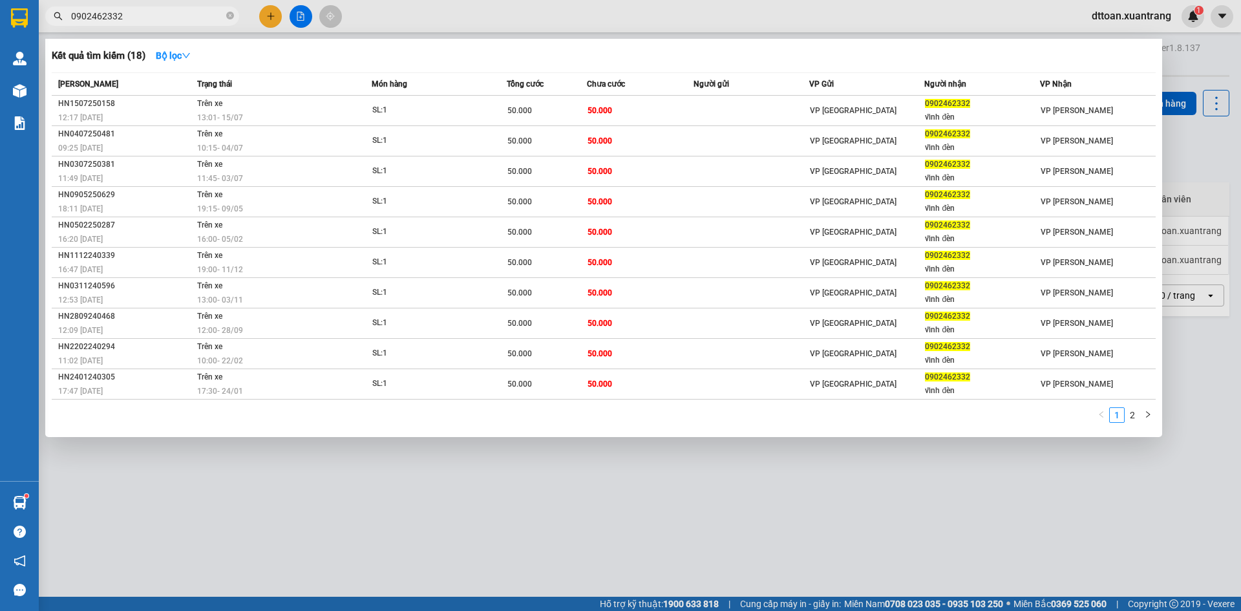
click at [155, 20] on input "0902462332" at bounding box center [147, 16] width 153 height 14
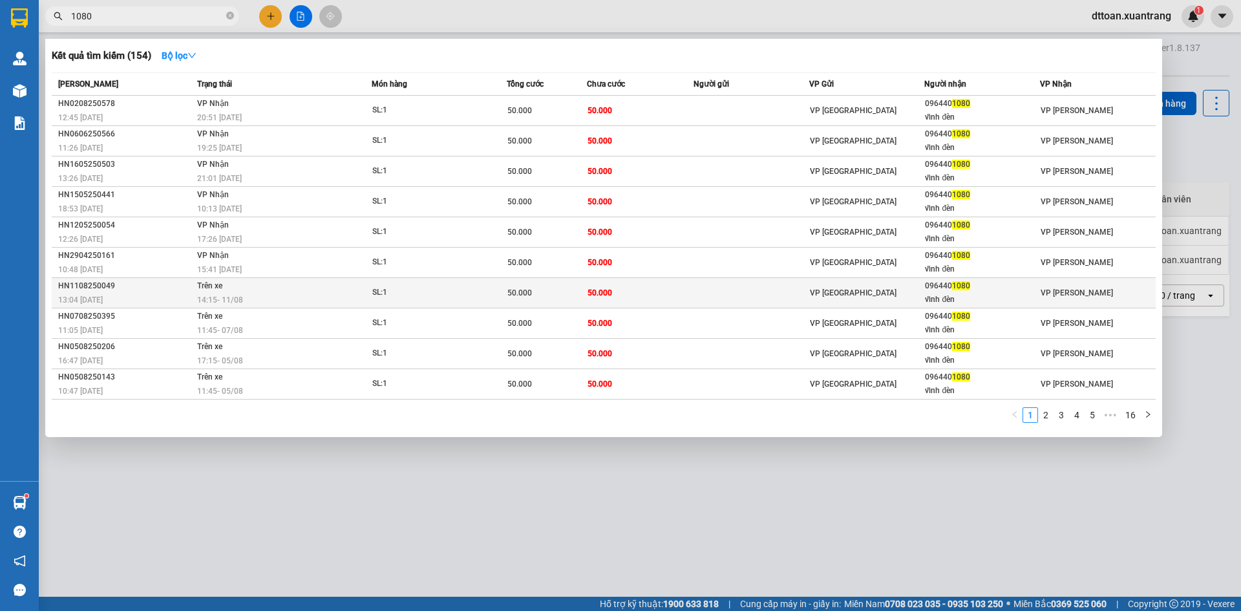
type input "1080"
click at [273, 305] on div "14:15 [DATE]" at bounding box center [284, 300] width 174 height 14
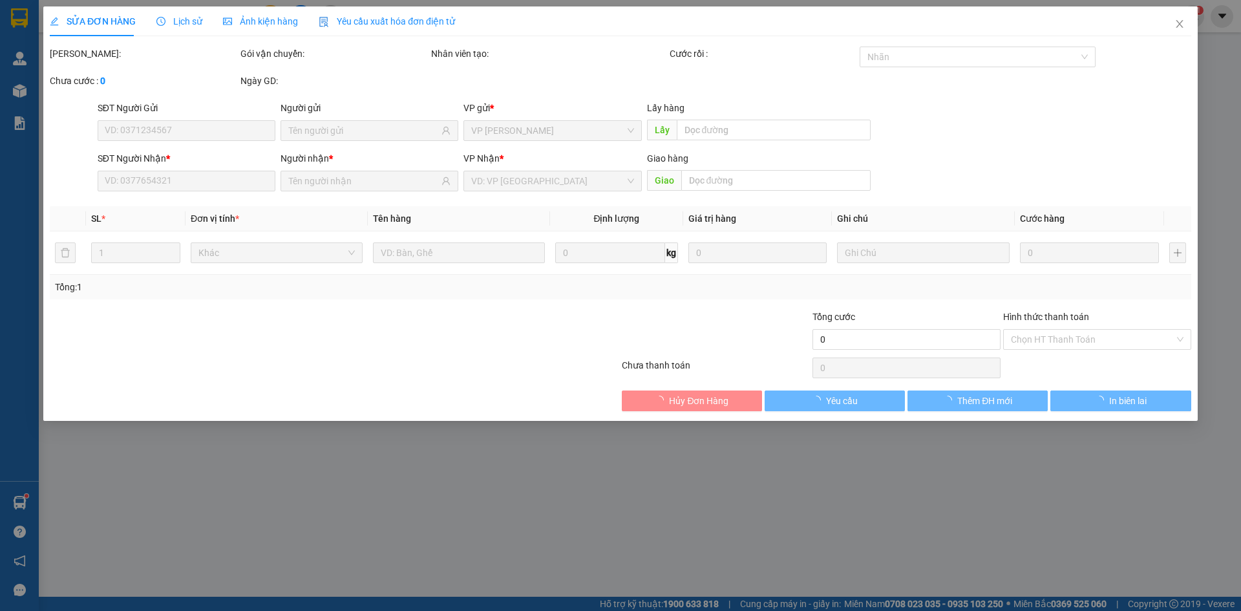
type input "0964401080"
type input "vĩnh đèn"
type input "50.000"
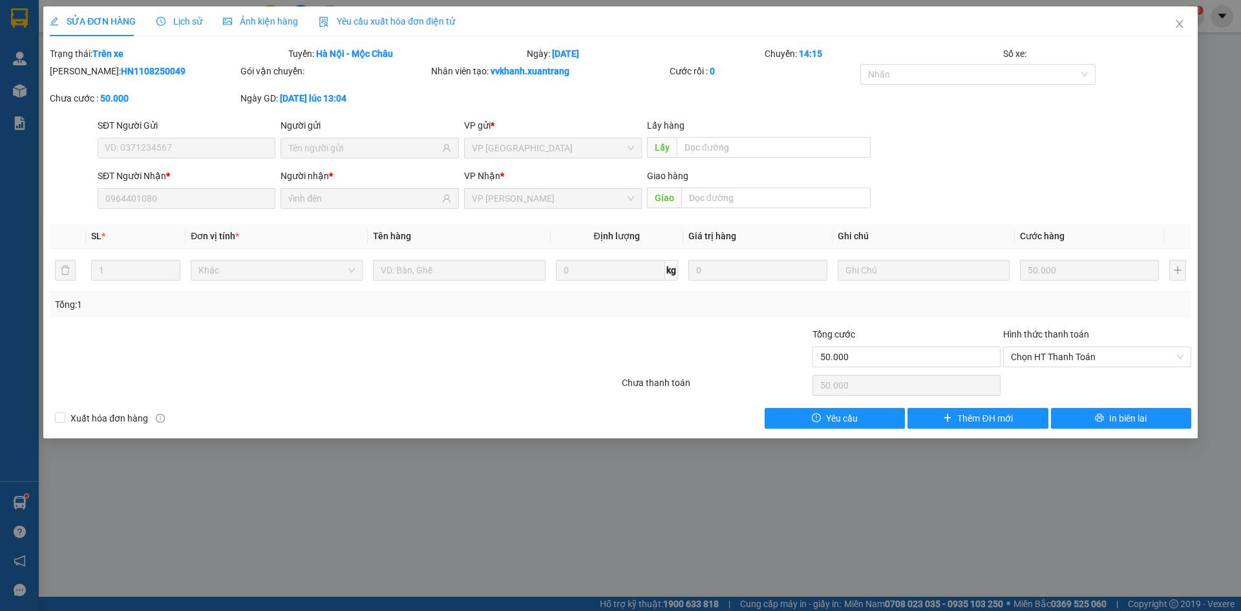
click at [272, 23] on span "Ảnh kiện hàng" at bounding box center [260, 21] width 75 height 10
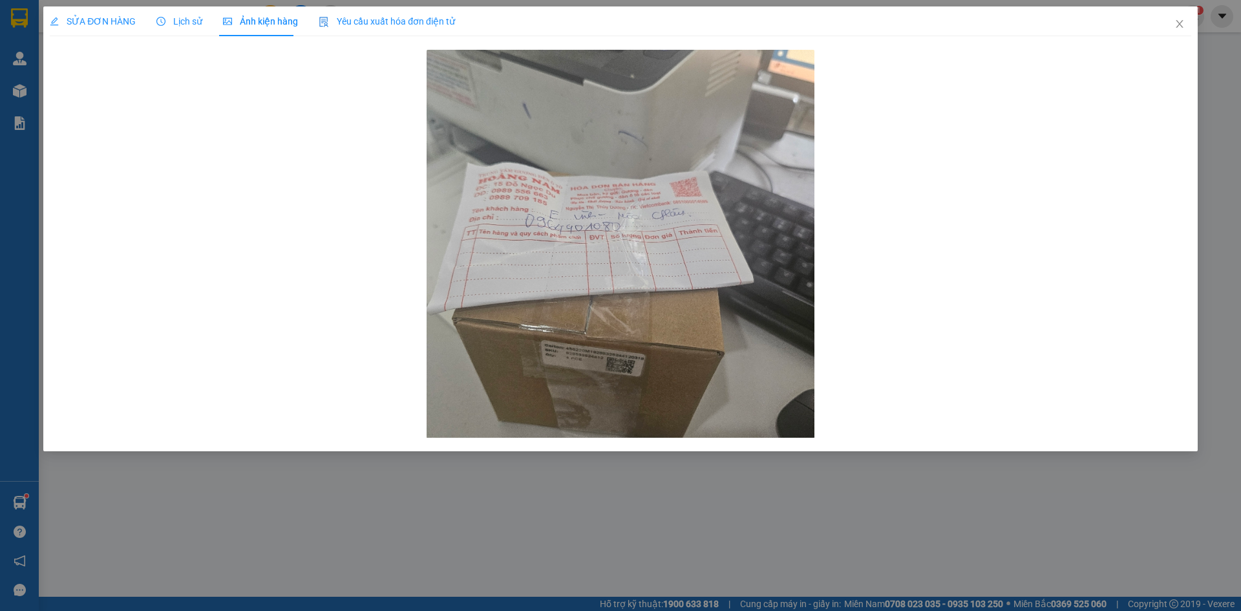
click at [114, 21] on span "SỬA ĐƠN HÀNG" at bounding box center [93, 21] width 86 height 10
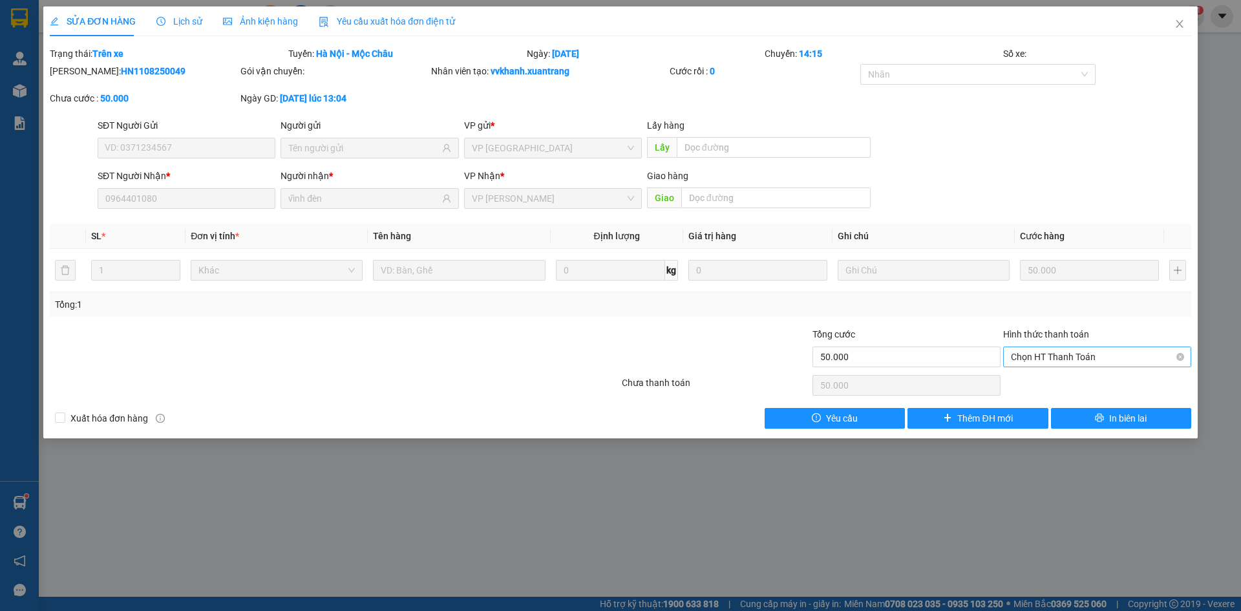
click at [1117, 358] on span "Chọn HT Thanh Toán" at bounding box center [1097, 356] width 173 height 19
click at [1086, 380] on div "Tại văn phòng" at bounding box center [1097, 383] width 173 height 14
type input "0"
click at [1102, 420] on icon "printer" at bounding box center [1099, 417] width 9 height 9
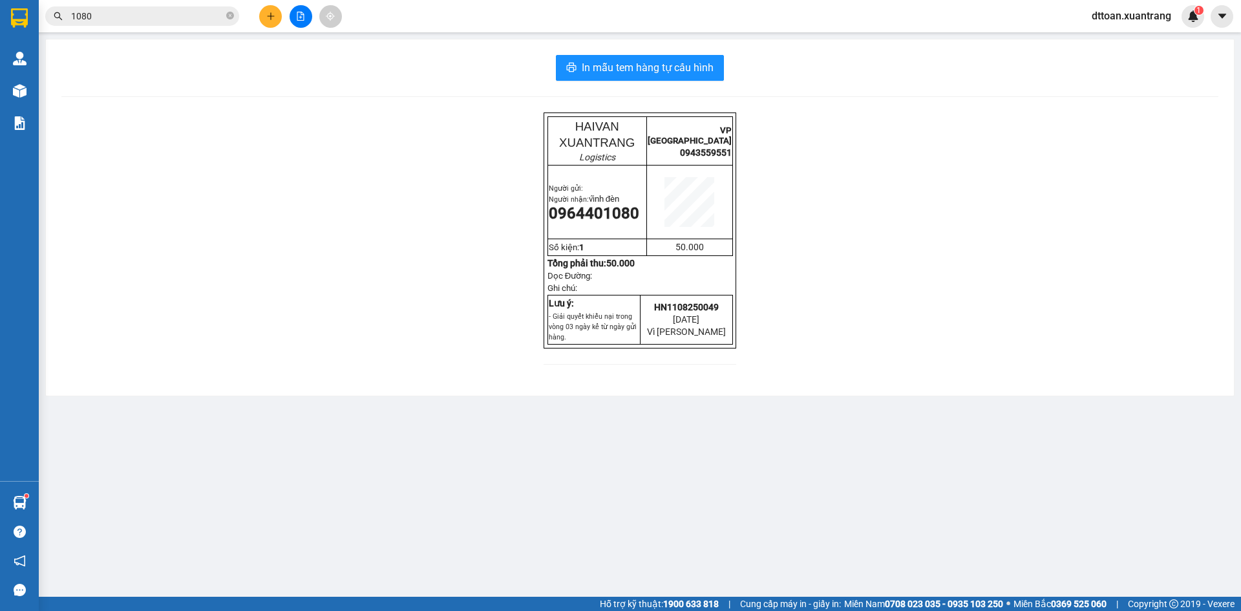
click at [134, 23] on input "1080" at bounding box center [147, 16] width 153 height 14
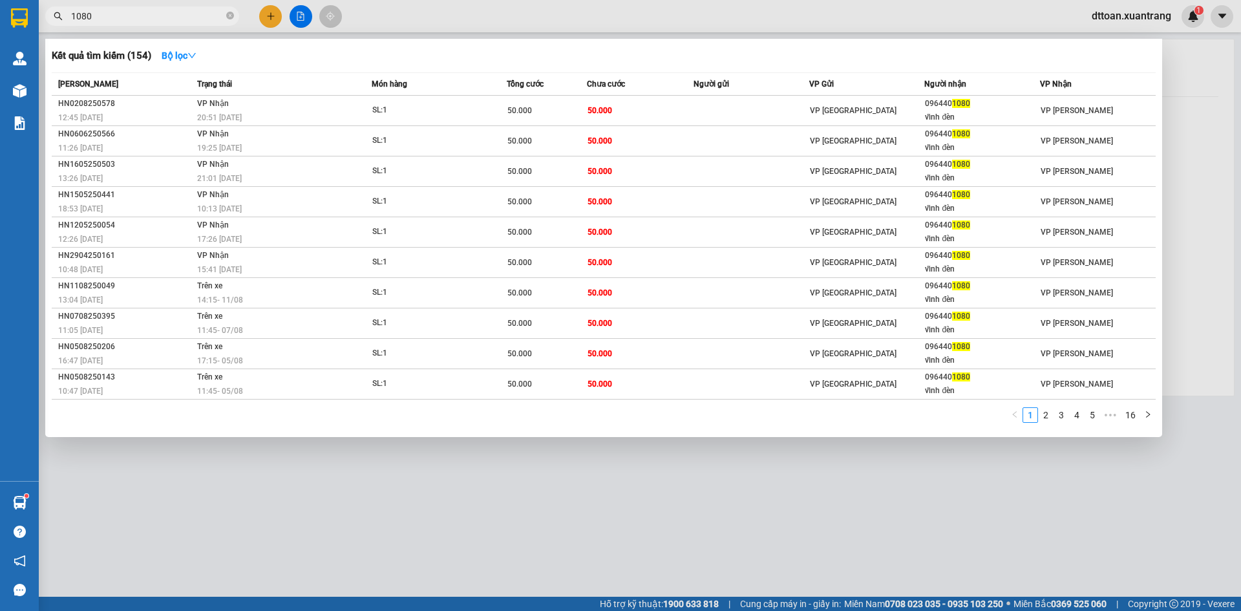
click at [134, 23] on input "1080" at bounding box center [147, 16] width 153 height 14
paste input "0964869886"
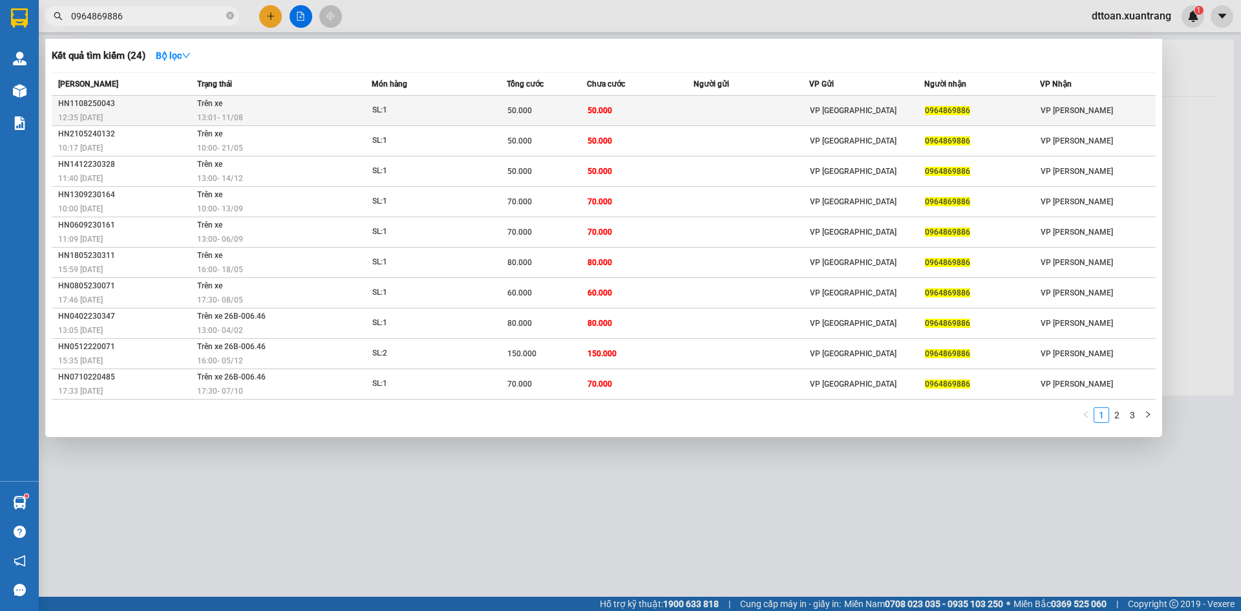
type input "0964869886"
click at [312, 118] on div "13:01 [DATE]" at bounding box center [284, 118] width 174 height 14
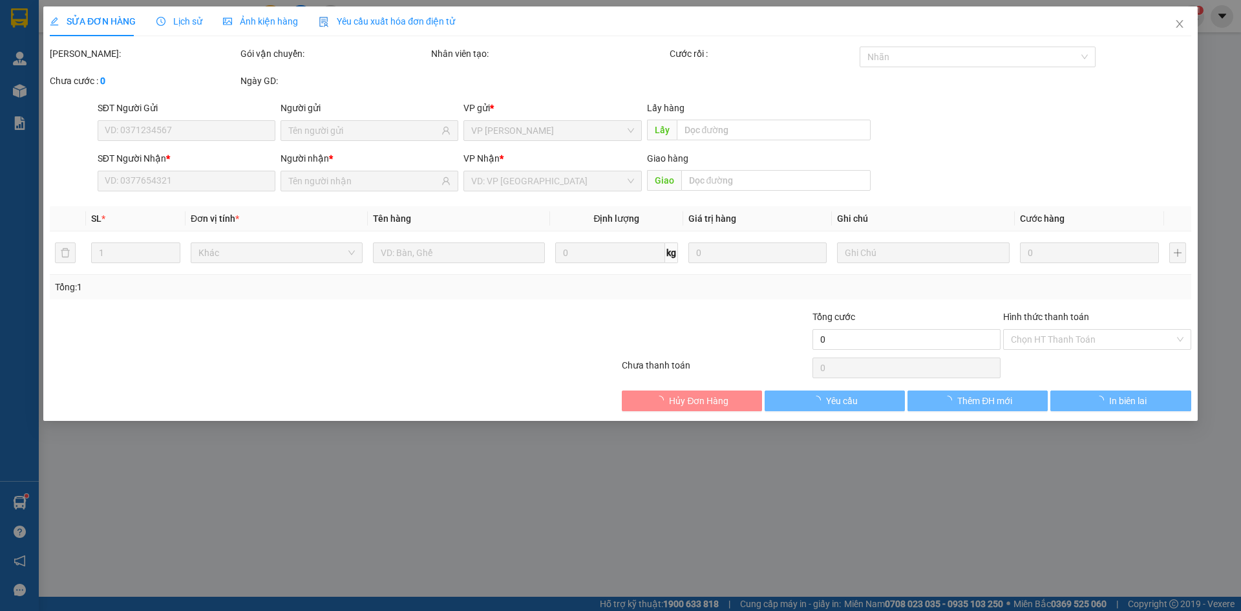
type input "0964869886"
type input "50.000"
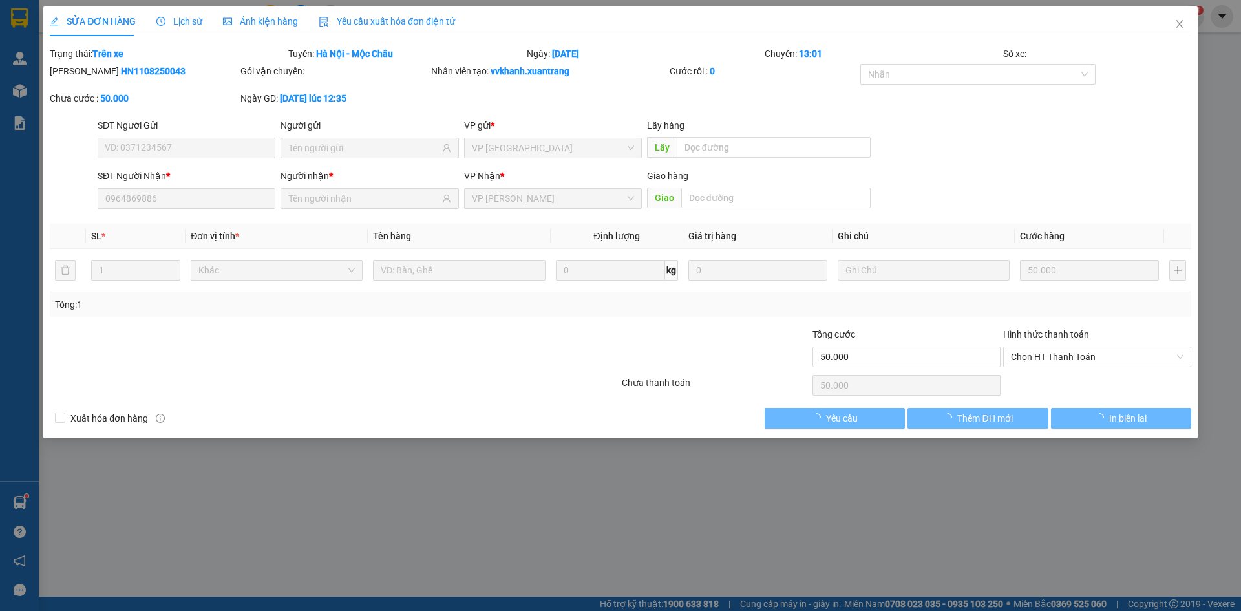
click at [267, 14] on div "Ảnh kiện hàng" at bounding box center [260, 21] width 75 height 30
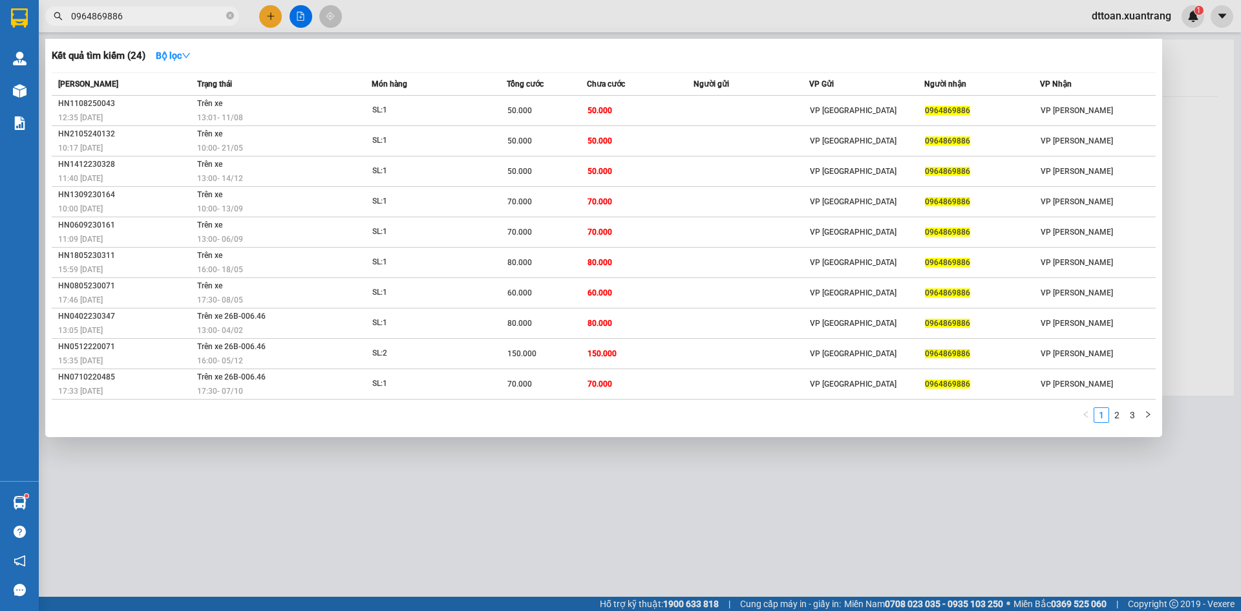
click at [155, 18] on input "0964869886" at bounding box center [147, 16] width 153 height 14
paste input "859588"
type input "0859588886"
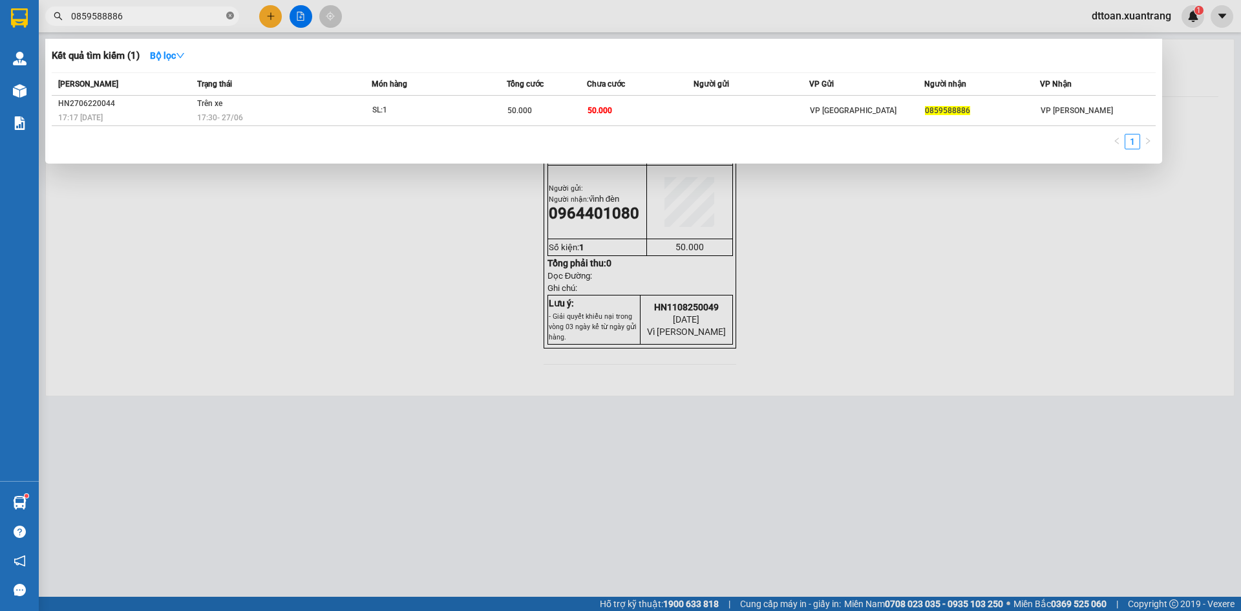
click at [228, 16] on icon "close-circle" at bounding box center [230, 16] width 8 height 8
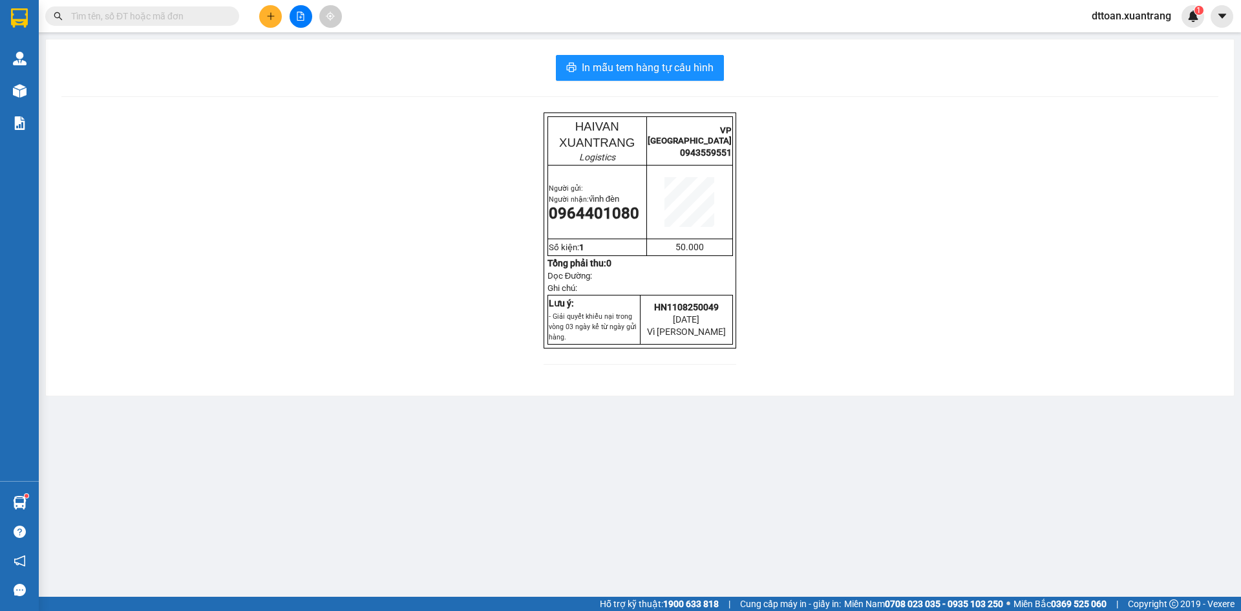
click at [180, 16] on input "text" at bounding box center [147, 16] width 153 height 14
paste input "0859588886"
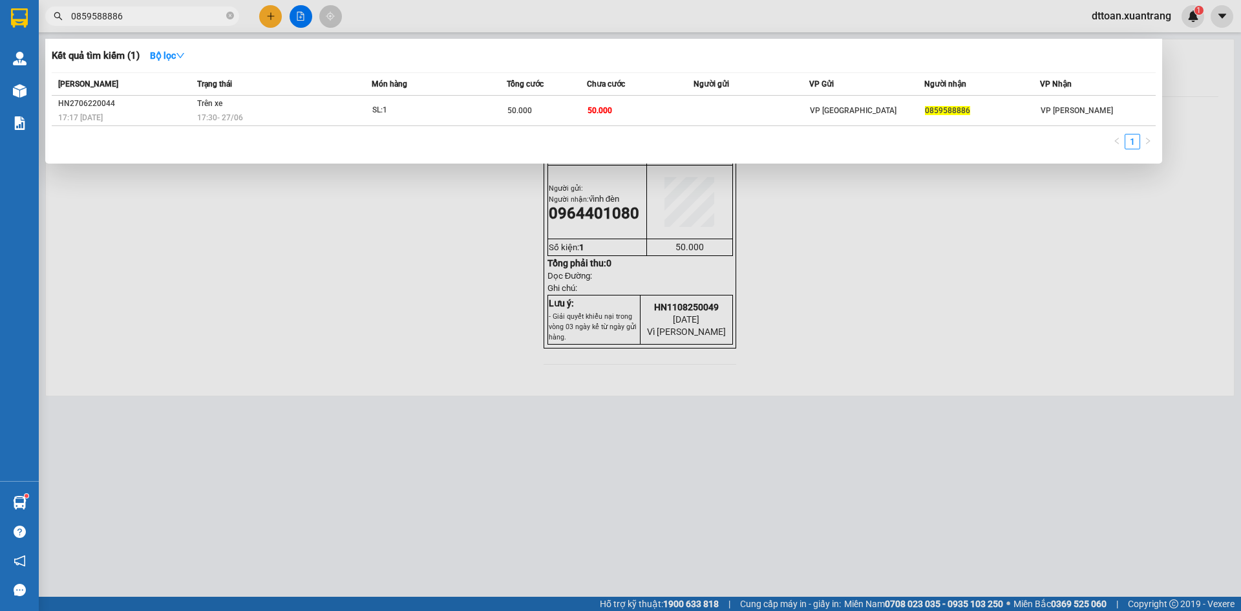
click at [165, 19] on input "0859588886" at bounding box center [147, 16] width 153 height 14
type input "0859588886"
